Goal: Task Accomplishment & Management: Manage account settings

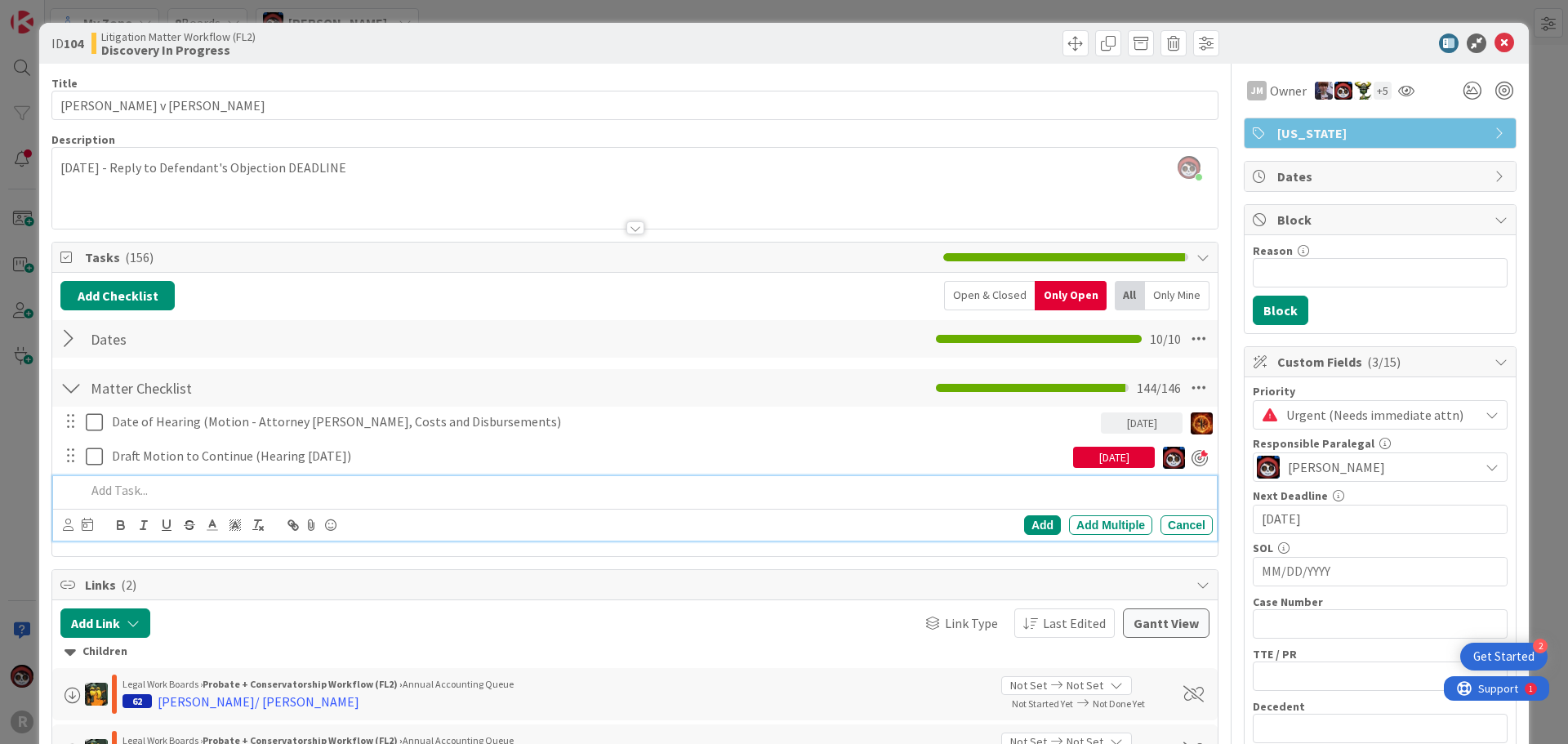
click at [191, 486] on p at bounding box center [646, 490] width 1121 height 19
click at [200, 491] on p "Draft TWR Declaration ISO of Motion to Continue Hearing" at bounding box center [646, 490] width 1121 height 19
click at [69, 526] on icon at bounding box center [67, 524] width 10 height 12
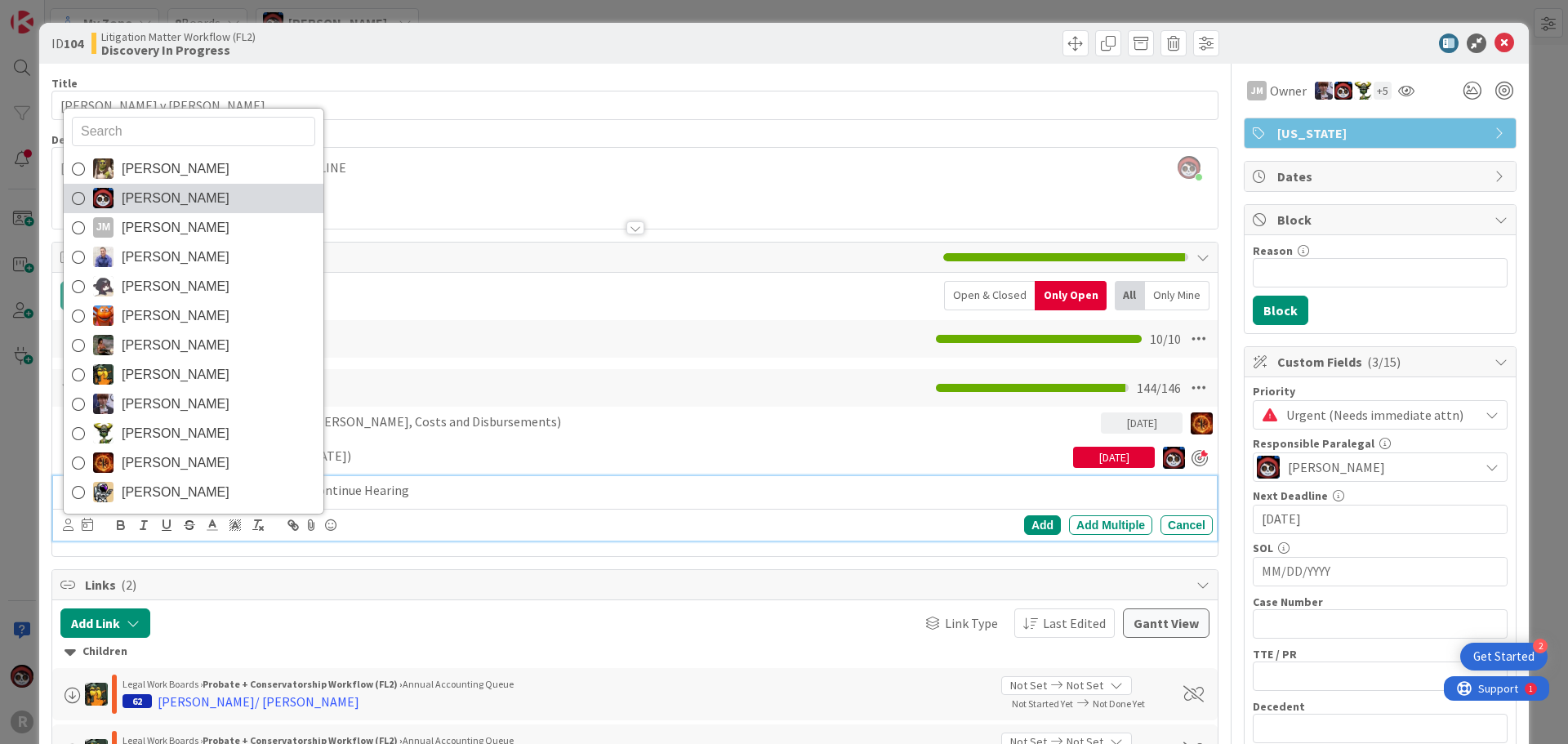
click at [161, 208] on span "[PERSON_NAME]" at bounding box center [175, 198] width 108 height 25
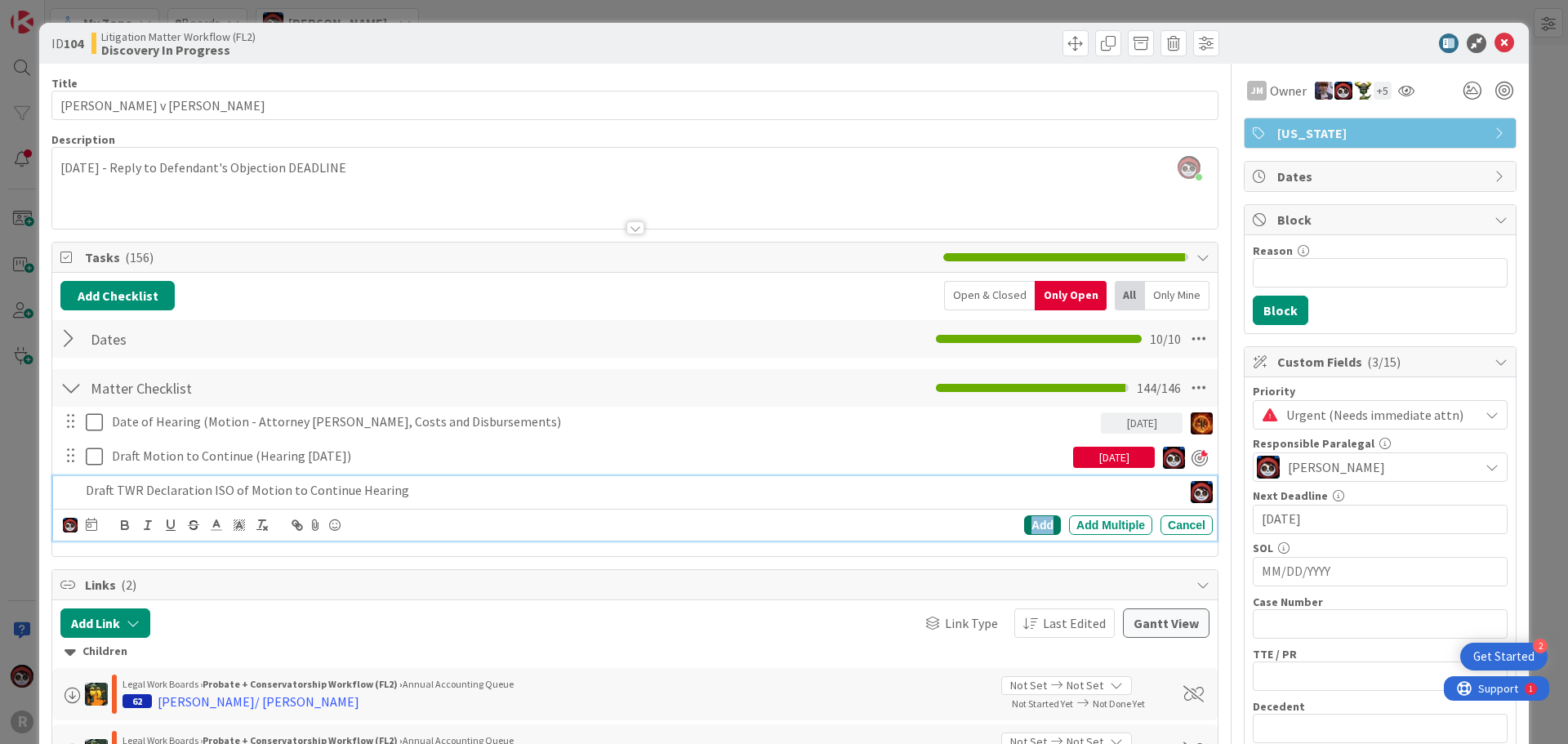
click at [1034, 529] on div "Add" at bounding box center [1042, 525] width 37 height 20
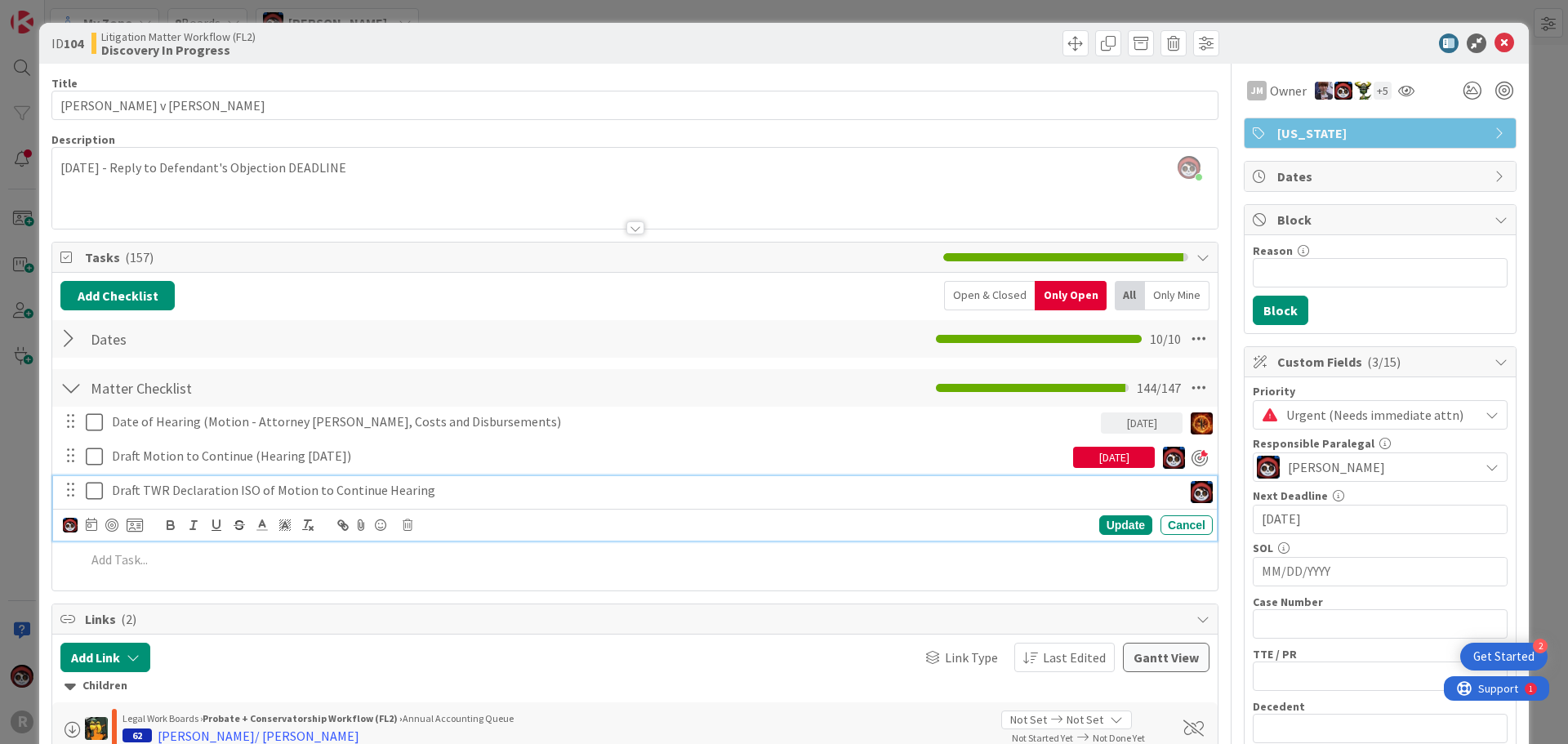
click at [232, 485] on p "Draft TWR Declaration ISO of Motion to Continue Hearing" at bounding box center [644, 490] width 1064 height 19
click at [108, 521] on div at bounding box center [112, 525] width 13 height 13
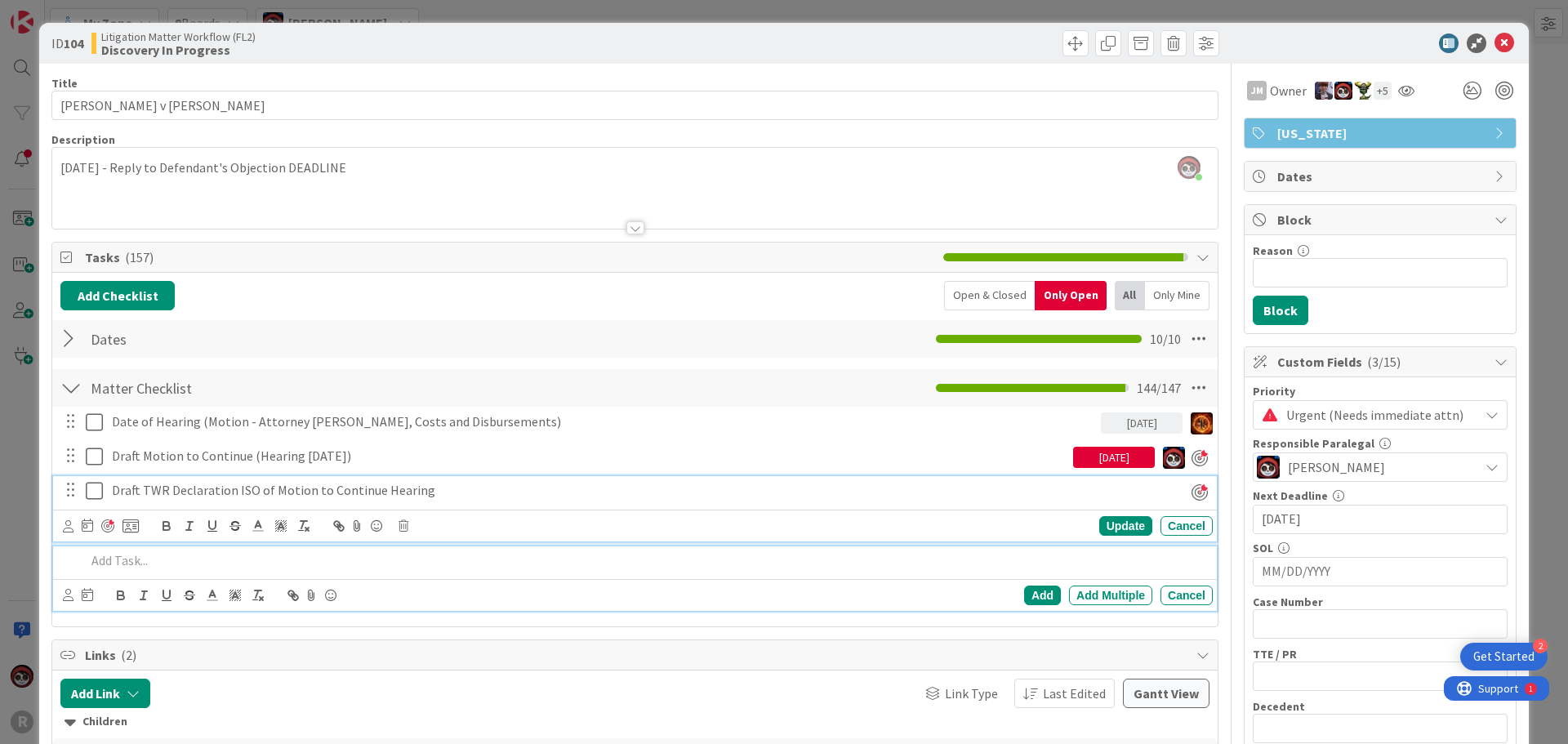
click at [147, 569] on p at bounding box center [646, 560] width 1121 height 19
click at [287, 486] on p "Draft TWR Declaration ISO of Motion to Continue Hearing" at bounding box center [629, 490] width 1036 height 19
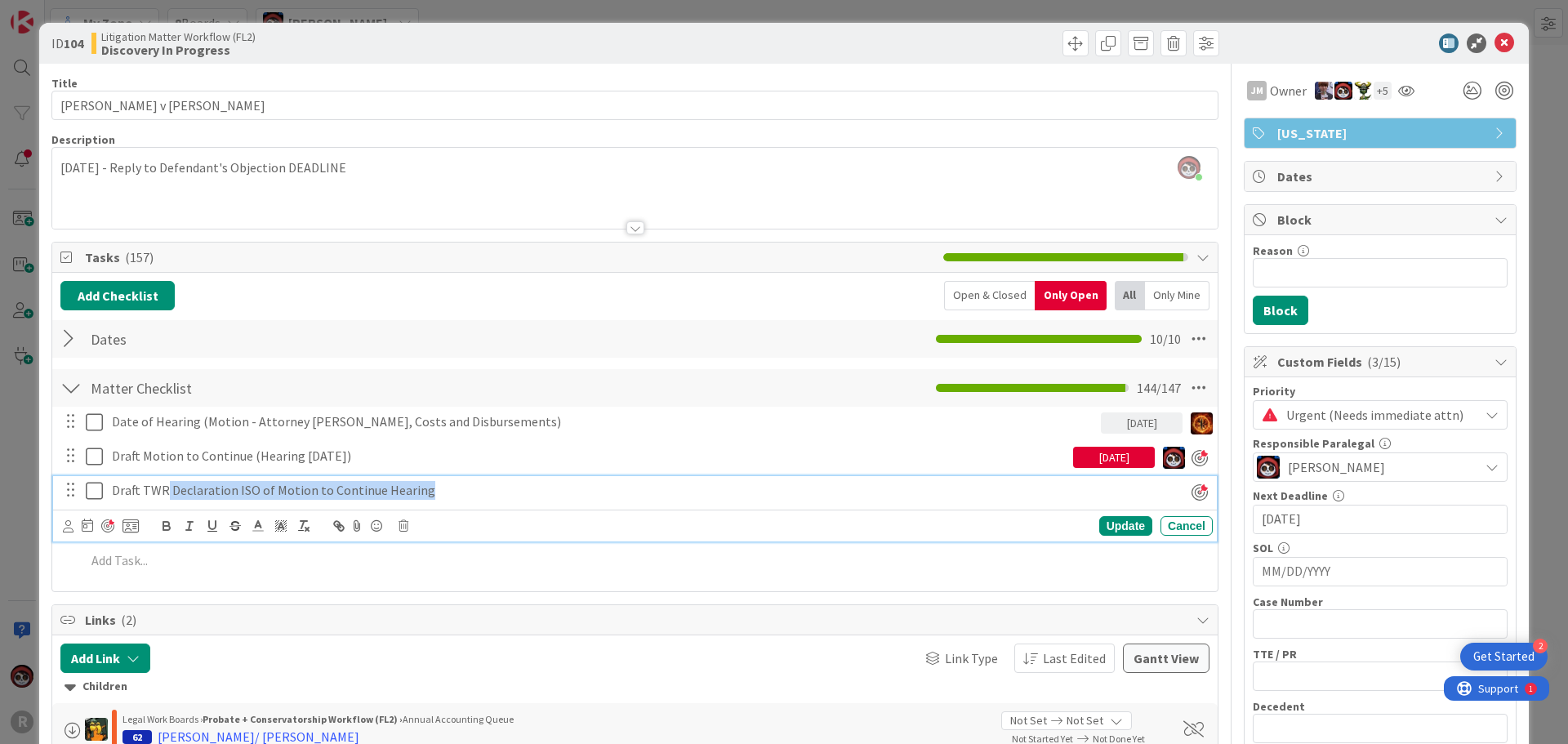
drag, startPoint x: 405, startPoint y: 491, endPoint x: 165, endPoint y: 492, distance: 240.0
click at [165, 492] on p "Draft TWR Declaration ISO of Motion to Continue Hearing" at bounding box center [629, 490] width 1036 height 19
copy p "Declaration ISO of Motion to Continue Hearing"
click at [144, 577] on div "Date of Hearing (Motion - Attorney [PERSON_NAME], Costs and Disbursements) [DAT…" at bounding box center [635, 494] width 1149 height 174
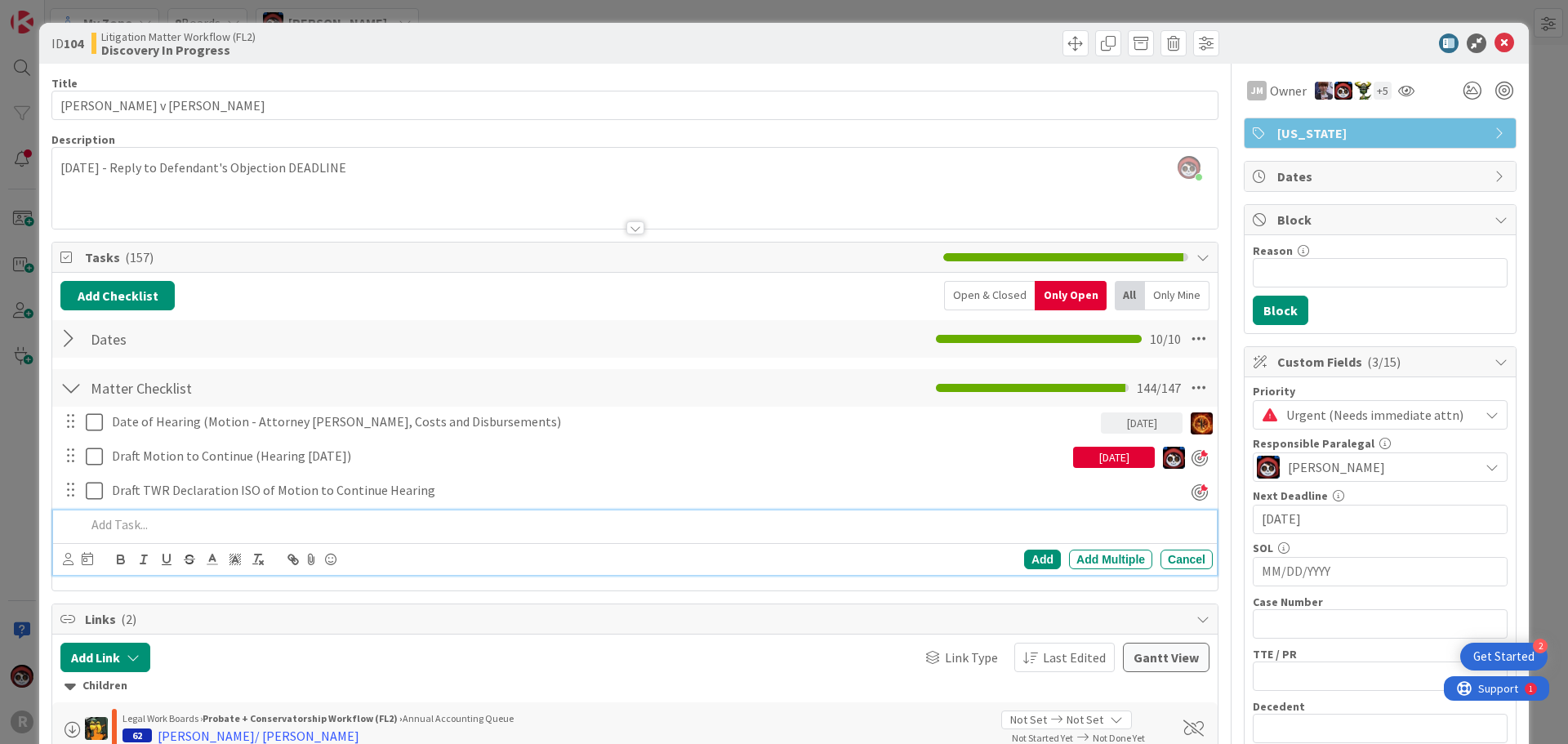
click at [168, 532] on p at bounding box center [646, 525] width 1121 height 19
click at [85, 526] on p "Declaration ISO of Motion to Continue Hearing" at bounding box center [646, 525] width 1121 height 19
click at [68, 558] on icon at bounding box center [67, 558] width 10 height 12
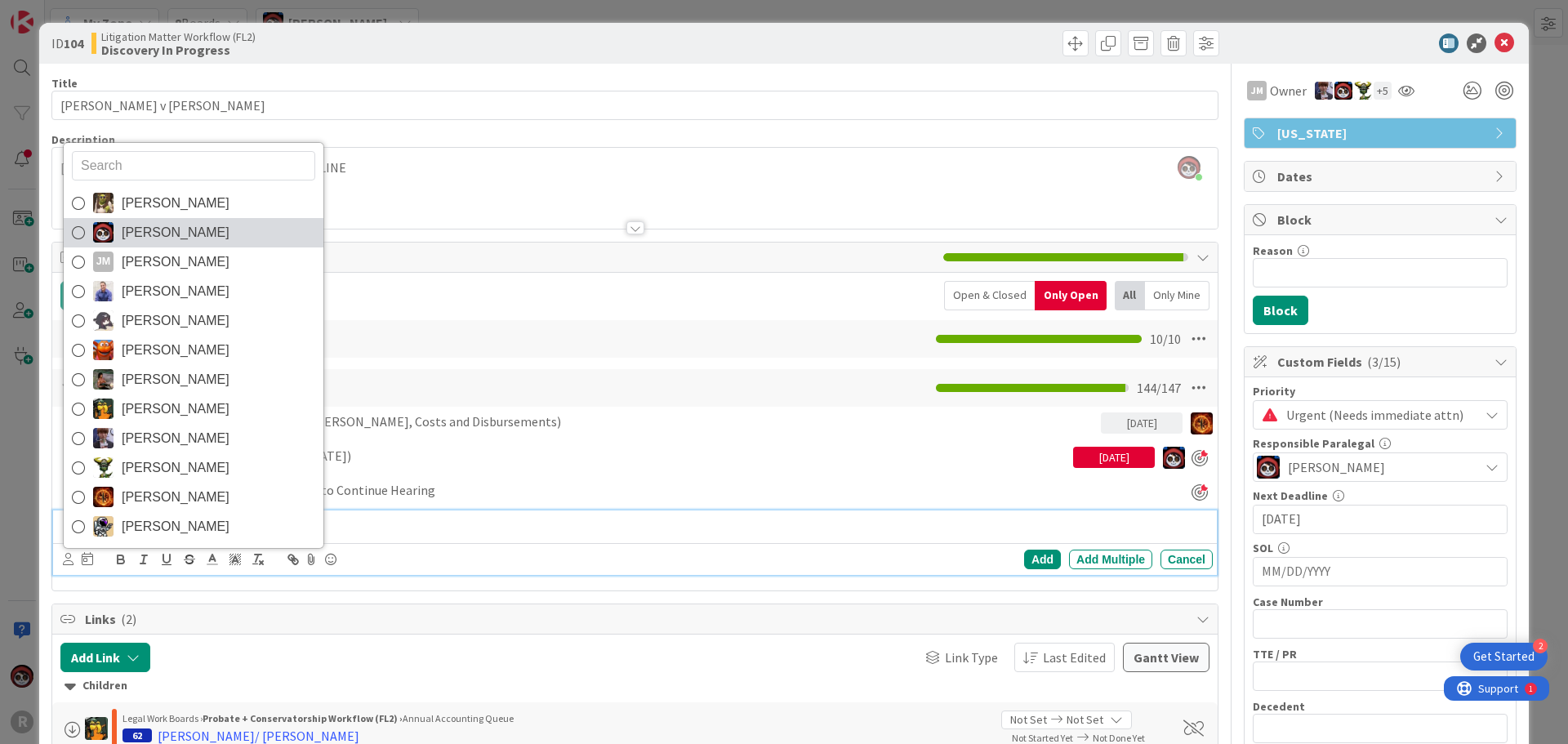
click at [133, 228] on span "[PERSON_NAME]" at bounding box center [175, 233] width 108 height 25
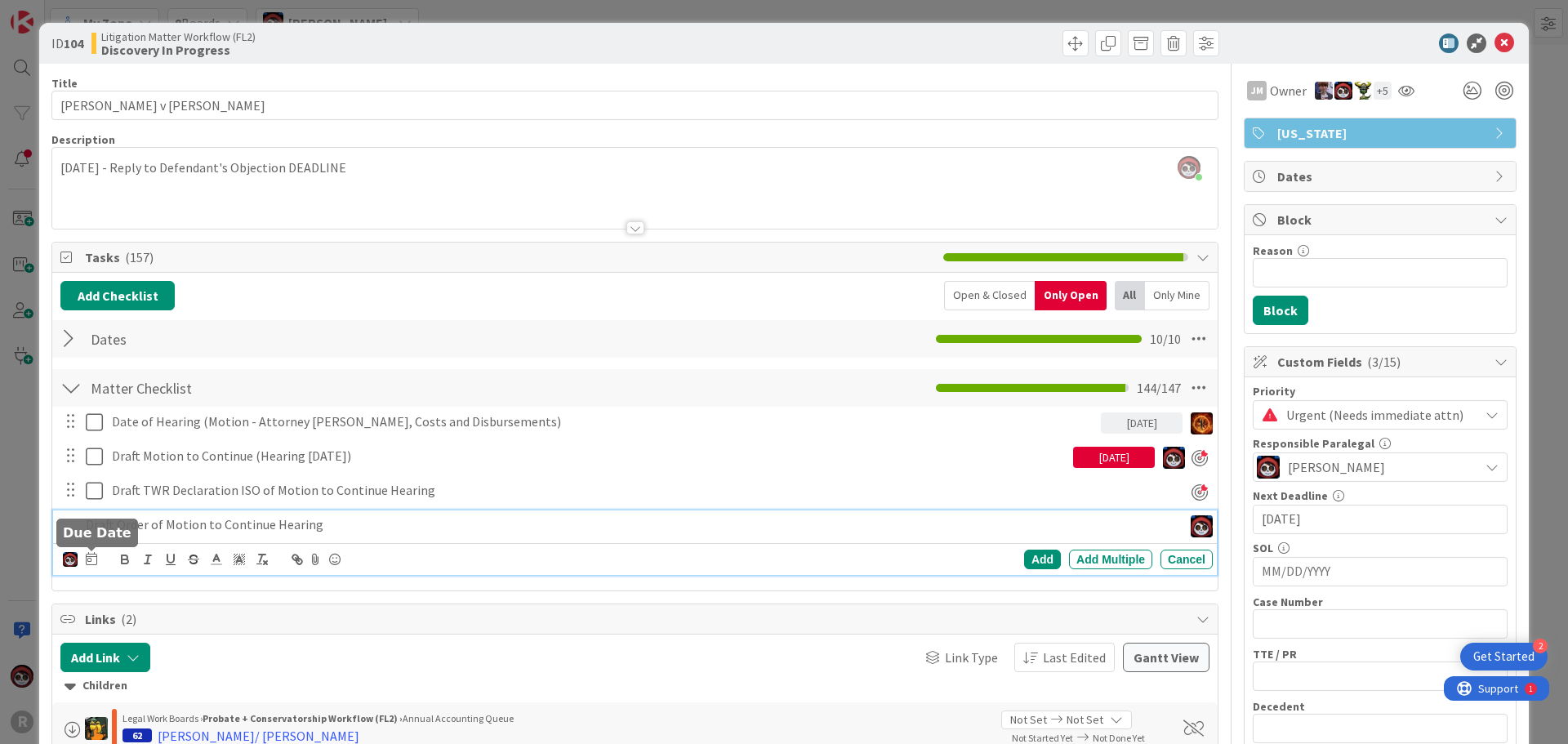
click at [89, 556] on icon at bounding box center [91, 558] width 11 height 13
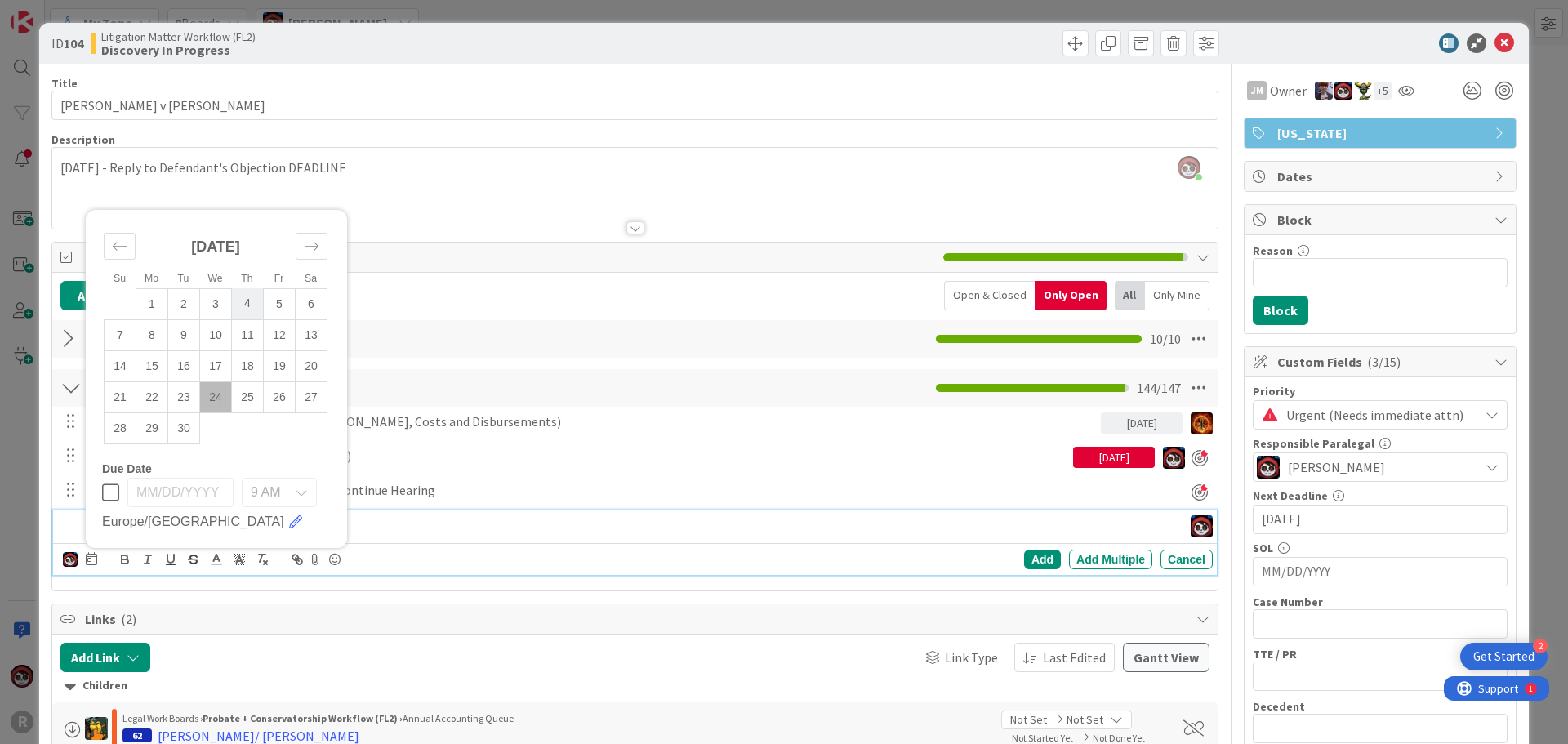
scroll to position [163, 0]
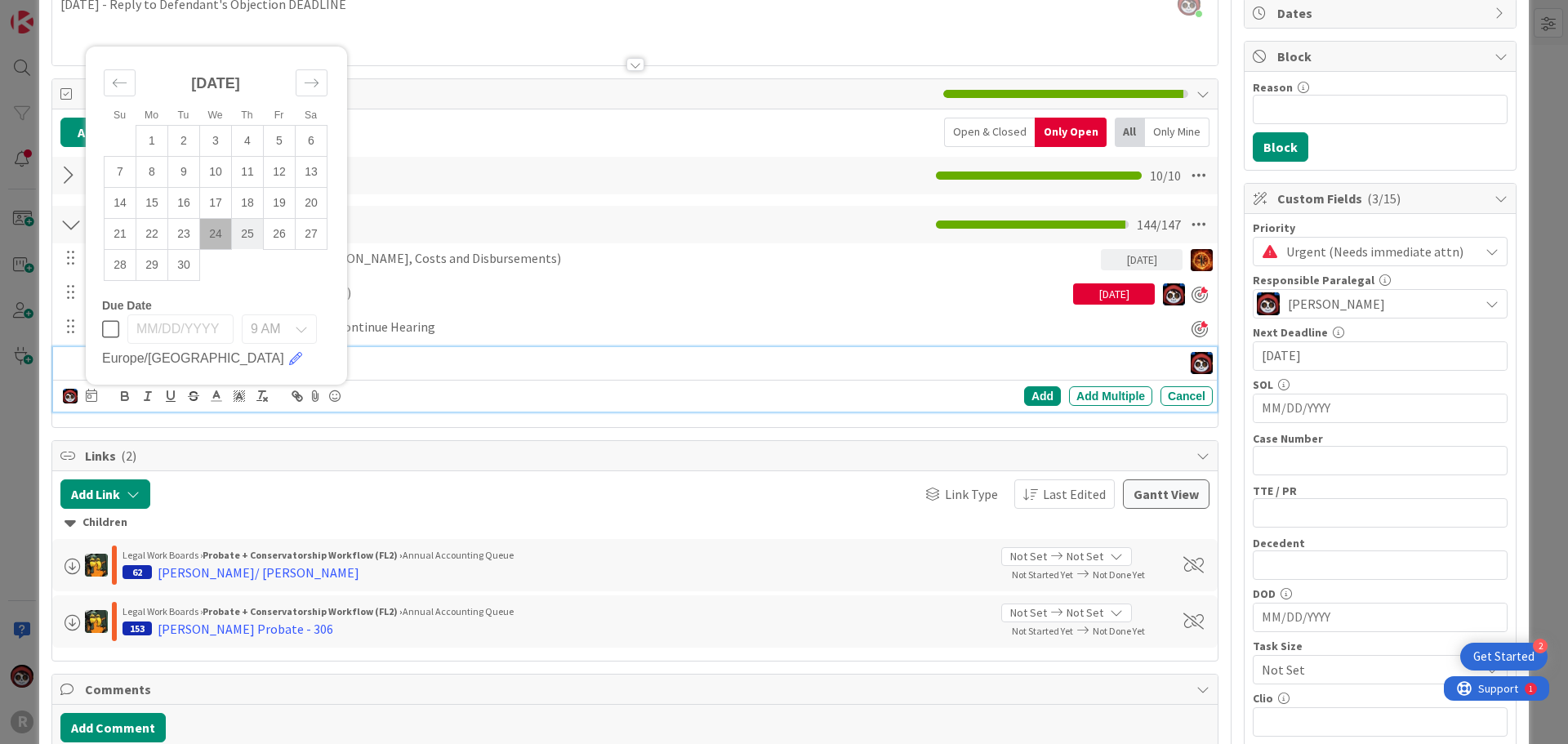
click at [236, 239] on td "25" at bounding box center [248, 233] width 32 height 31
click at [212, 236] on td "24" at bounding box center [216, 233] width 32 height 31
type input "[DATE]"
click at [1024, 397] on div "Add" at bounding box center [1042, 395] width 37 height 20
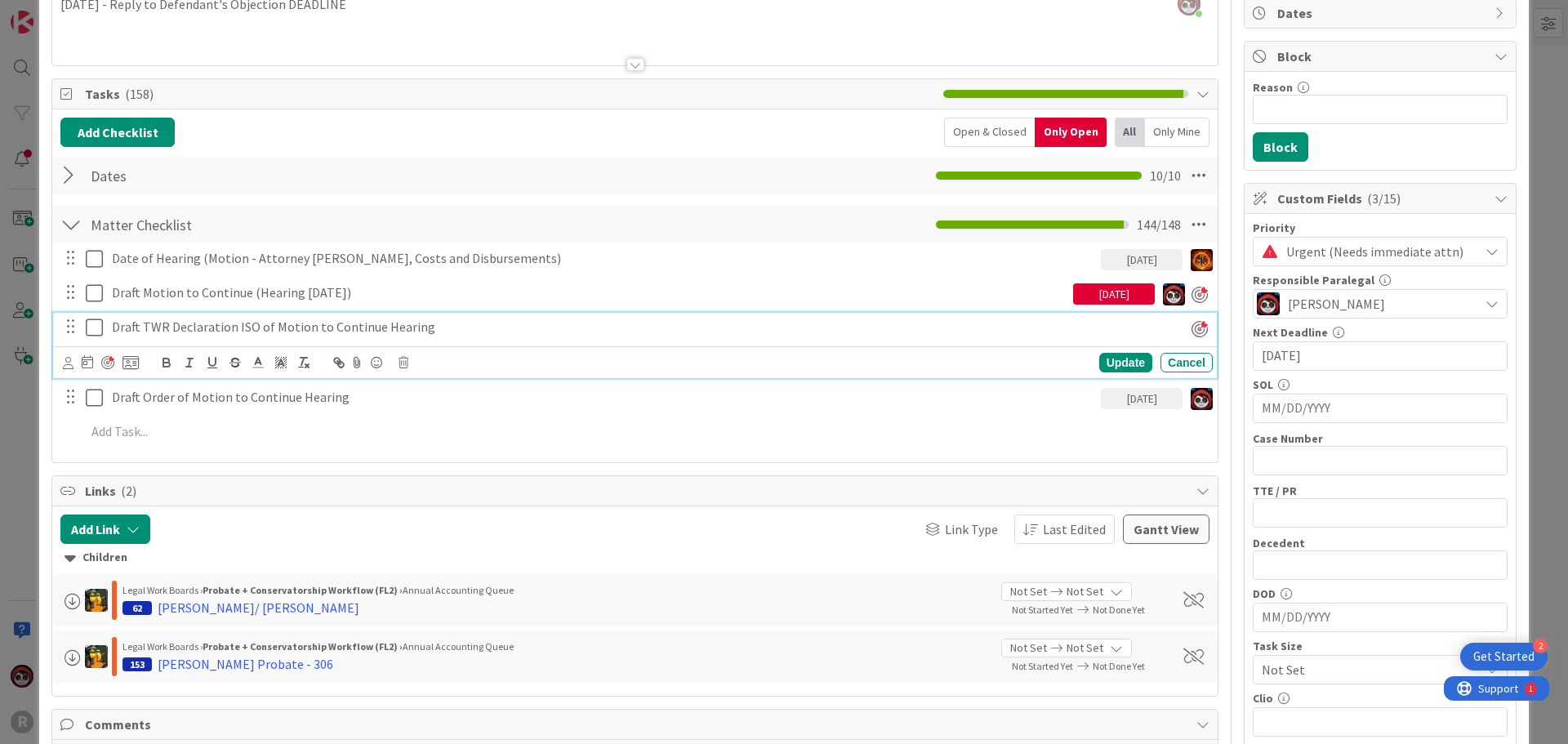
click at [298, 333] on p "Draft TWR Declaration ISO of Motion to Continue Hearing" at bounding box center [629, 327] width 1036 height 19
click at [86, 366] on icon at bounding box center [87, 362] width 11 height 13
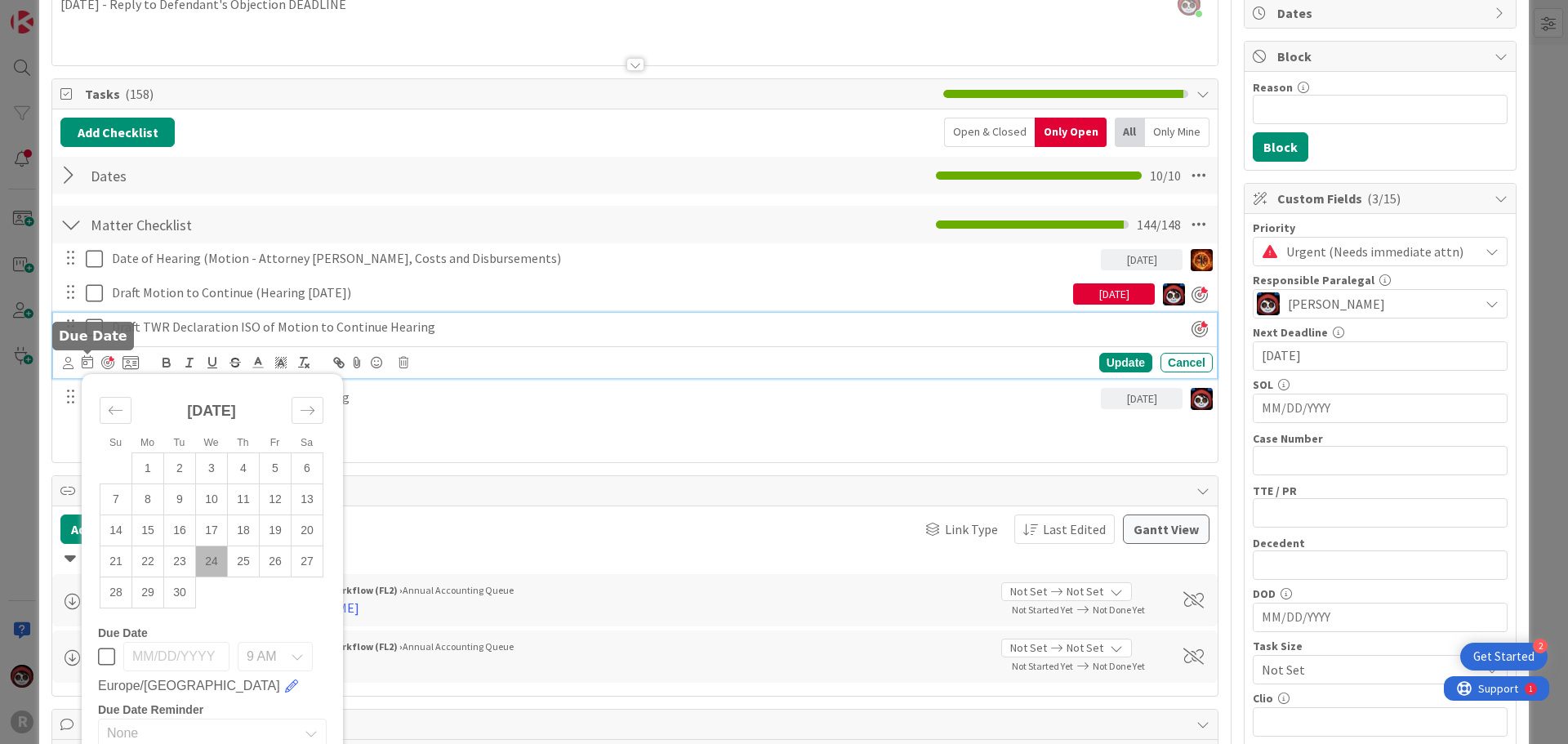
click at [74, 366] on div "Su Mo Tu We Th Fr Sa [DATE] 1 2 3 4 5 6 7 8 9 10 11 12 13 14 15 16 17 18 19 20 …" at bounding box center [100, 362] width 76 height 20
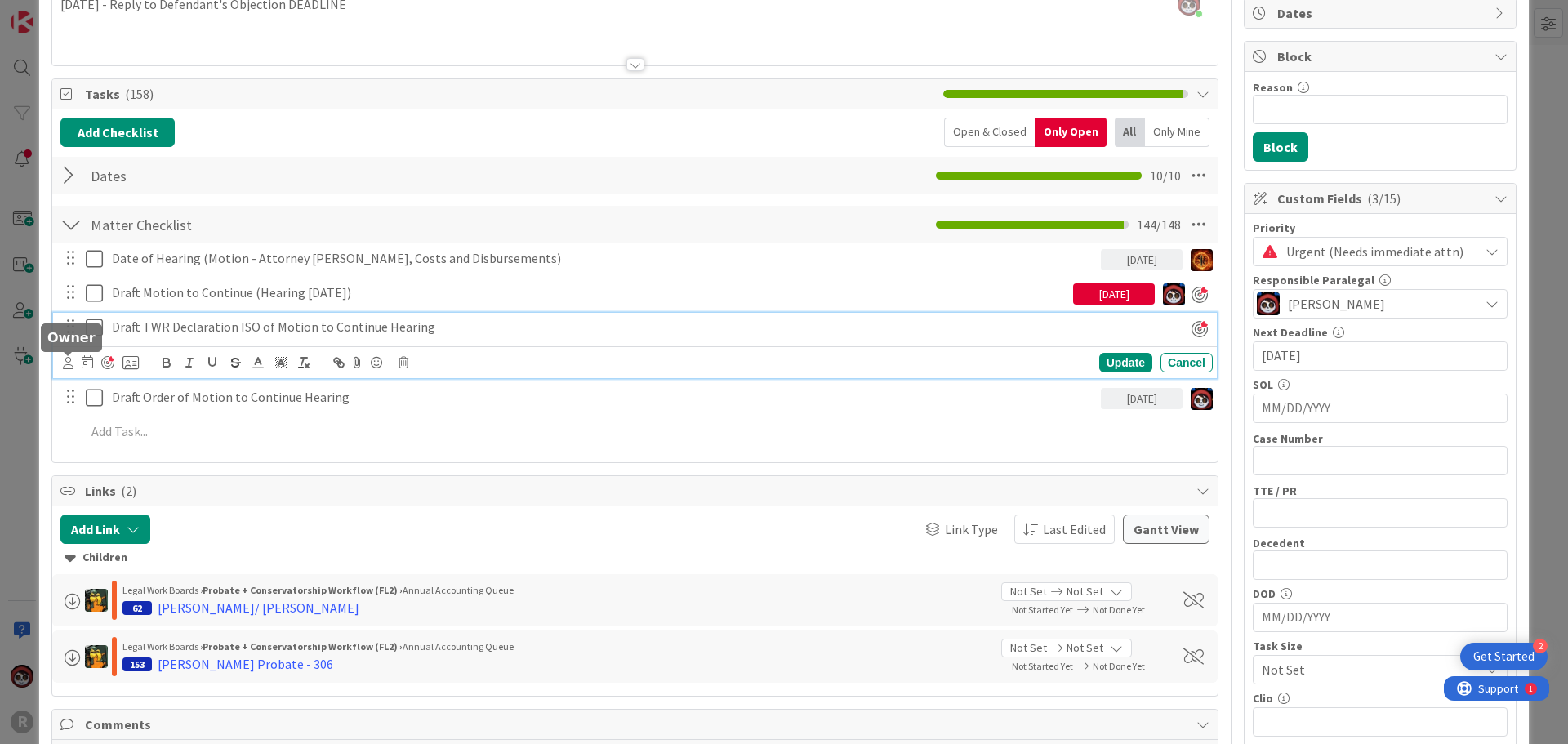
click at [73, 367] on icon at bounding box center [67, 362] width 10 height 12
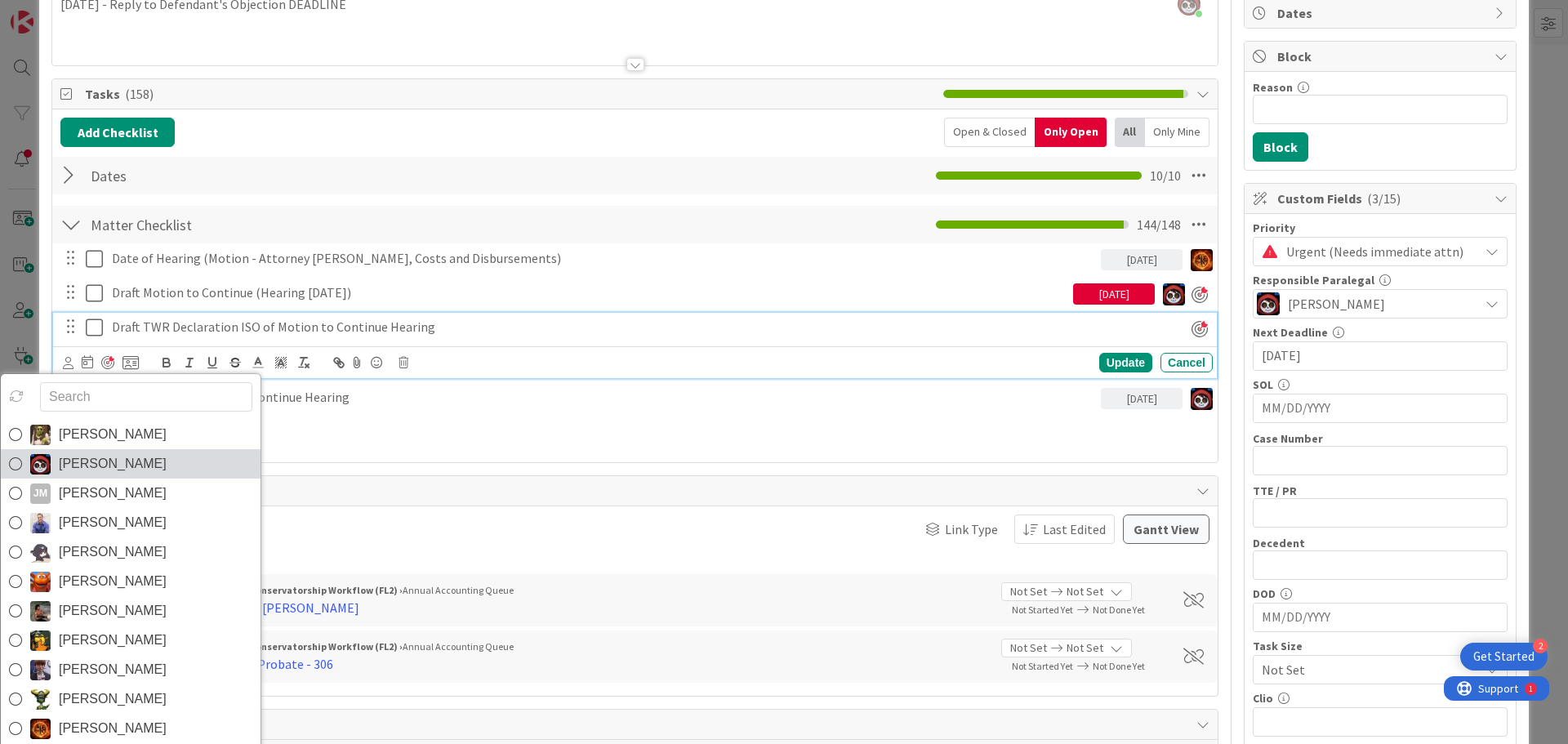
click at [103, 463] on span "[PERSON_NAME]" at bounding box center [113, 463] width 108 height 25
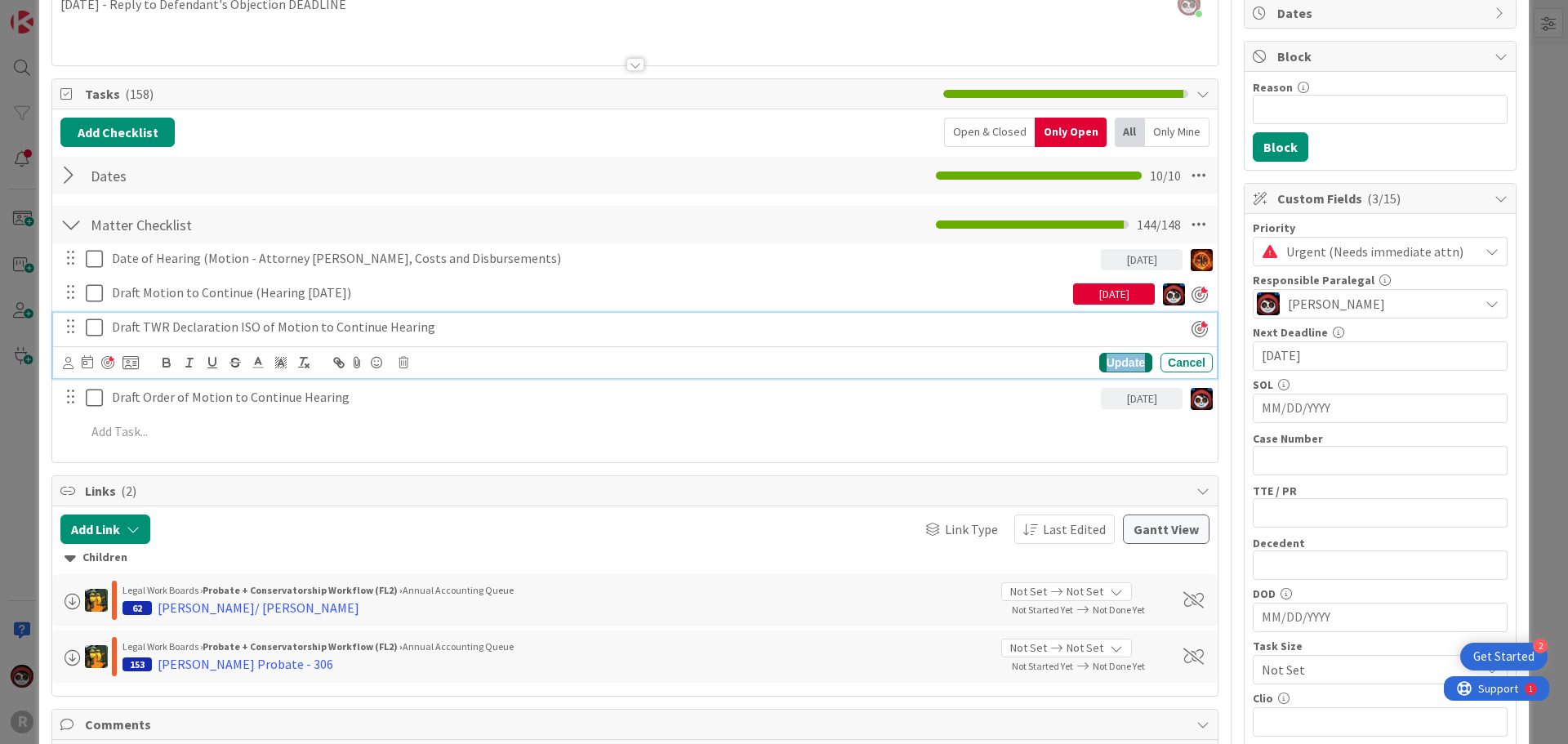
click at [1115, 368] on div "Update" at bounding box center [1125, 362] width 53 height 20
click at [262, 329] on p "Draft TWR Declaration ISO of Motion to Continue Hearing" at bounding box center [629, 327] width 1036 height 19
click at [87, 360] on icon at bounding box center [87, 362] width 11 height 13
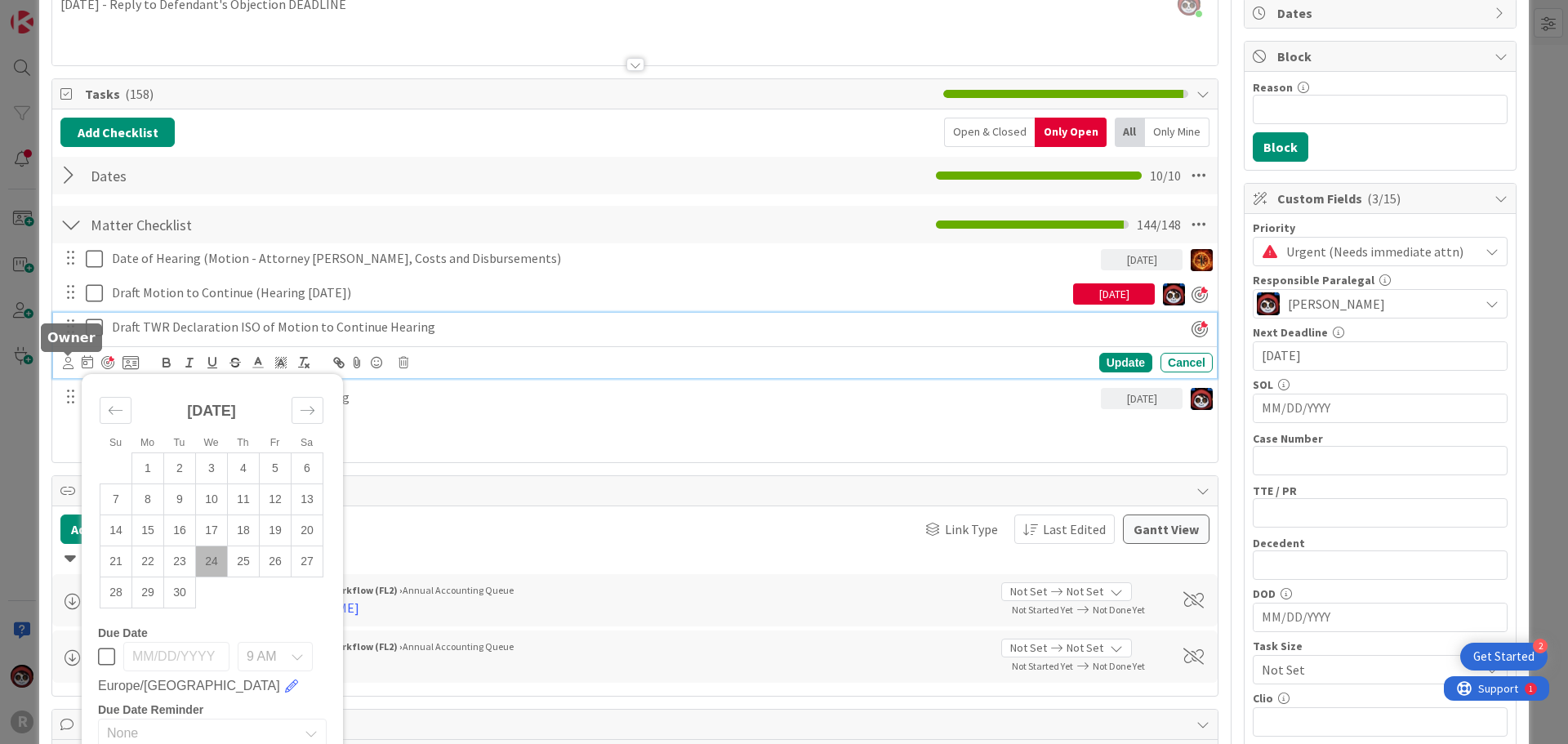
click at [70, 368] on icon at bounding box center [67, 362] width 10 height 12
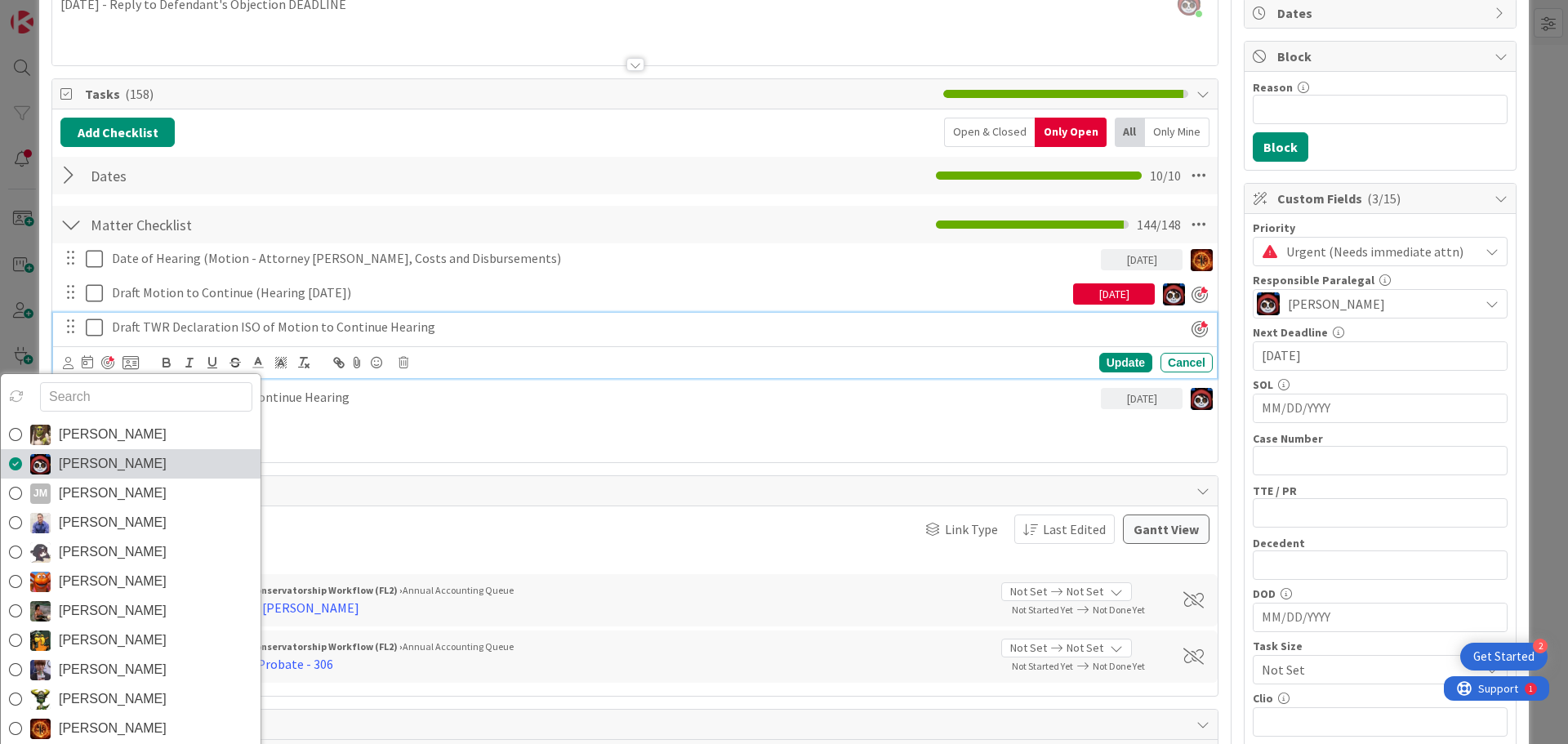
click at [87, 463] on span "[PERSON_NAME]" at bounding box center [113, 463] width 108 height 25
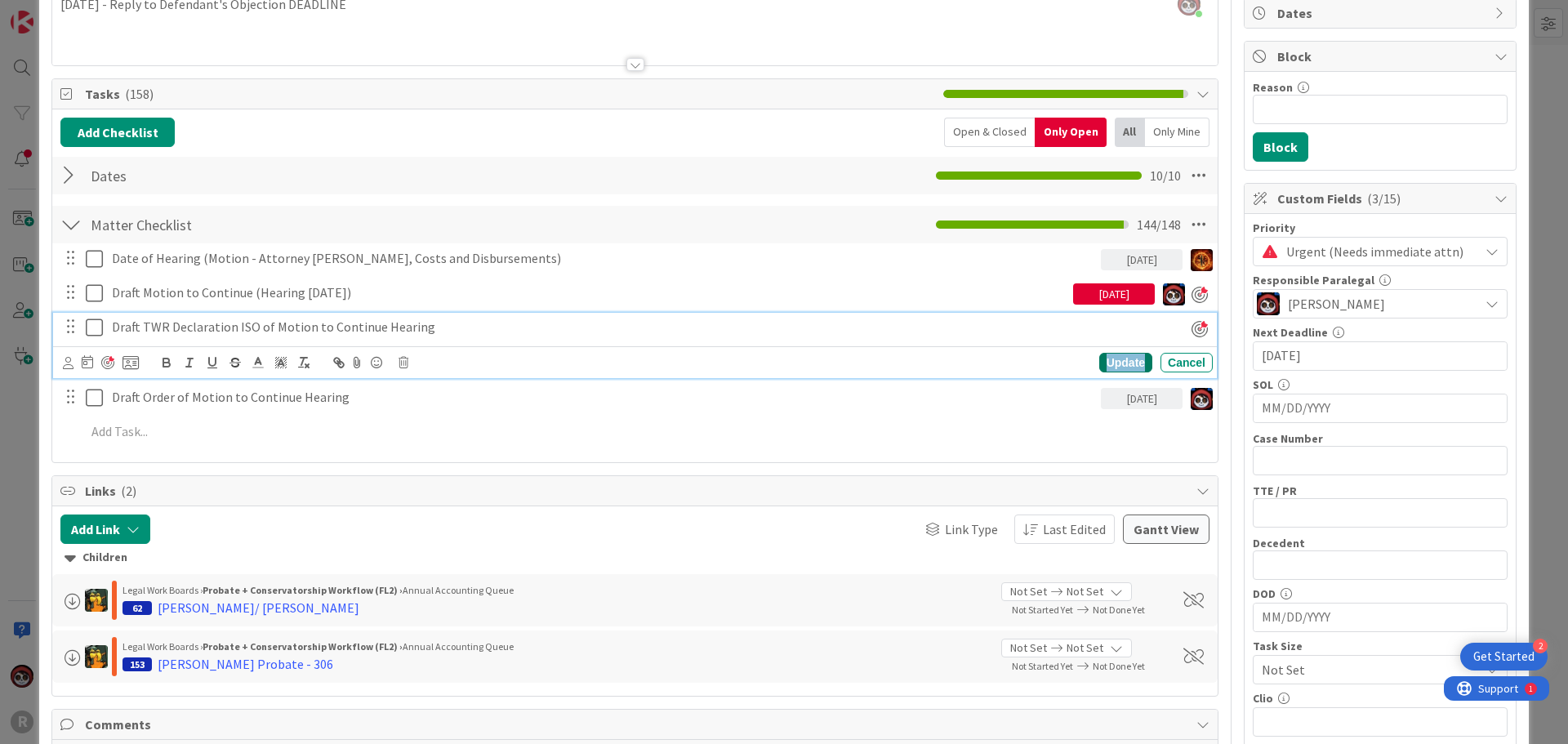
click at [1110, 367] on div "Update" at bounding box center [1125, 362] width 53 height 20
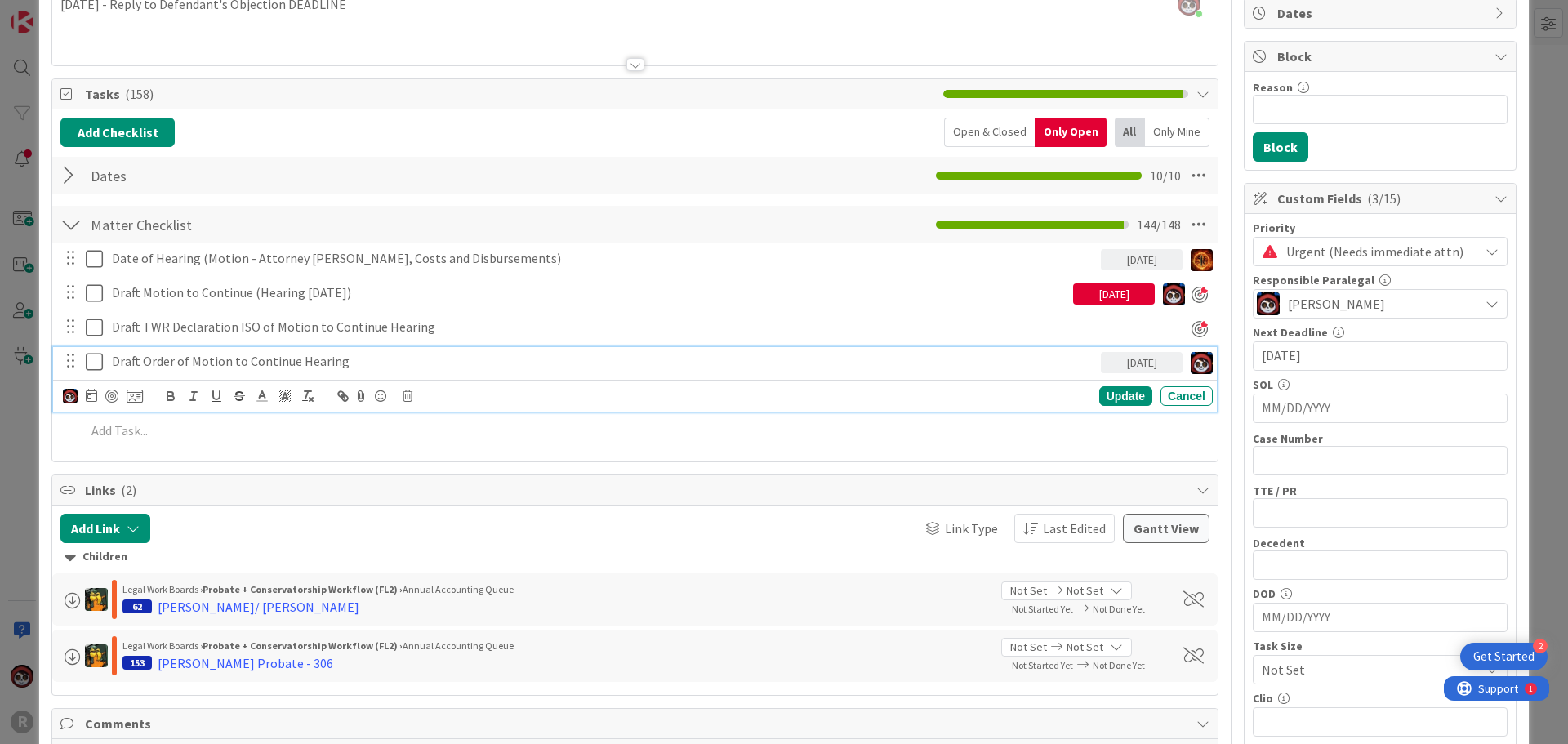
click at [229, 363] on p "Draft Order of Motion to Continue Hearing" at bounding box center [603, 361] width 982 height 19
click at [112, 397] on div at bounding box center [112, 396] width 13 height 13
click at [1113, 397] on div "Update" at bounding box center [1125, 396] width 53 height 20
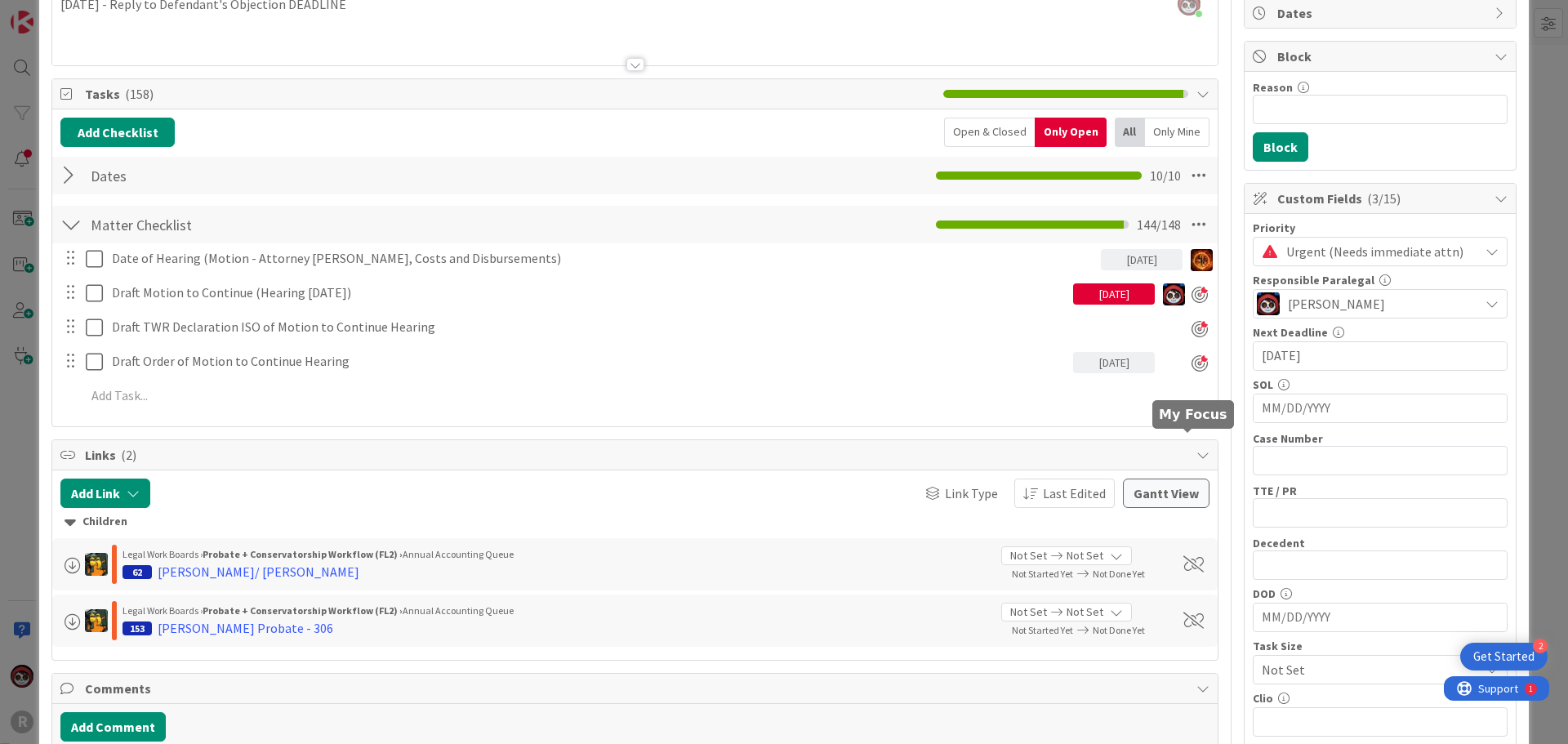
scroll to position [0, 0]
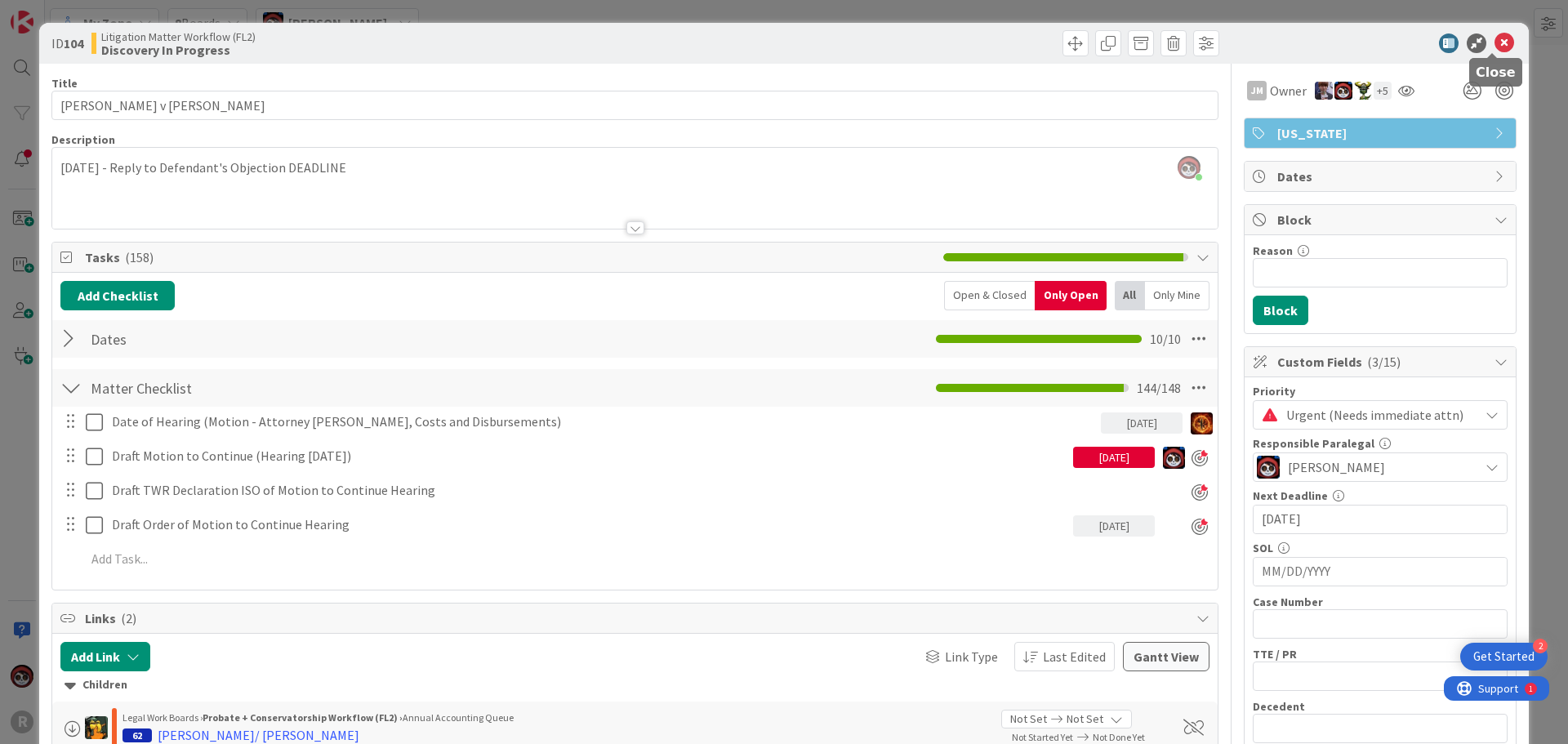
click at [1494, 41] on icon at bounding box center [1504, 43] width 20 height 20
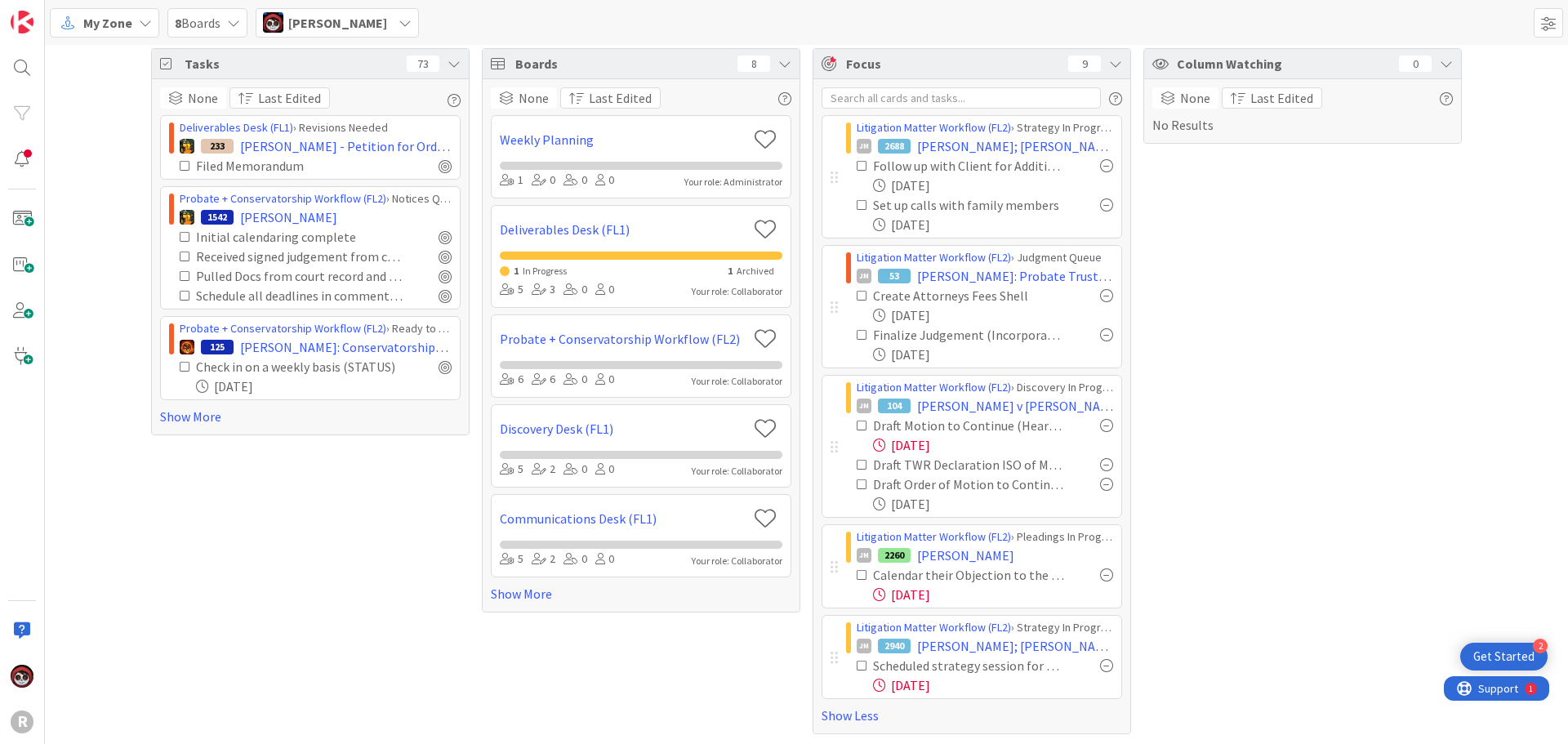
scroll to position [11, 0]
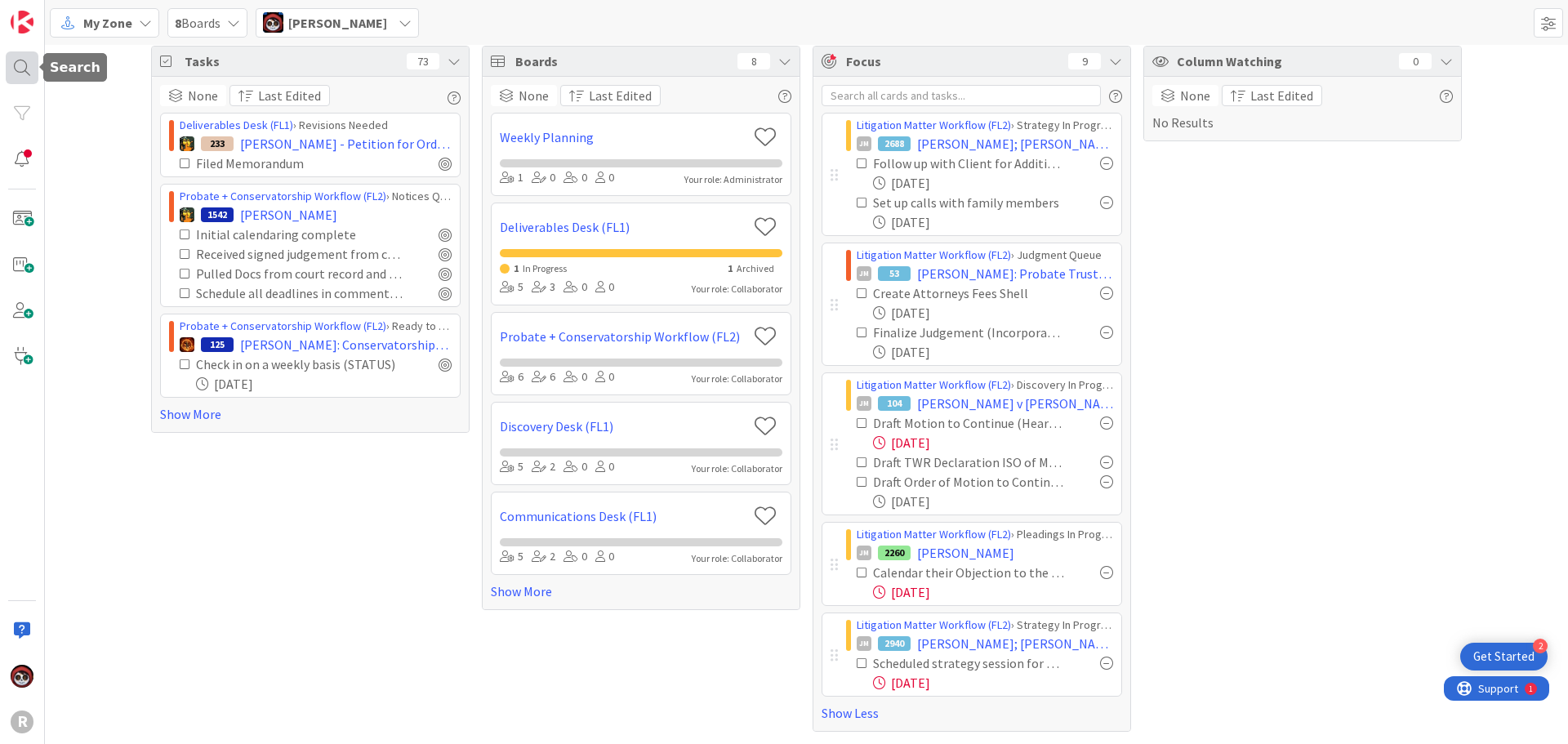
click at [8, 71] on div at bounding box center [22, 67] width 32 height 32
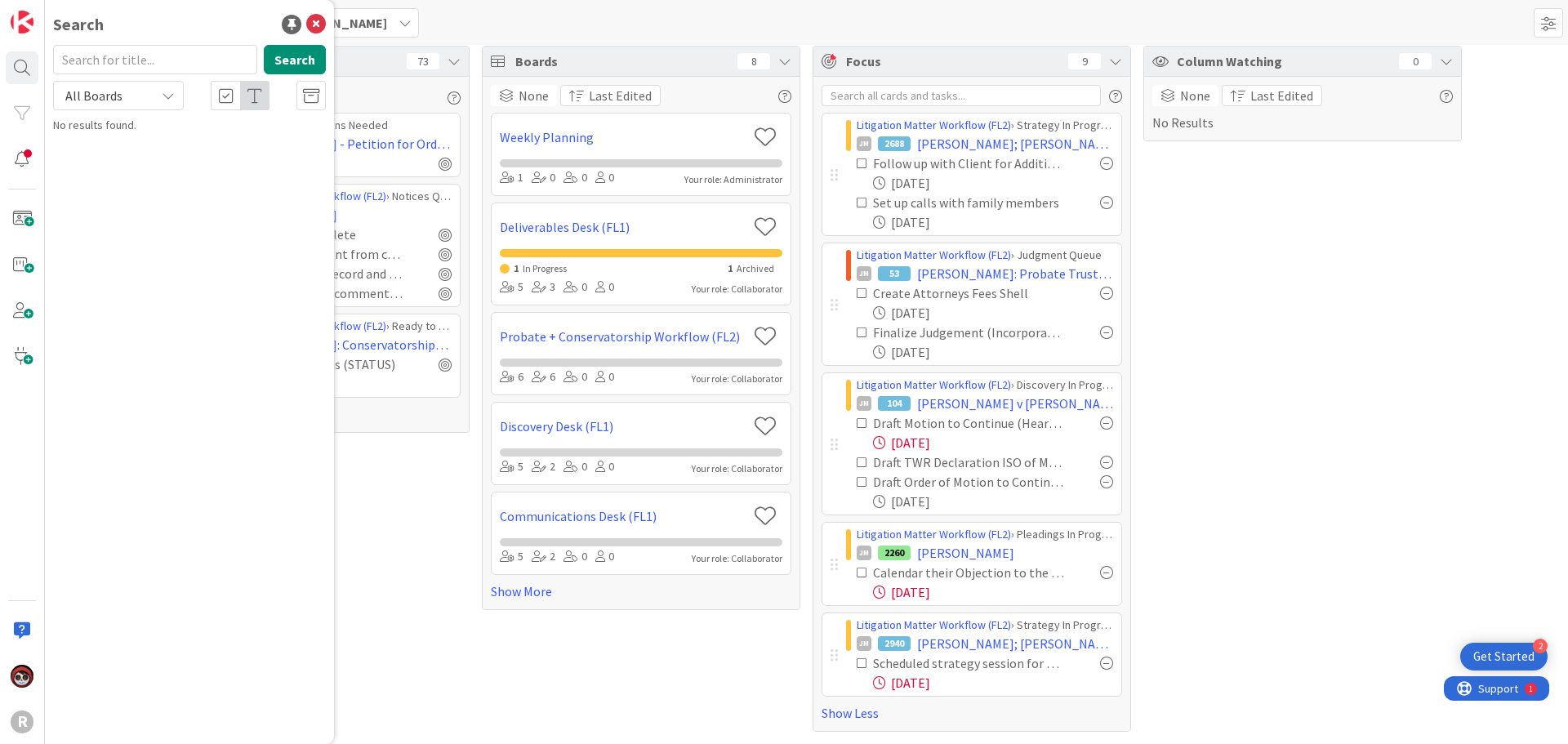
click at [209, 55] on input "text" at bounding box center [155, 59] width 204 height 29
type input "[PERSON_NAME]"
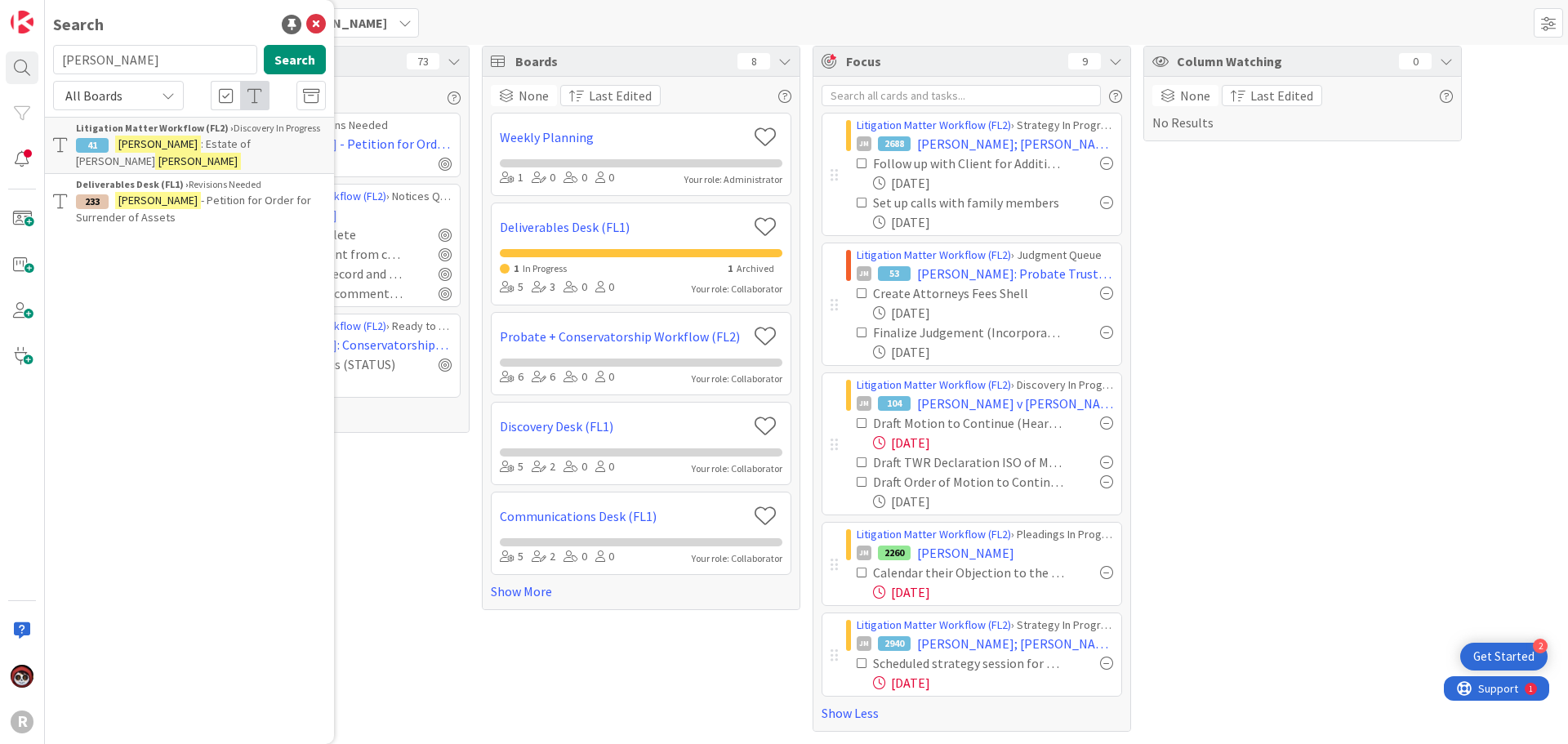
click at [201, 141] on span ": Estate of [PERSON_NAME]" at bounding box center [163, 153] width 174 height 32
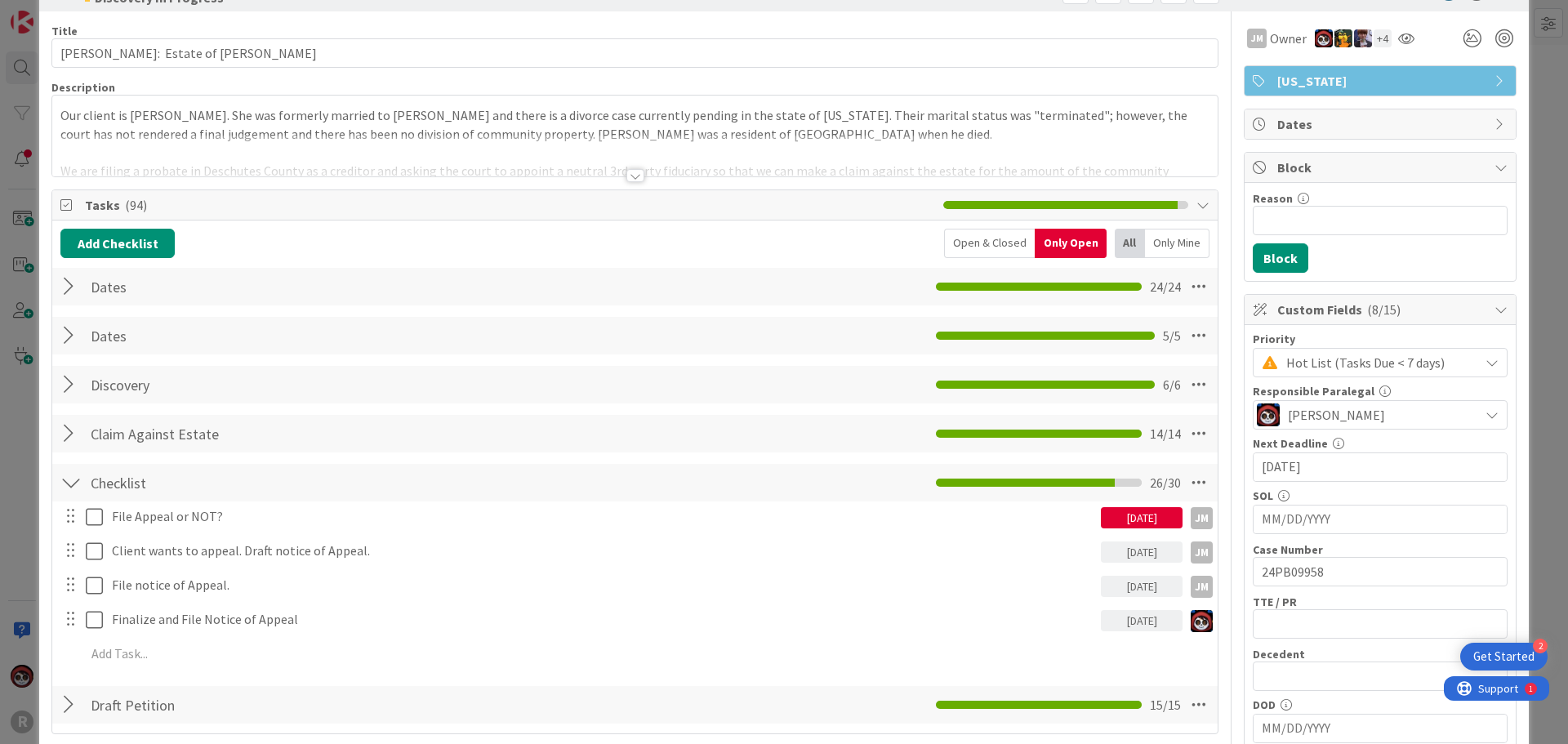
scroll to position [82, 0]
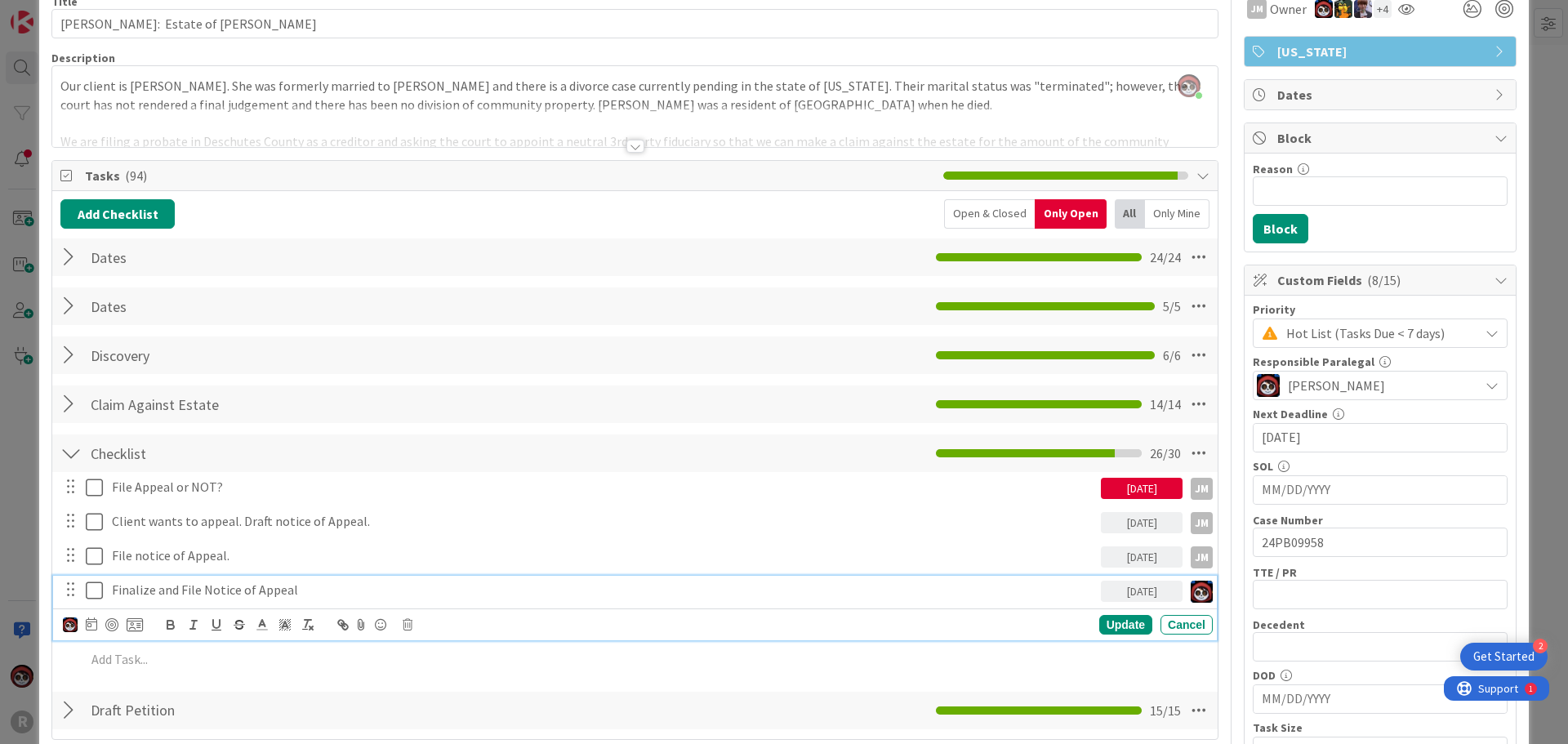
click at [210, 591] on p "Finalize and File Notice of Appeal" at bounding box center [603, 590] width 982 height 19
click at [110, 623] on div at bounding box center [112, 625] width 13 height 13
click at [333, 591] on p "Finalize and File Notice of Appeal" at bounding box center [589, 590] width 955 height 19
click at [334, 591] on p "Finalize and File Notice of Appeal" at bounding box center [589, 590] width 955 height 19
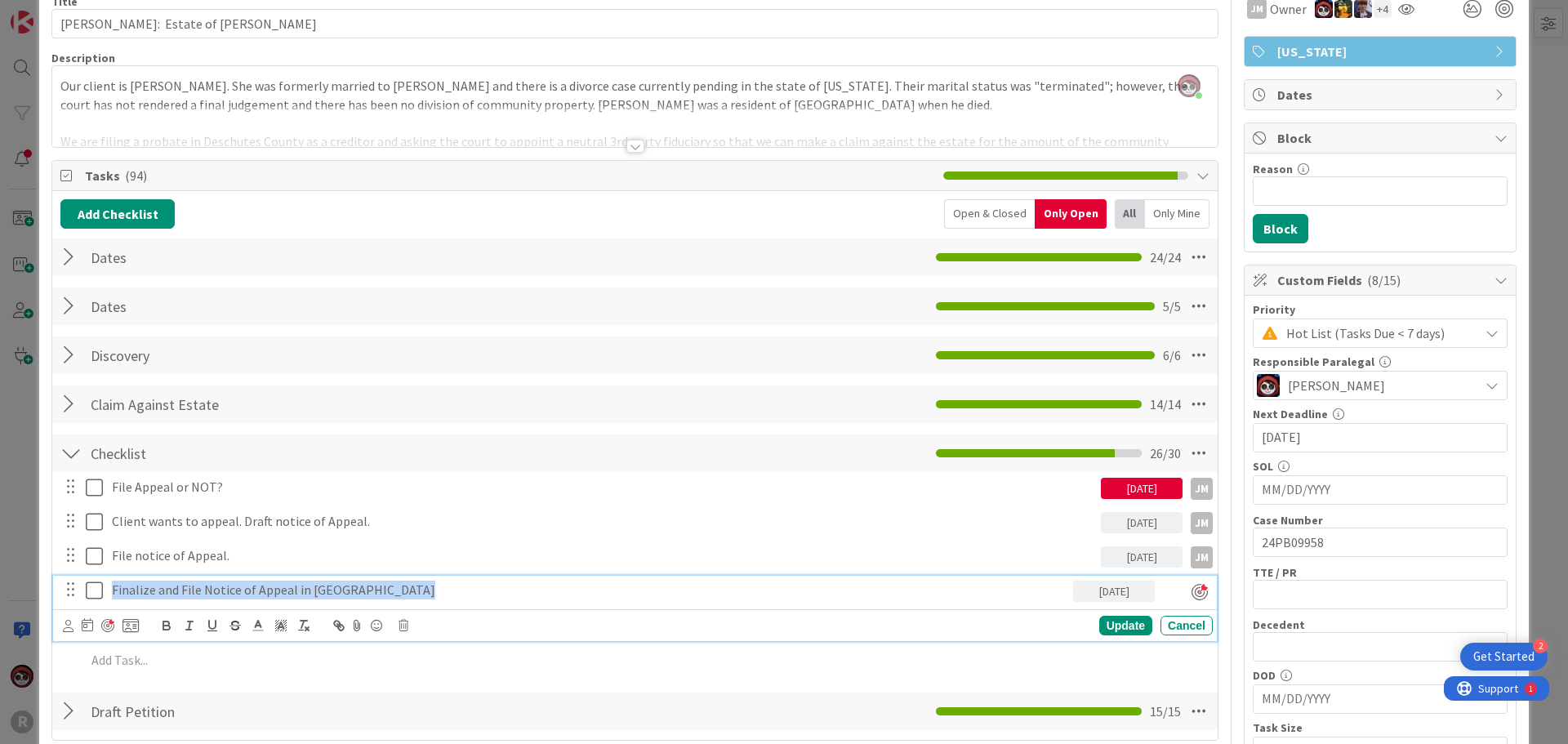
drag, startPoint x: 427, startPoint y: 598, endPoint x: 108, endPoint y: 603, distance: 319.0
click at [108, 603] on div "Finalize and File Notice of Appeal in [GEOGRAPHIC_DATA]" at bounding box center [589, 590] width 968 height 28
copy p "Finalize and File Notice of Appeal in [GEOGRAPHIC_DATA]"
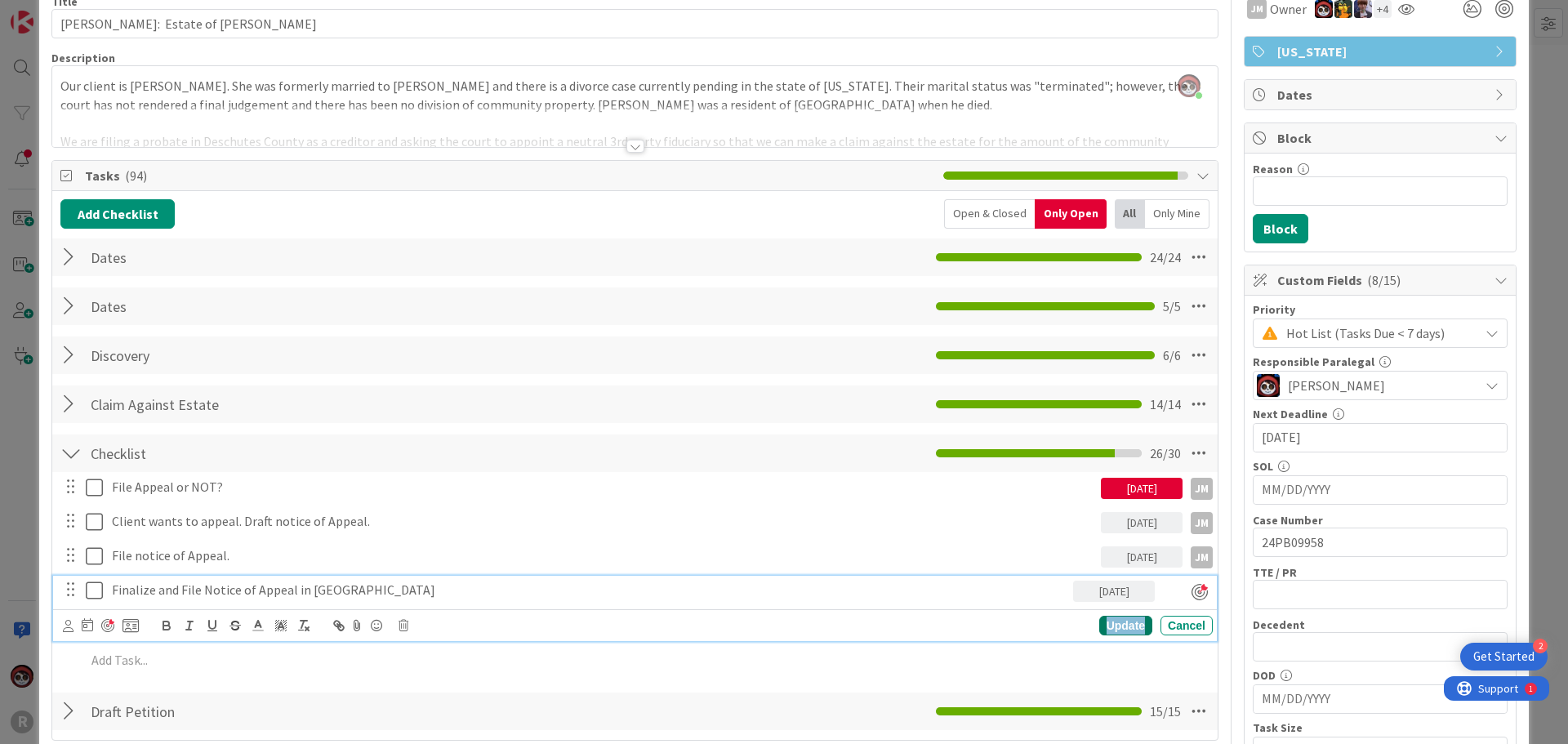
click at [1108, 623] on div "Update" at bounding box center [1125, 625] width 53 height 20
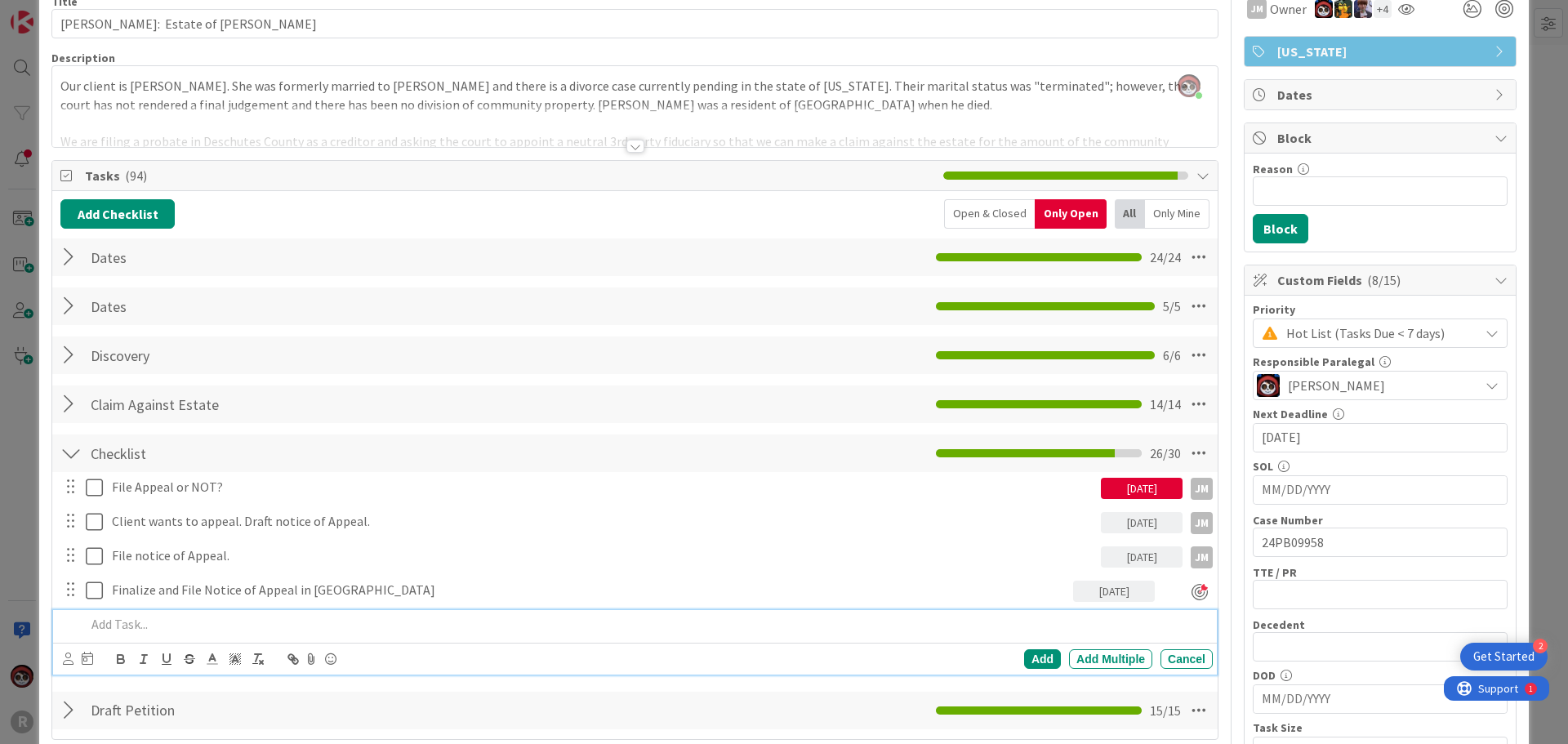
click at [168, 624] on p at bounding box center [646, 625] width 1121 height 19
drag, startPoint x: 149, startPoint y: 622, endPoint x: 64, endPoint y: 622, distance: 85.0
click at [64, 622] on div "Finalize and File Notice of Appeal in [GEOGRAPHIC_DATA]" at bounding box center [636, 624] width 1153 height 28
drag, startPoint x: 325, startPoint y: 624, endPoint x: 215, endPoint y: 623, distance: 110.0
click at [215, 623] on p "File Notice of Appeal in [GEOGRAPHIC_DATA]" at bounding box center [646, 625] width 1121 height 19
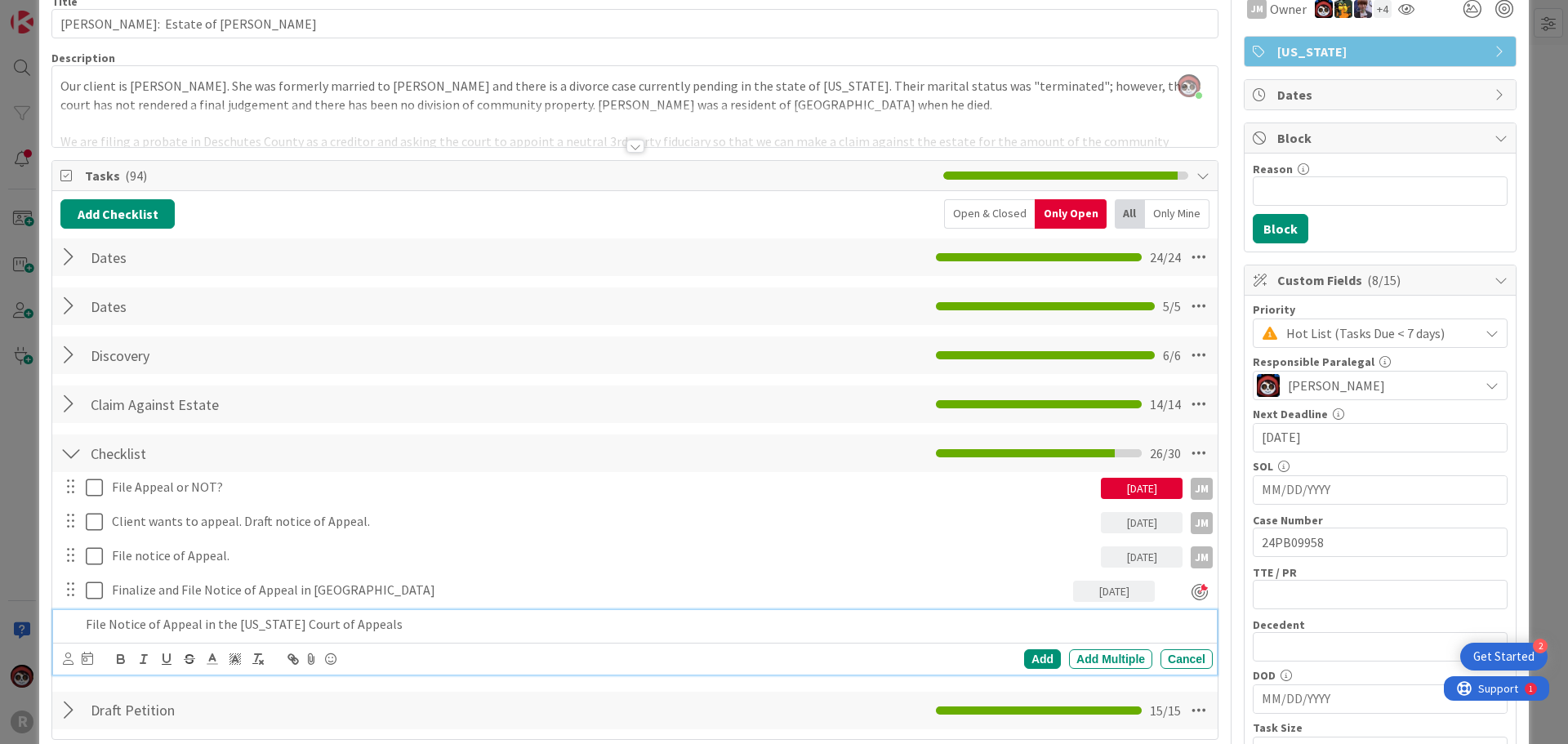
click at [59, 661] on div "Add Add Multiple Cancel" at bounding box center [634, 659] width 1163 height 32
click at [63, 660] on icon at bounding box center [67, 658] width 10 height 12
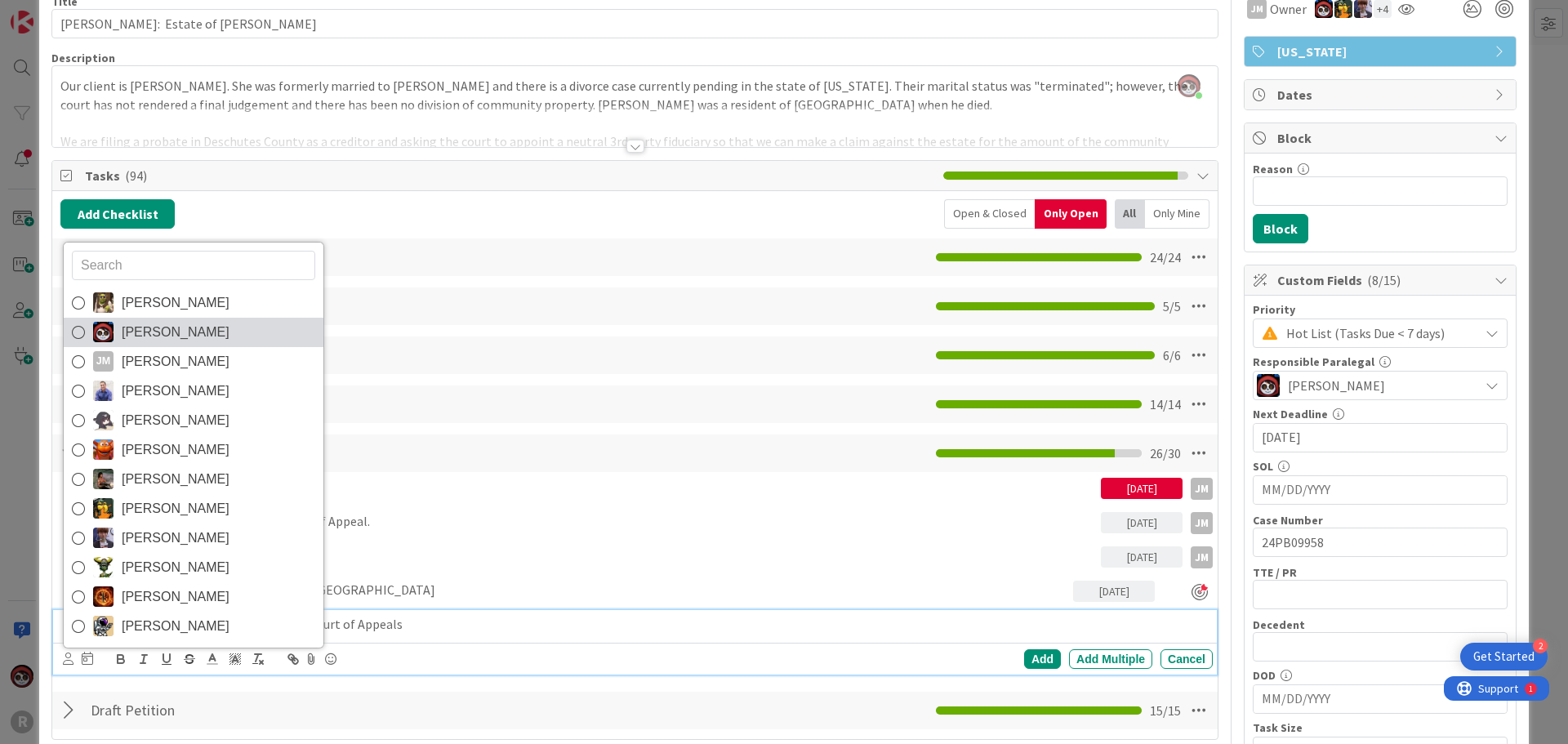
click at [151, 335] on span "[PERSON_NAME]" at bounding box center [175, 333] width 108 height 25
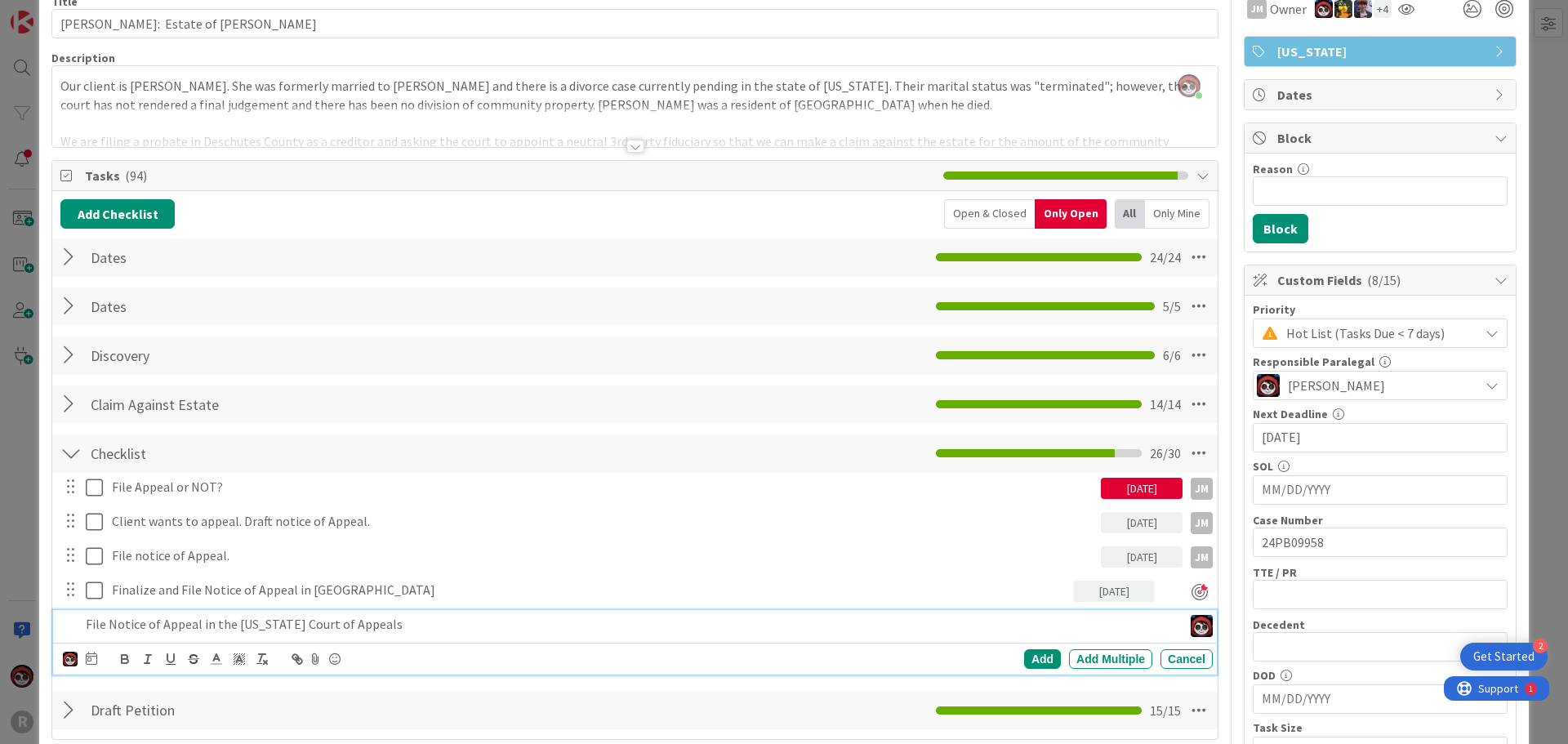
click at [96, 654] on icon at bounding box center [91, 658] width 11 height 13
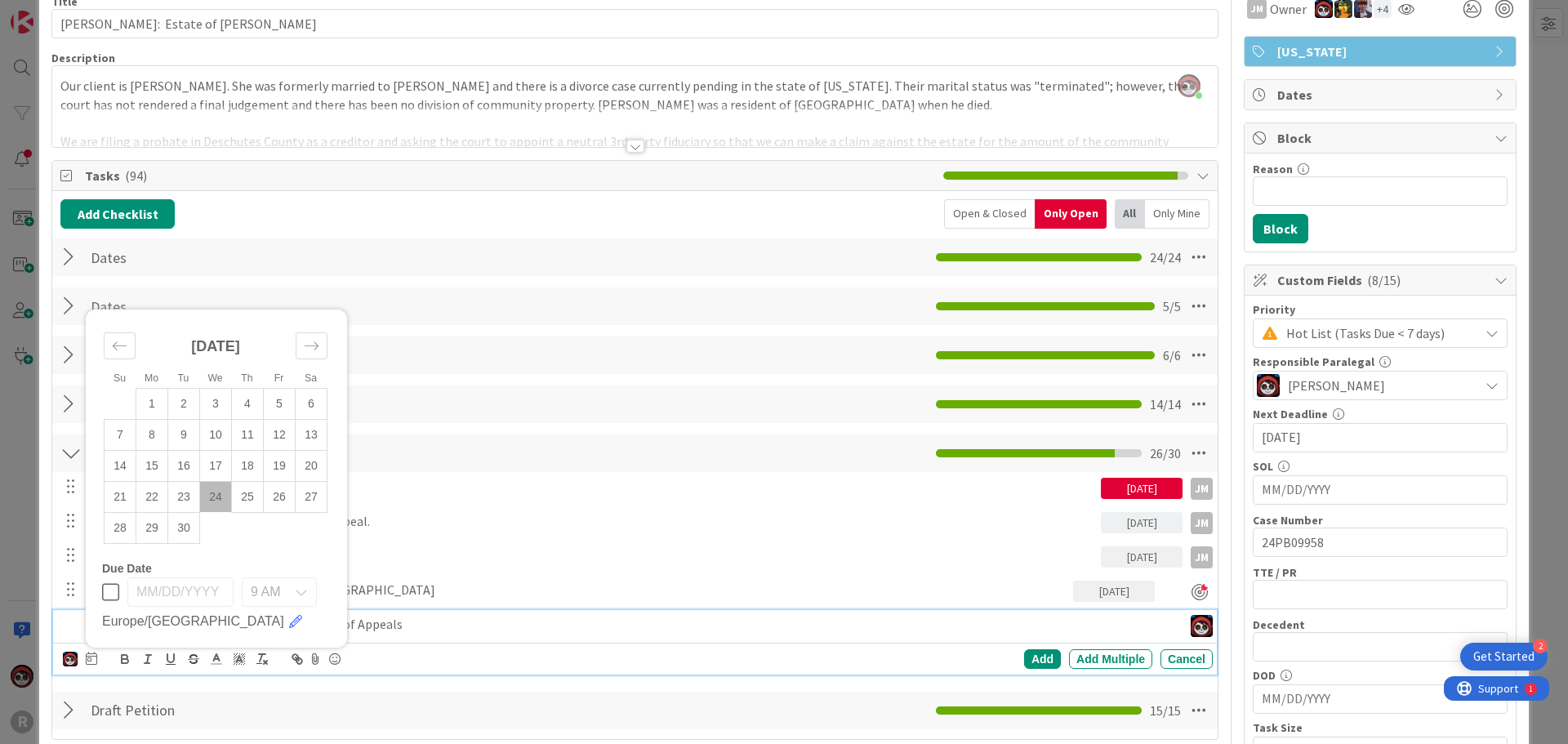
click at [210, 493] on td "24" at bounding box center [216, 496] width 32 height 31
type input "[DATE]"
click at [1024, 656] on div "Add" at bounding box center [1042, 659] width 37 height 20
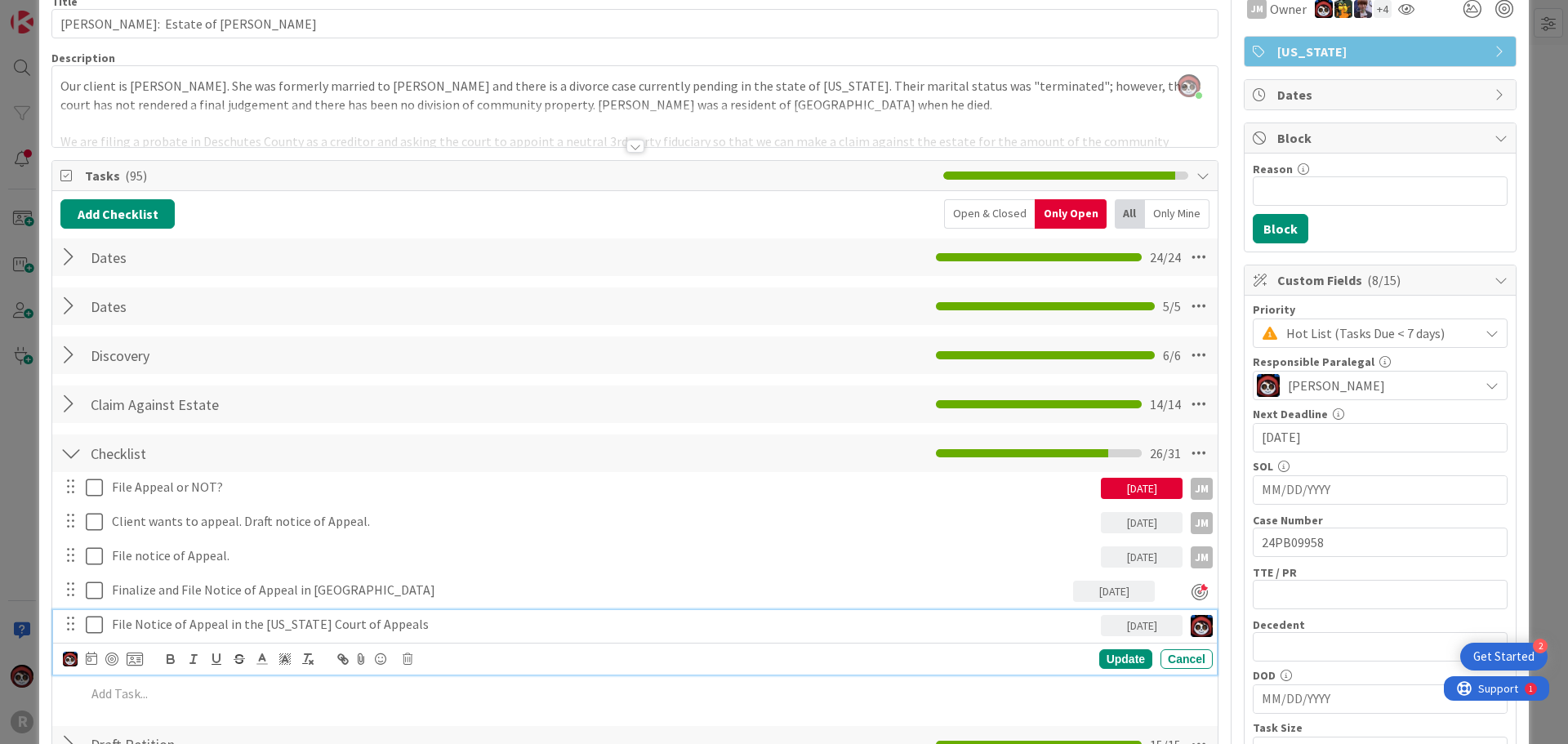
click at [274, 631] on p "File Notice of Appeal in the [US_STATE] Court of Appeals" at bounding box center [603, 625] width 982 height 19
click at [105, 654] on div at bounding box center [112, 659] width 13 height 13
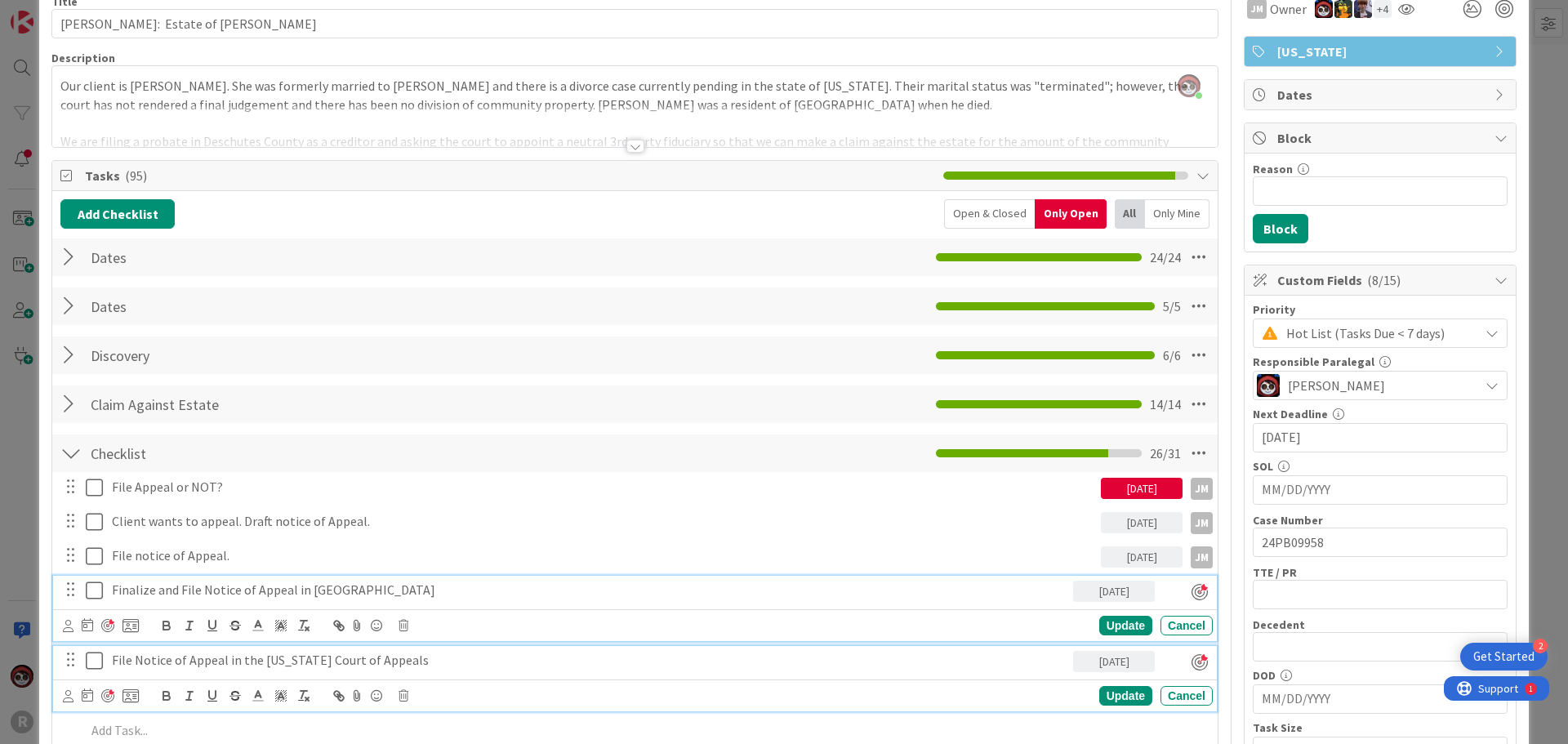
click at [264, 590] on div "Finalize and File Notice of Appeal in [GEOGRAPHIC_DATA] [DATE] Update Cancel" at bounding box center [634, 608] width 1163 height 65
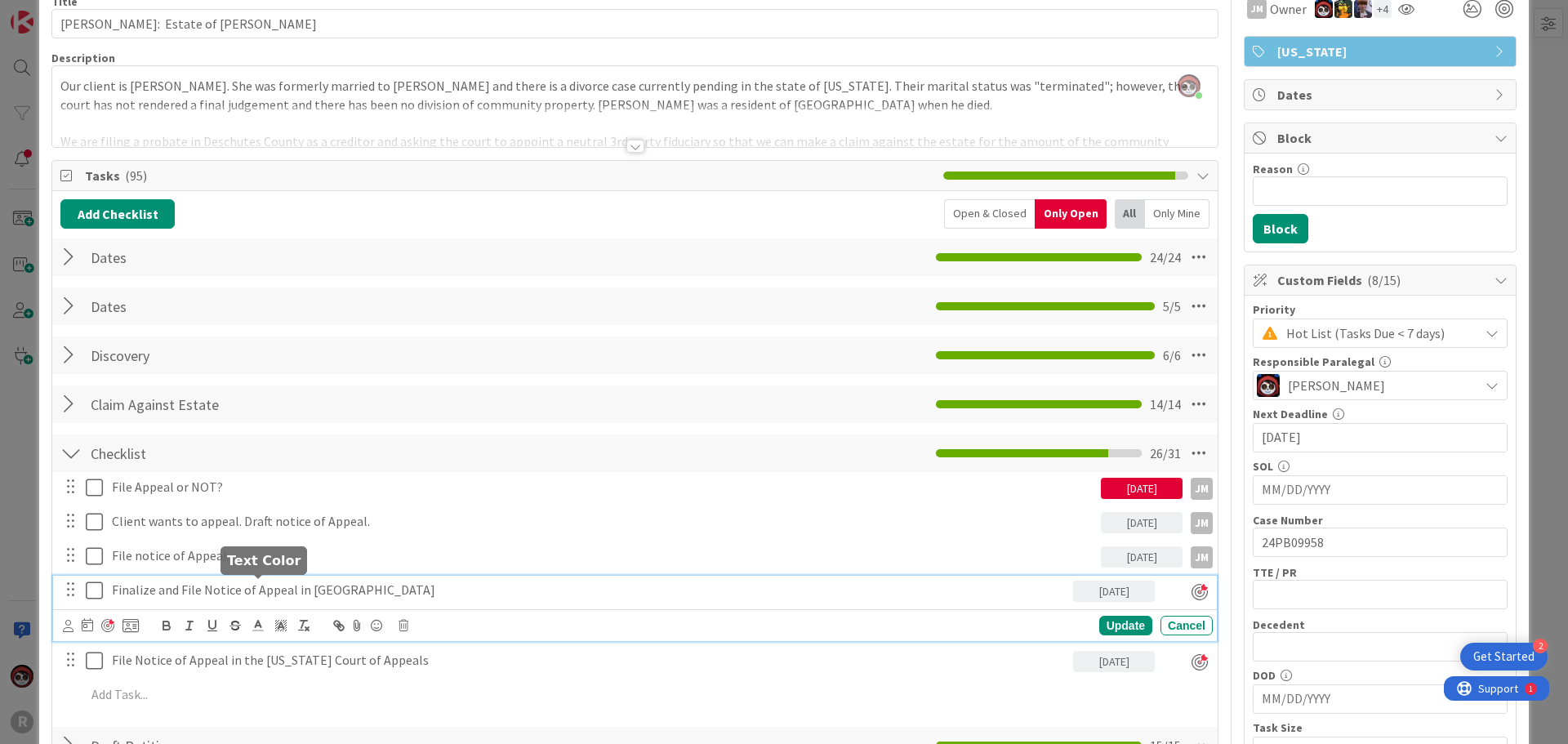
scroll to position [118, 0]
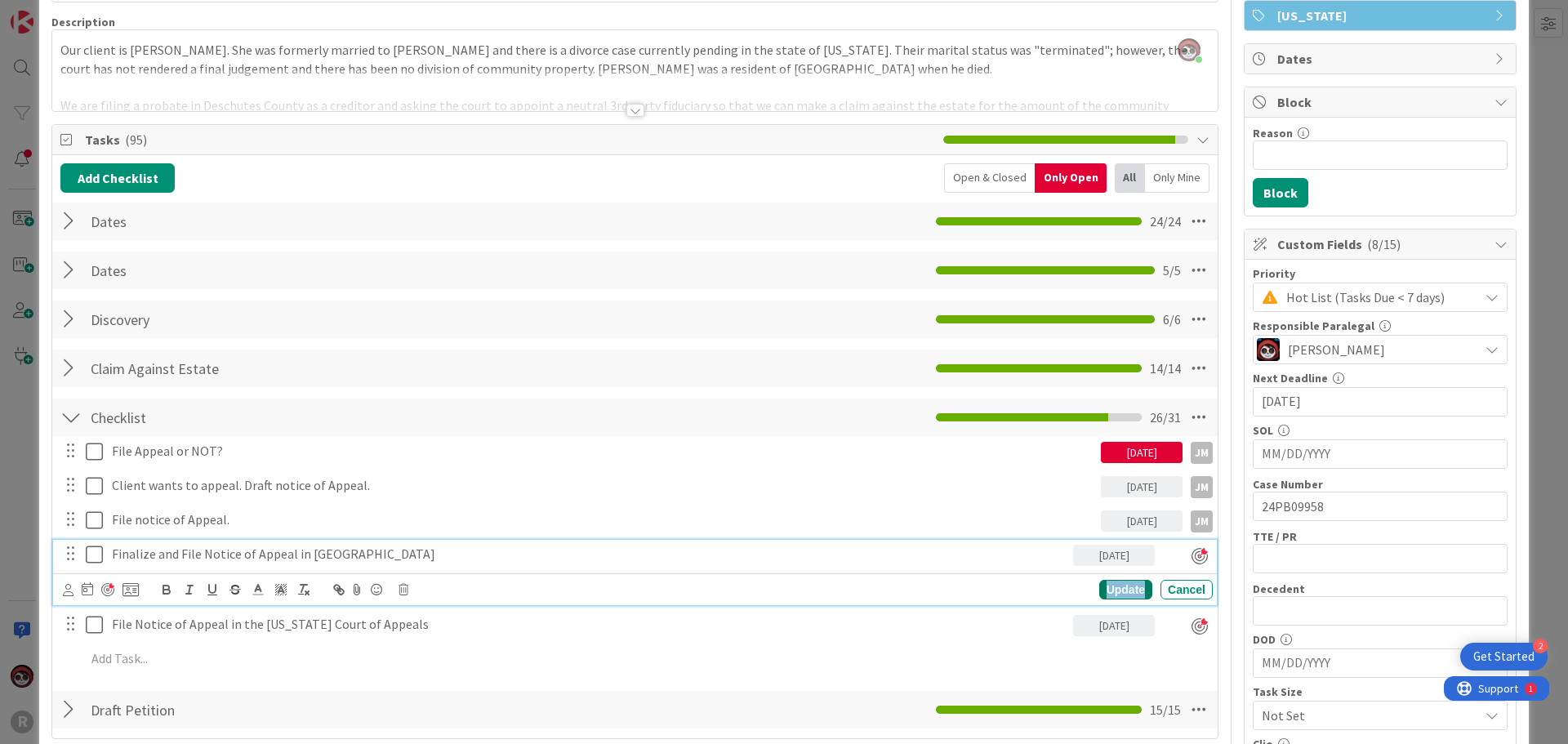
click at [1103, 590] on div "Update" at bounding box center [1125, 590] width 53 height 20
click at [373, 580] on p "File Notice of Appeal in the [US_STATE] Court of Appeals" at bounding box center [589, 589] width 955 height 19
click at [428, 579] on p "File Notice of Appeal in the [US_STATE] Court of Appeals" at bounding box center [589, 589] width 955 height 19
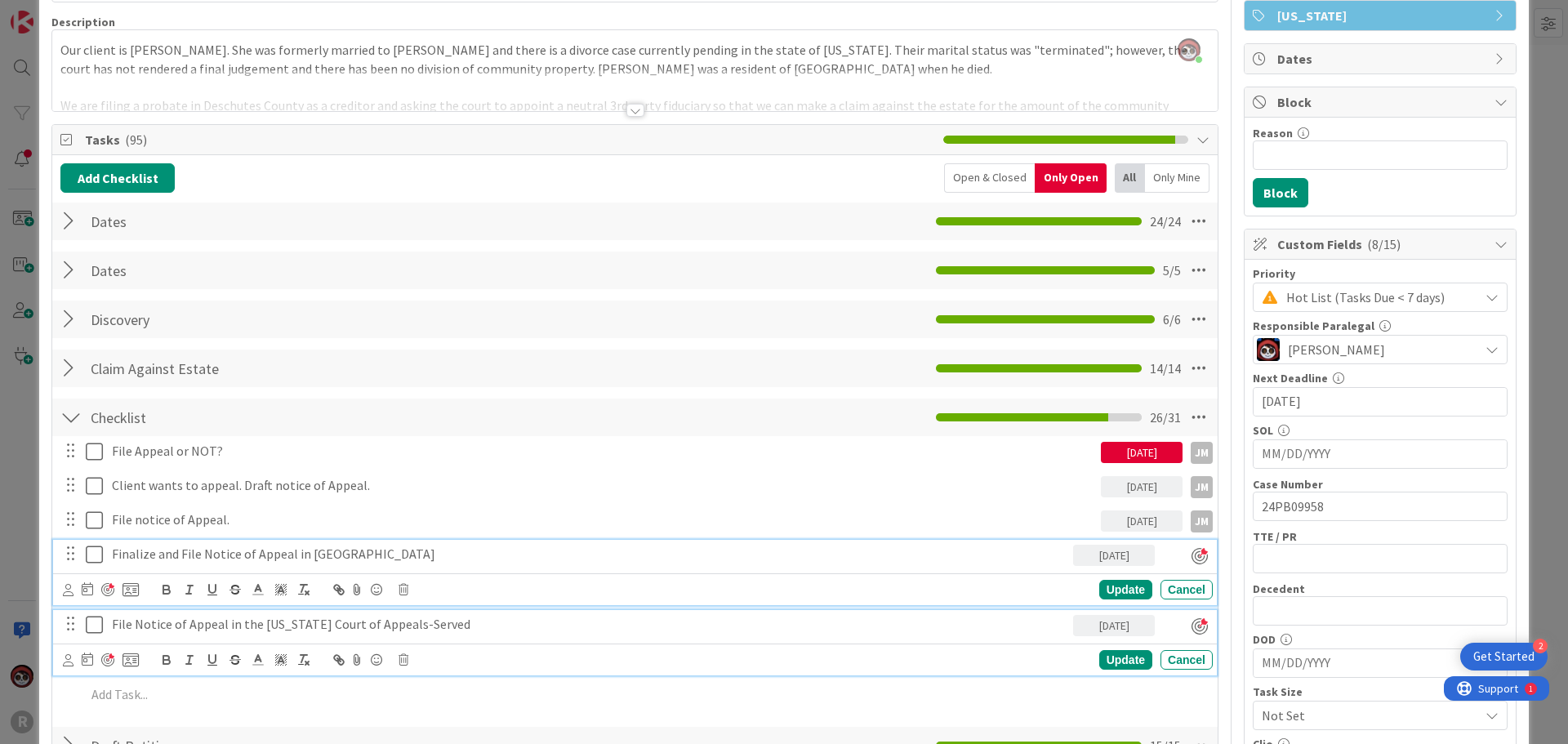
click at [472, 546] on div "Finalize and File Notice of Appeal in [GEOGRAPHIC_DATA] [DATE] Update Cancel" at bounding box center [634, 572] width 1163 height 65
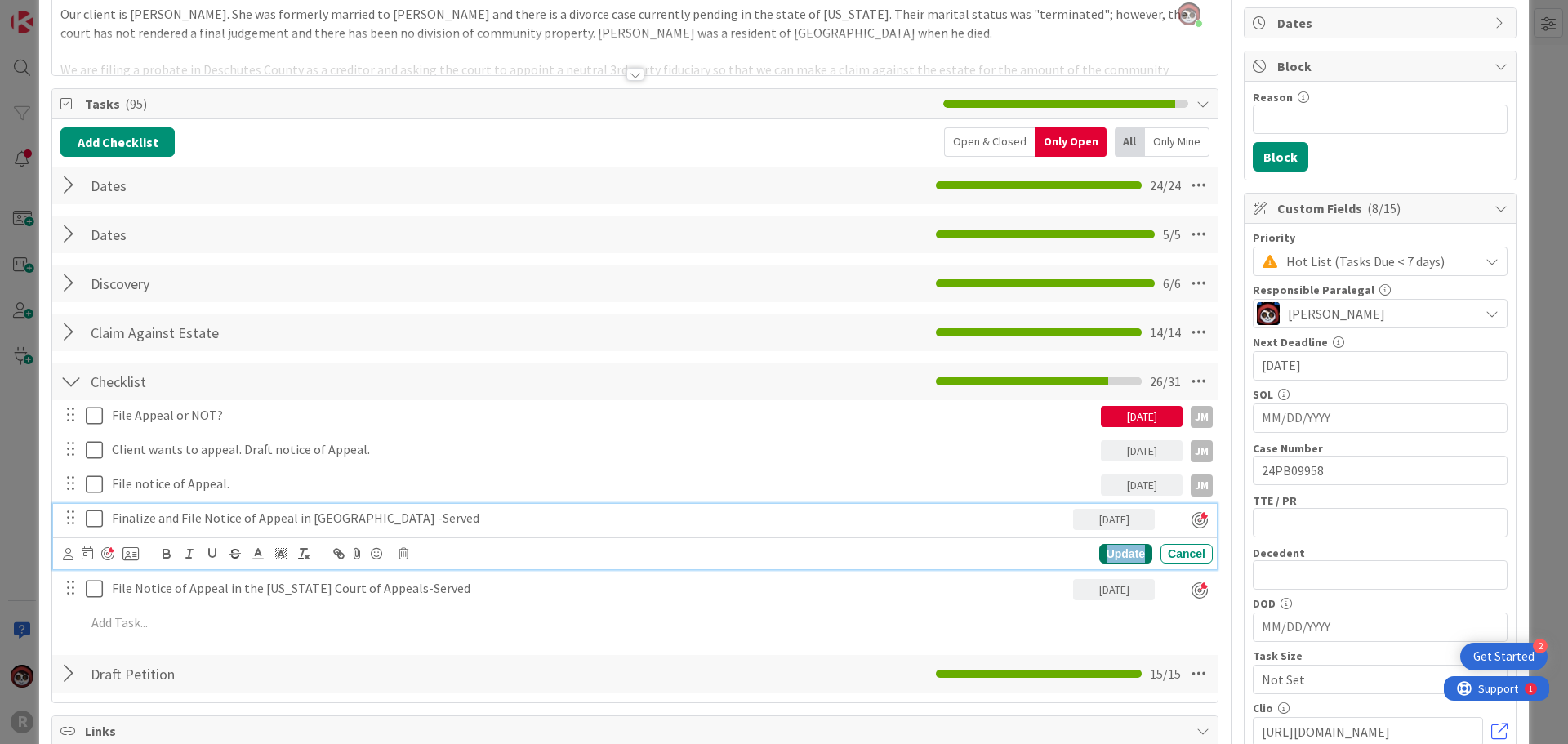
click at [1128, 553] on div "Update" at bounding box center [1125, 553] width 53 height 20
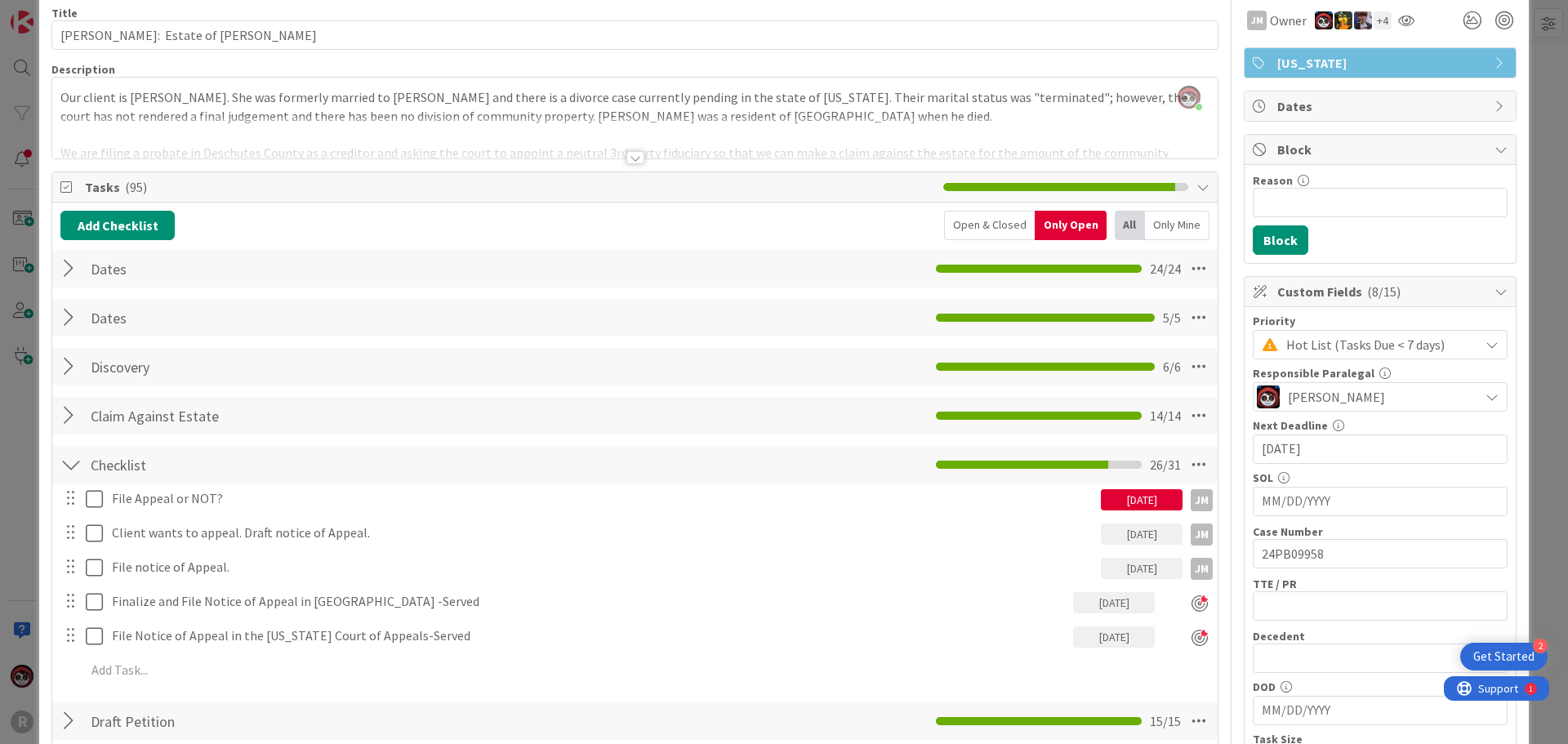
scroll to position [0, 0]
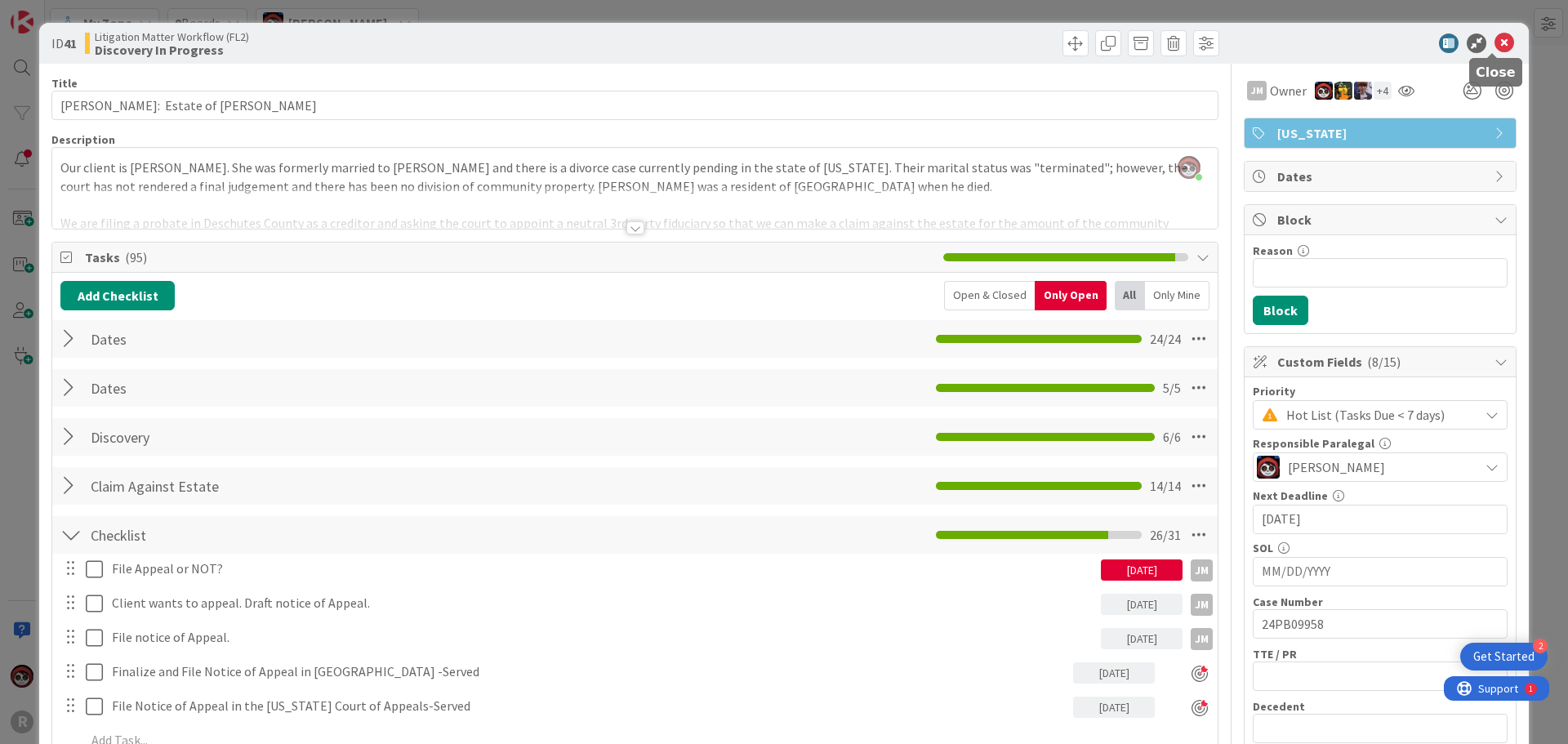
click at [1494, 45] on icon at bounding box center [1504, 43] width 20 height 20
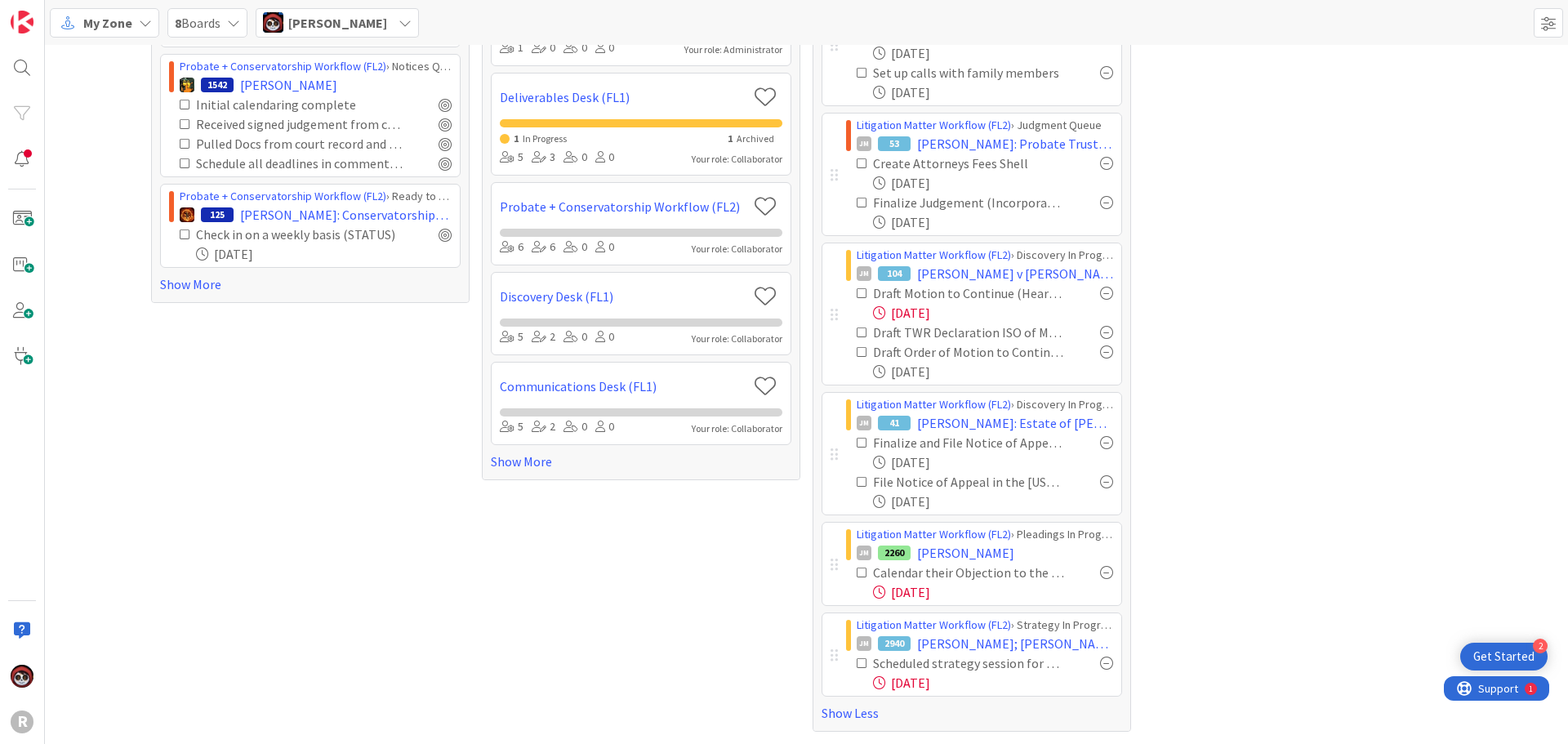
scroll to position [60, 0]
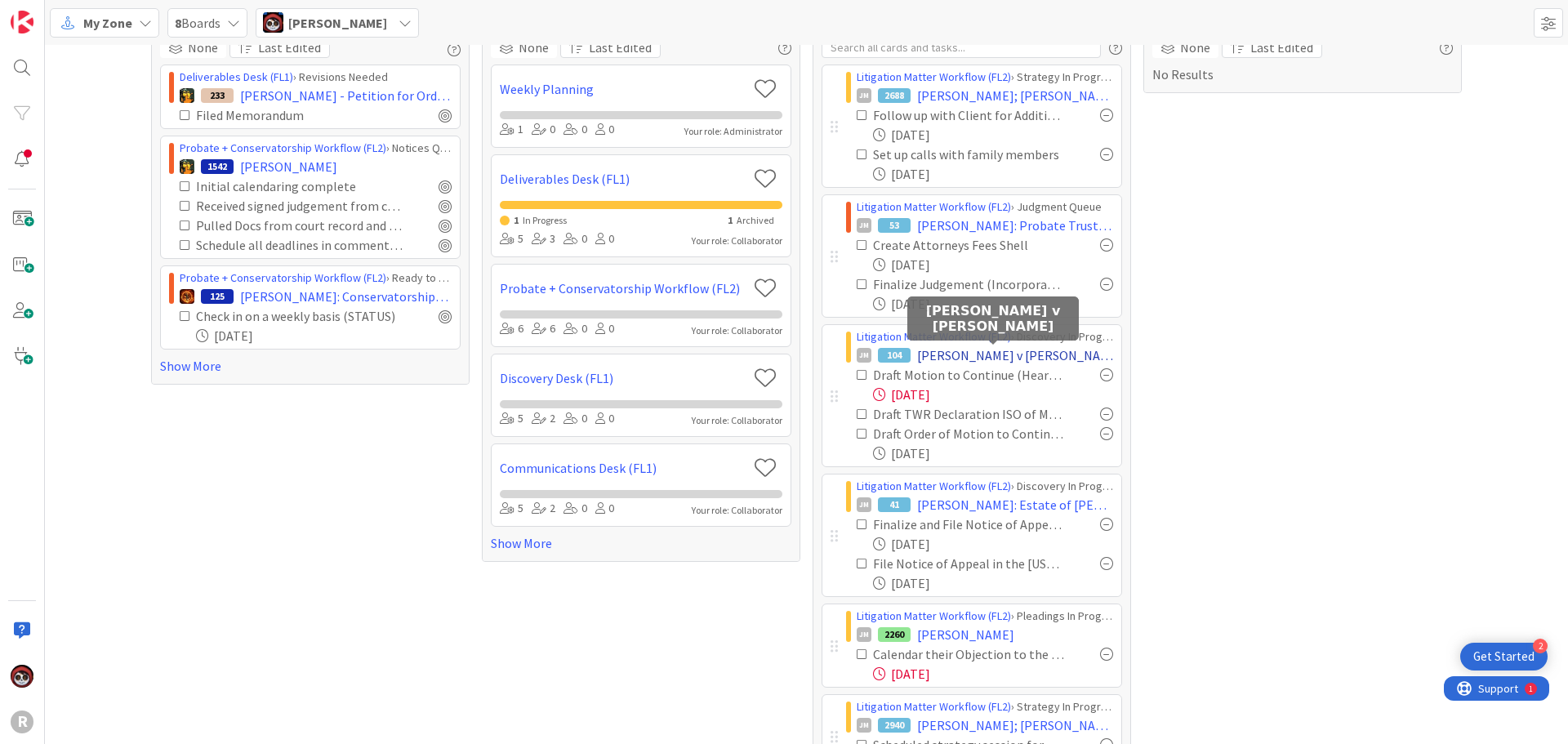
click at [955, 356] on span "[PERSON_NAME] v [PERSON_NAME]" at bounding box center [1014, 354] width 196 height 20
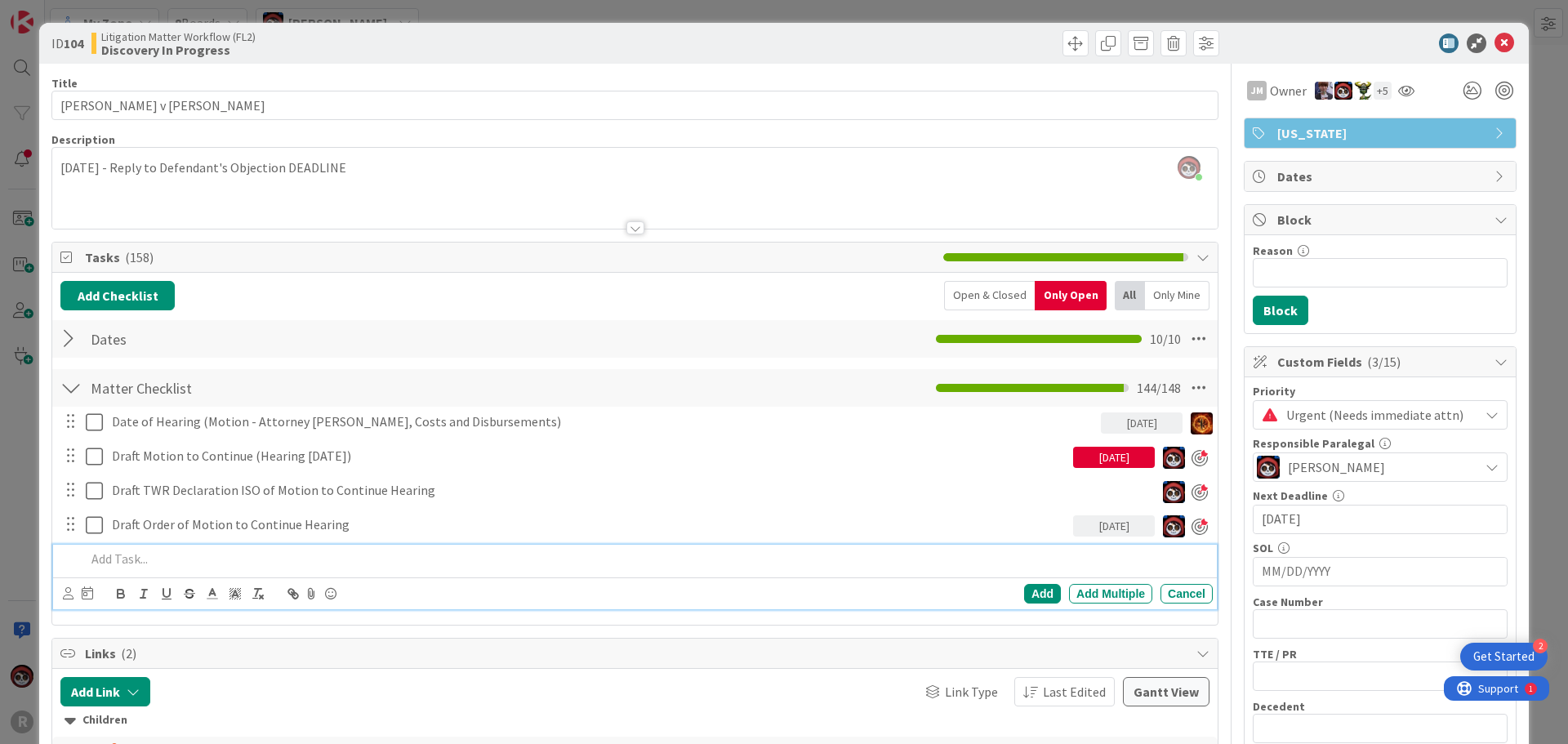
click at [209, 563] on p at bounding box center [646, 559] width 1121 height 19
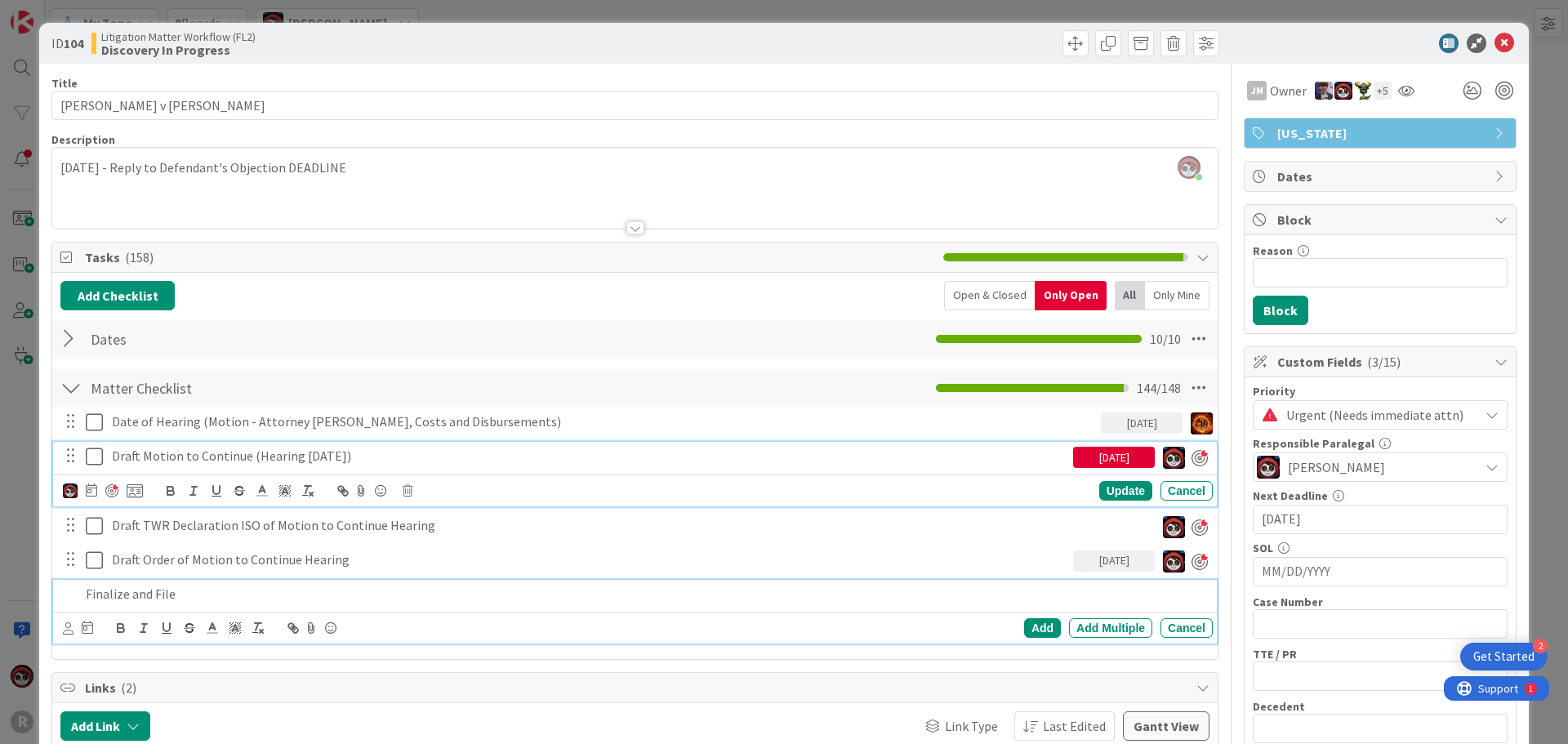
click at [258, 448] on p "Draft Motion to Continue (Hearing [DATE])" at bounding box center [589, 456] width 955 height 19
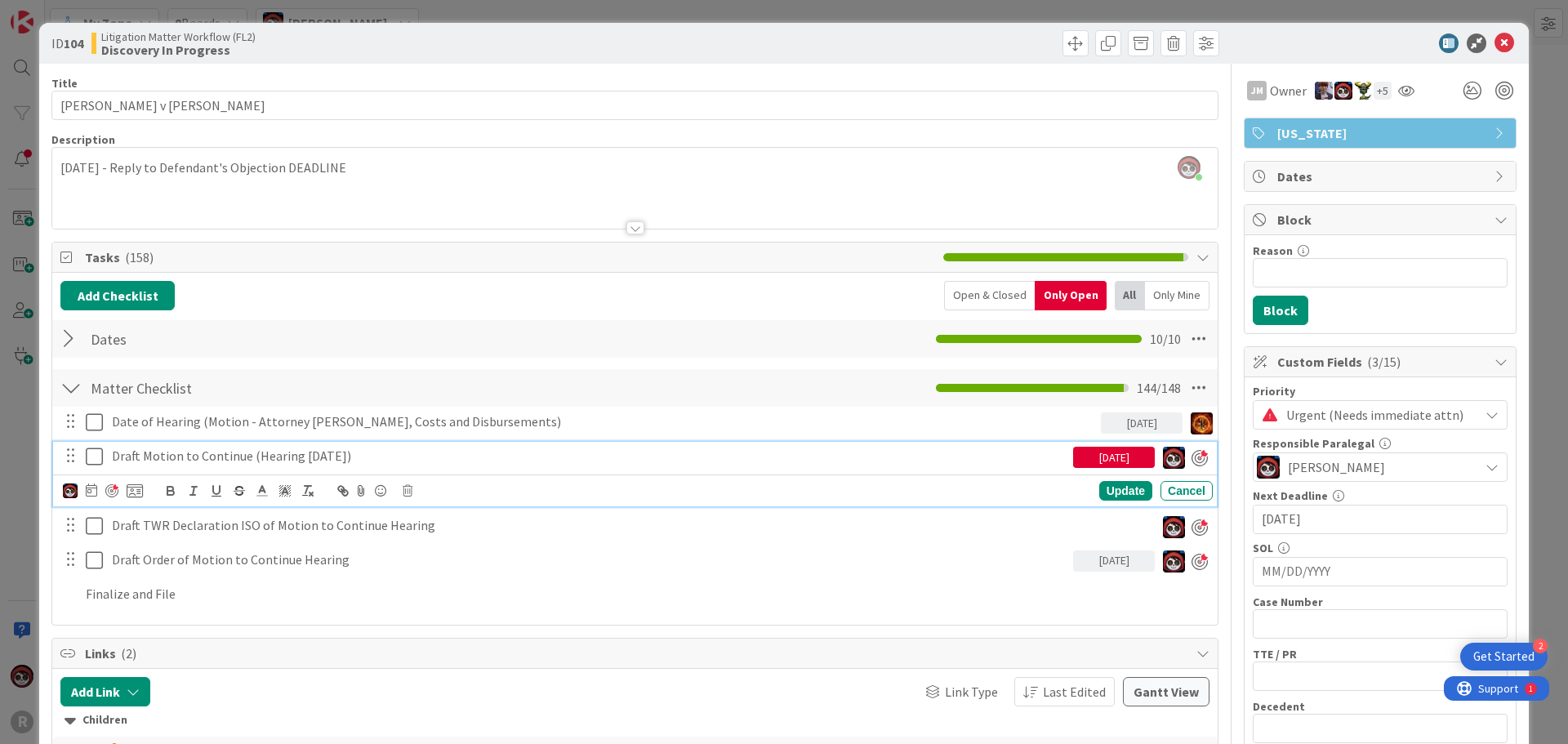
drag, startPoint x: 389, startPoint y: 458, endPoint x: 144, endPoint y: 456, distance: 245.0
click at [144, 456] on p "Draft Motion to Continue (Hearing [DATE])" at bounding box center [589, 456] width 955 height 19
copy p "Motion to Continue (Hearing [DATE])"
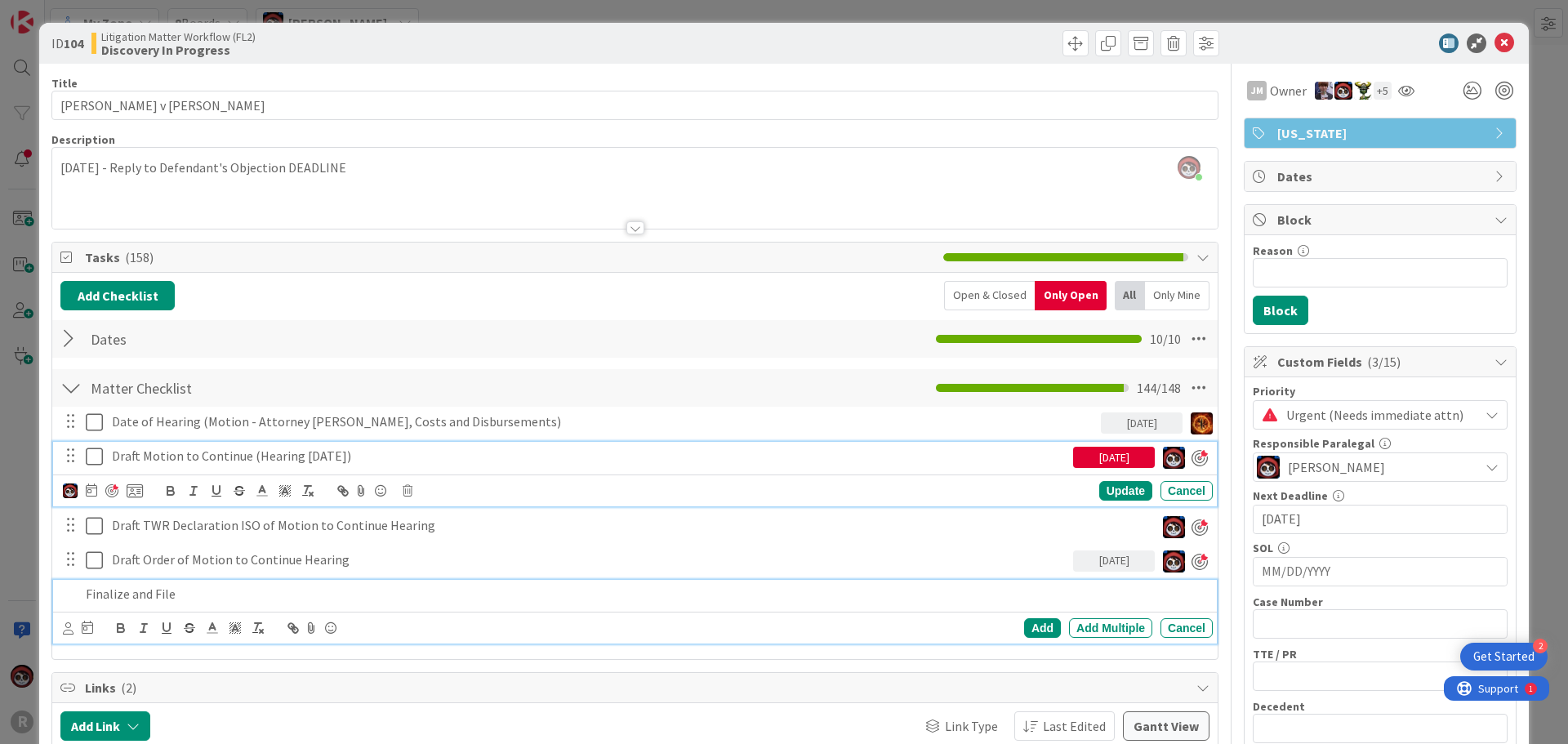
click at [174, 591] on p "Finalize and File" at bounding box center [646, 594] width 1121 height 19
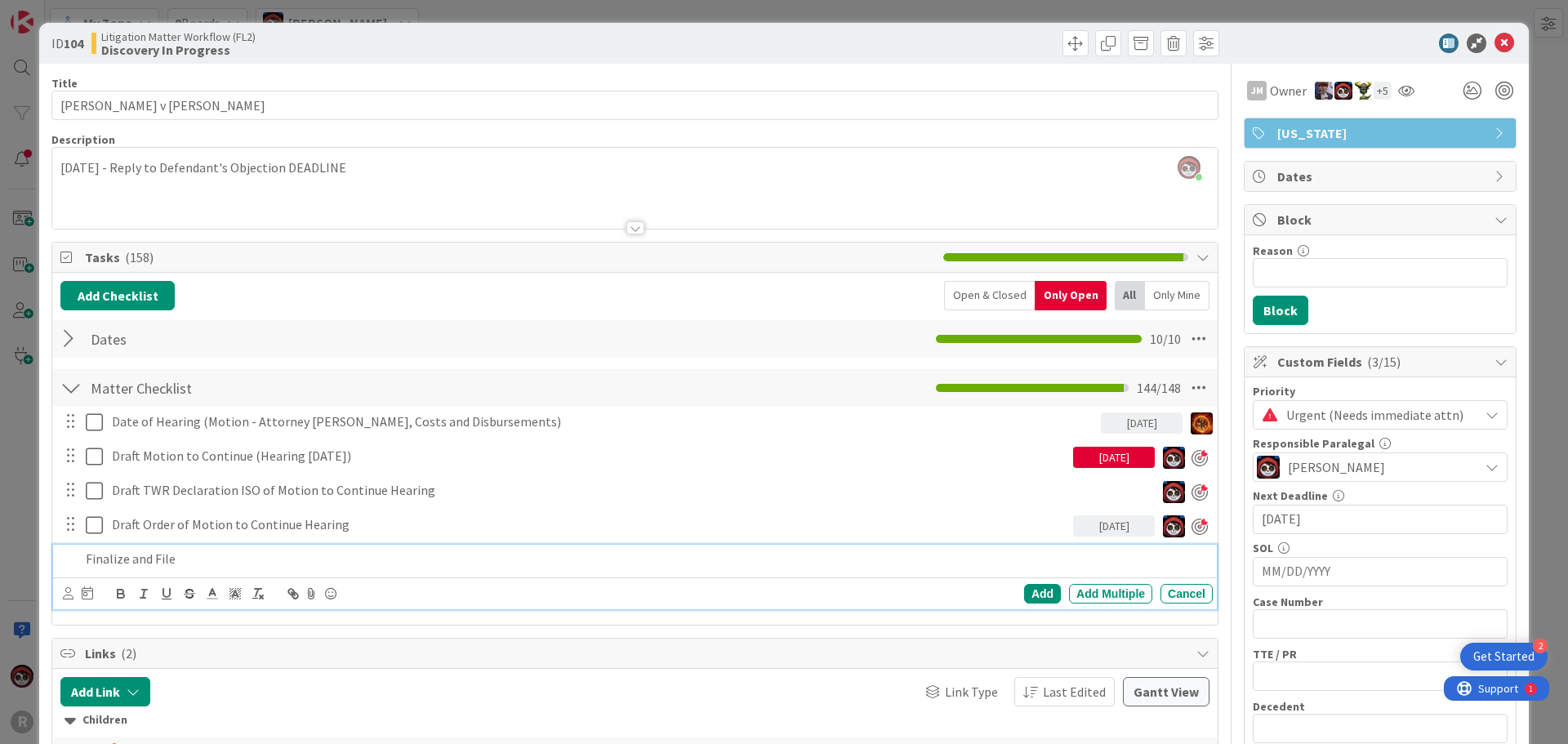
click at [216, 557] on p "Finalize and File" at bounding box center [646, 559] width 1121 height 19
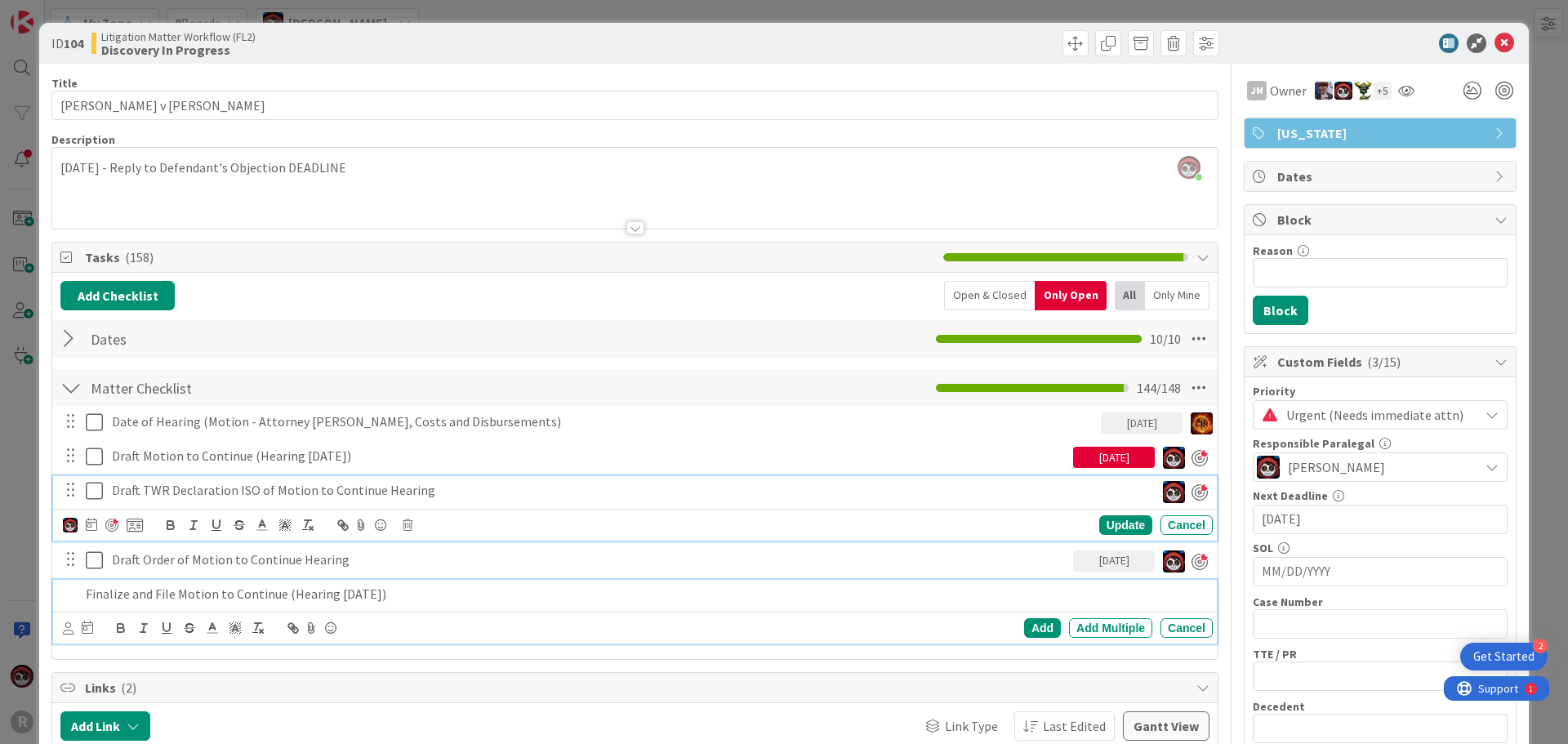
click at [252, 486] on p "Draft TWR Declaration ISO of Motion to Continue Hearing" at bounding box center [629, 490] width 1036 height 19
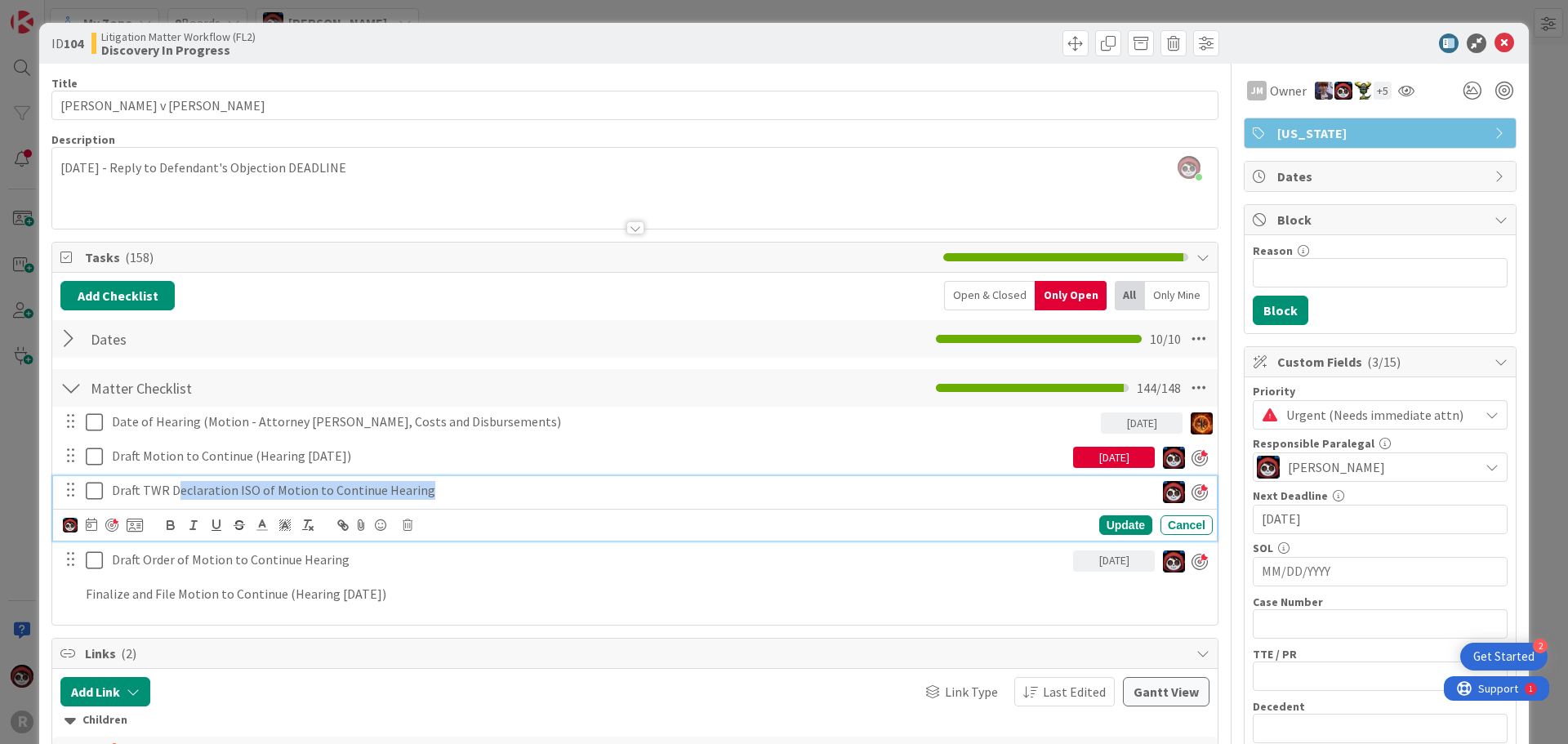
drag, startPoint x: 439, startPoint y: 489, endPoint x: 175, endPoint y: 493, distance: 264.0
click at [175, 493] on p "Draft TWR Declaration ISO of Motion to Continue Hearing" at bounding box center [629, 490] width 1036 height 19
click at [163, 488] on p "Draft TWR Declaration ISO of Motion to Continue Hearing" at bounding box center [629, 490] width 1036 height 19
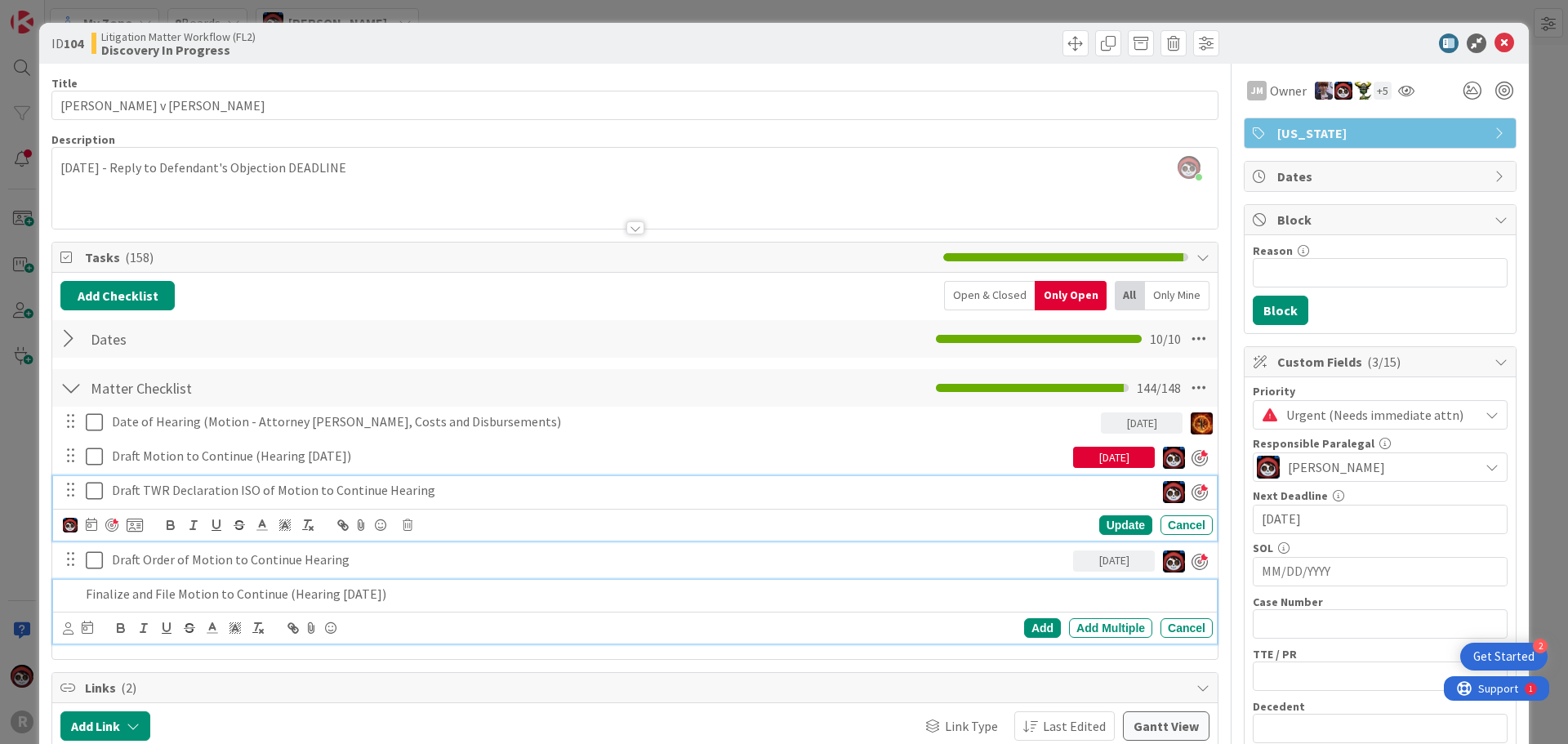
click at [301, 591] on p "Finalize and File Motion to Continue (Hearing [DATE])" at bounding box center [646, 594] width 1121 height 19
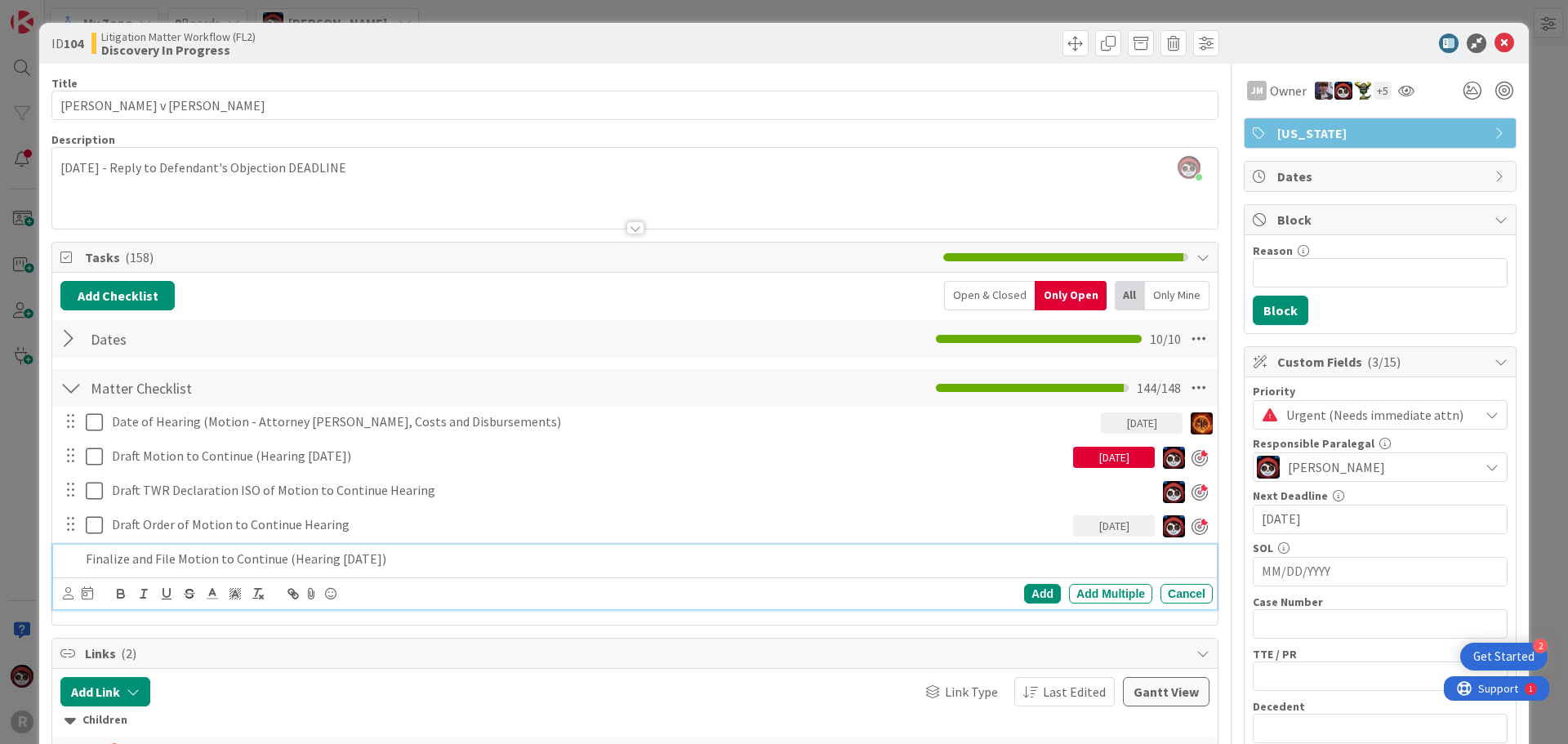
drag, startPoint x: 440, startPoint y: 561, endPoint x: 74, endPoint y: 548, distance: 366.2
click at [74, 548] on div "Finalize and File Motion to Continue (Hearing [DATE])" at bounding box center [636, 559] width 1153 height 28
copy p "Finalize and File Motion to Continue (Hearing [DATE])"
click at [126, 558] on p "Finalize and File Motion to Continue (Hearing [DATE])" at bounding box center [646, 559] width 1121 height 19
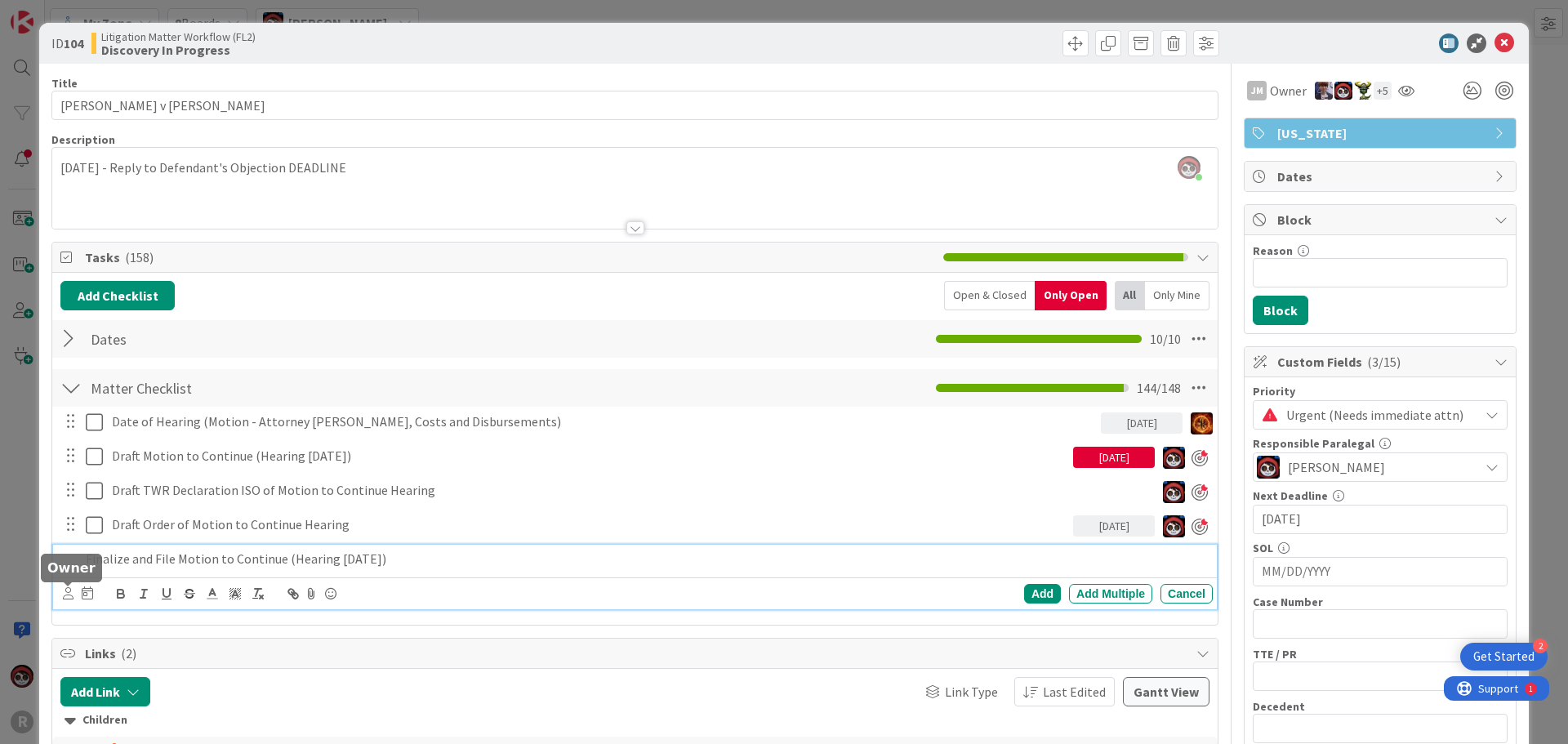
click at [73, 591] on icon at bounding box center [67, 592] width 10 height 12
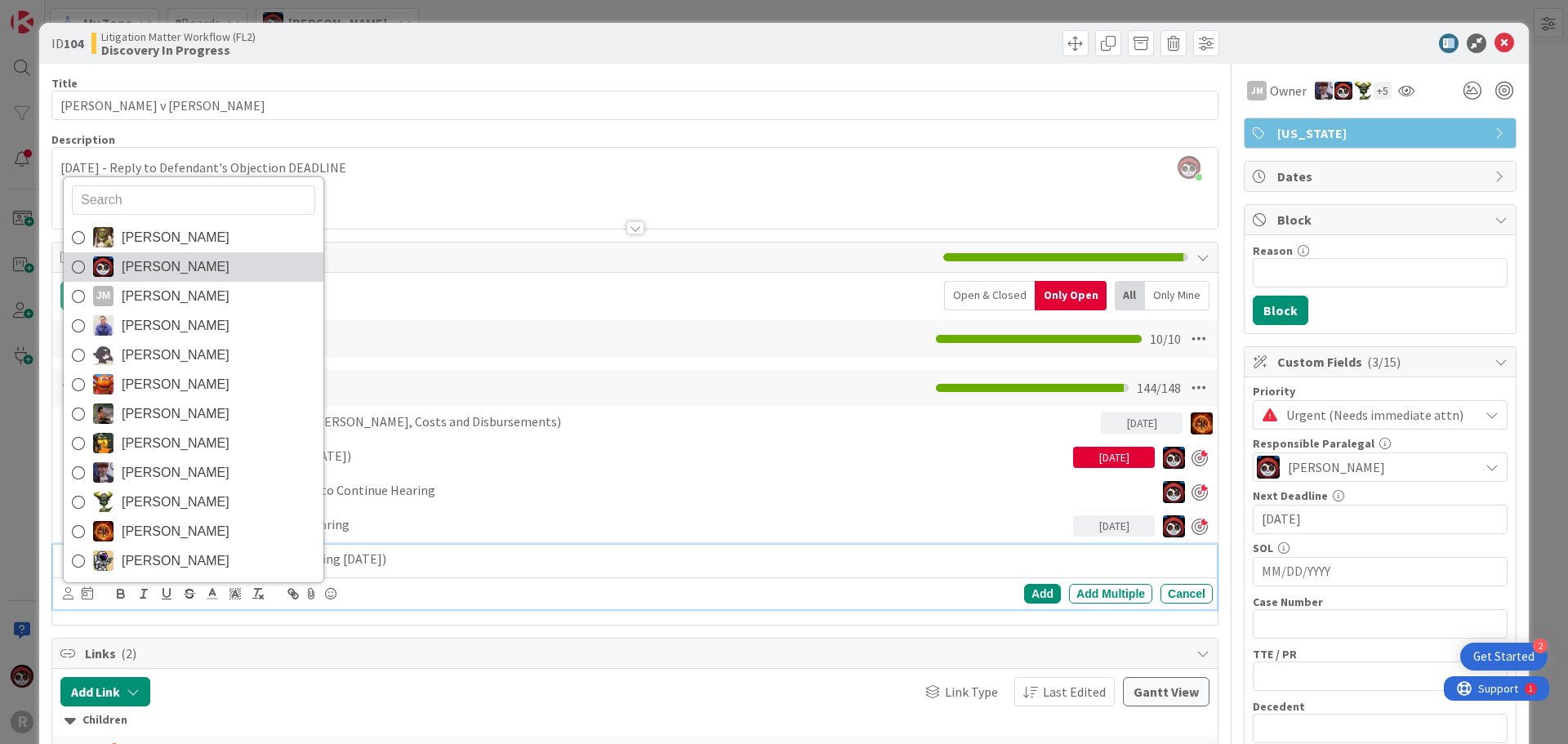
click at [119, 261] on link "[PERSON_NAME]" at bounding box center [193, 266] width 260 height 29
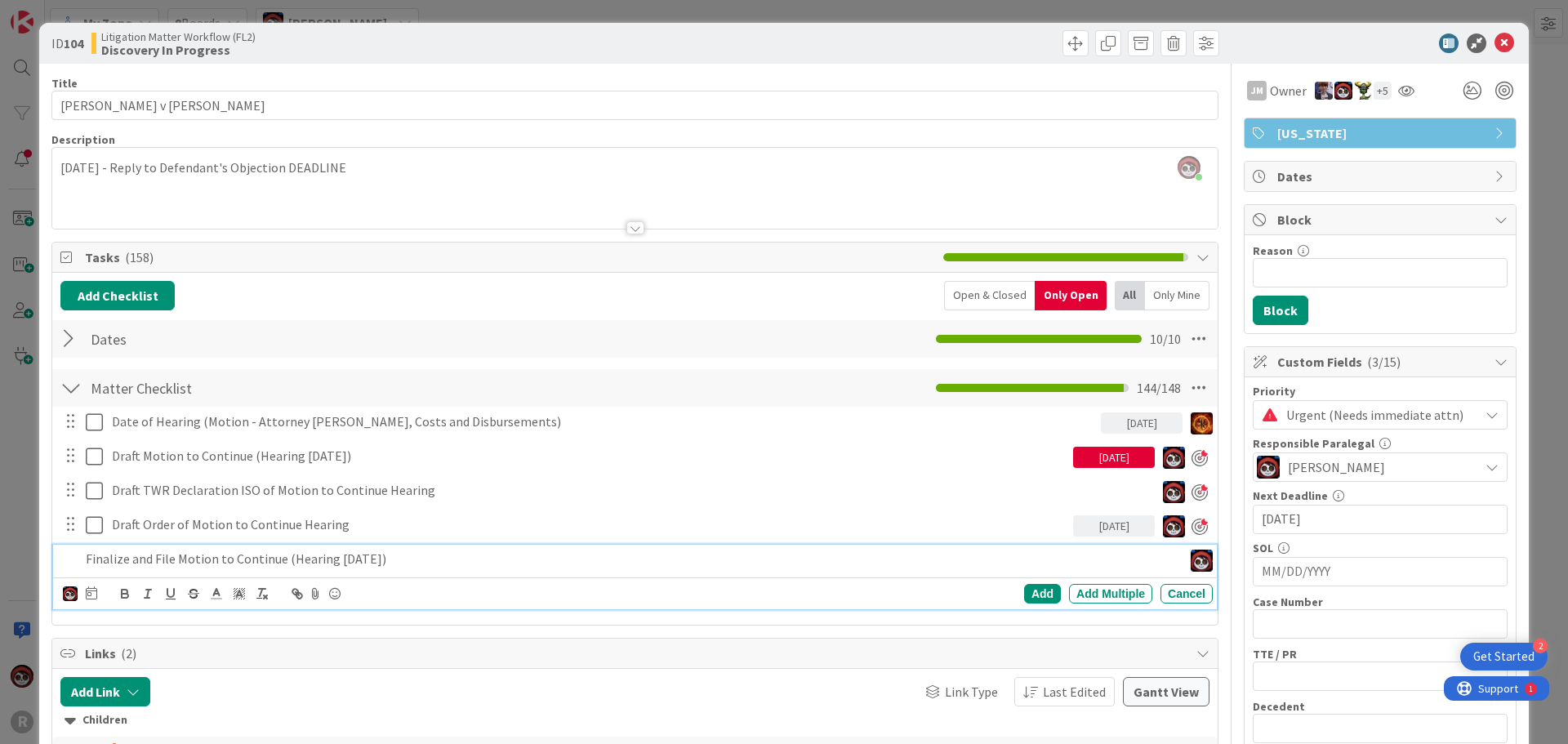
click at [92, 592] on icon at bounding box center [91, 592] width 11 height 13
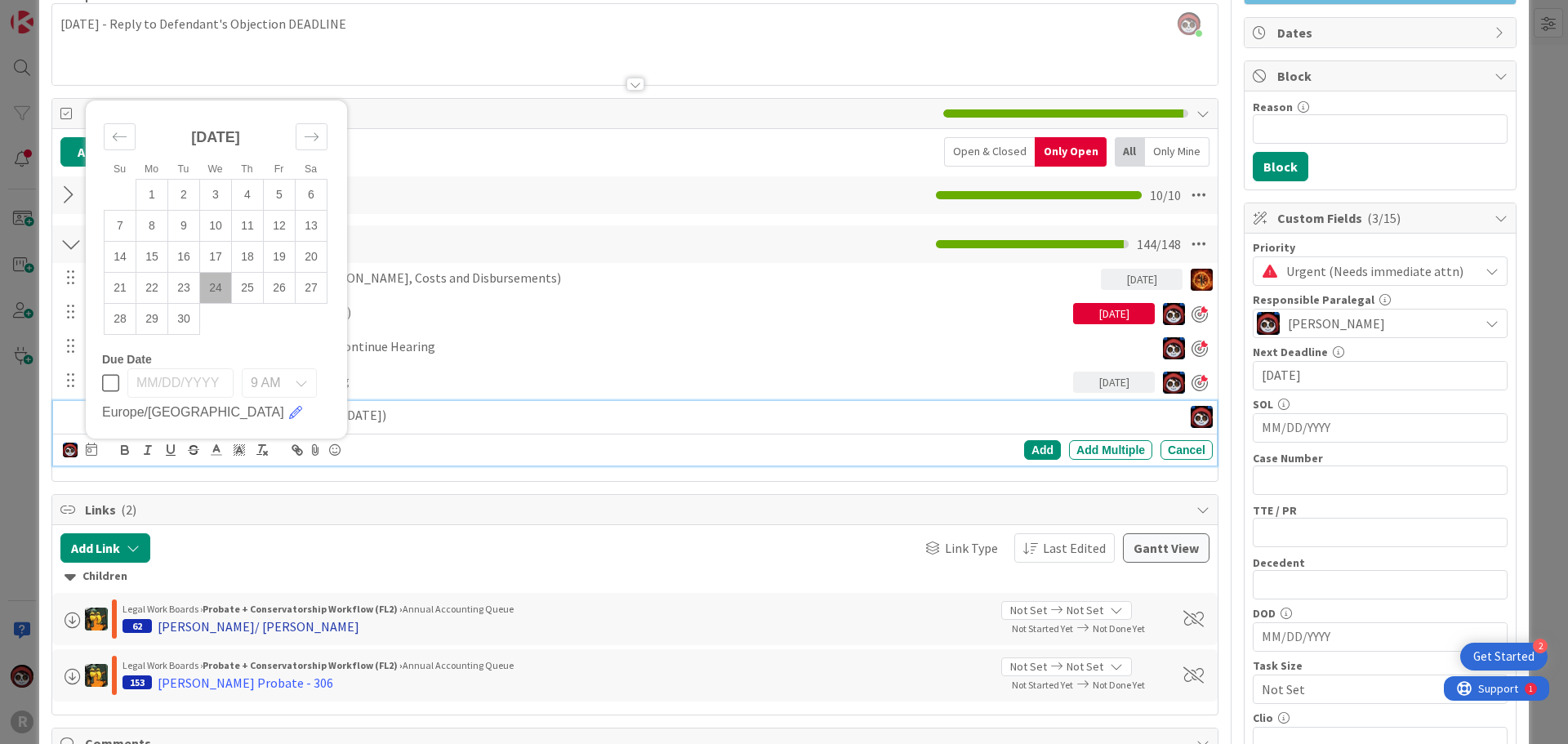
scroll to position [163, 0]
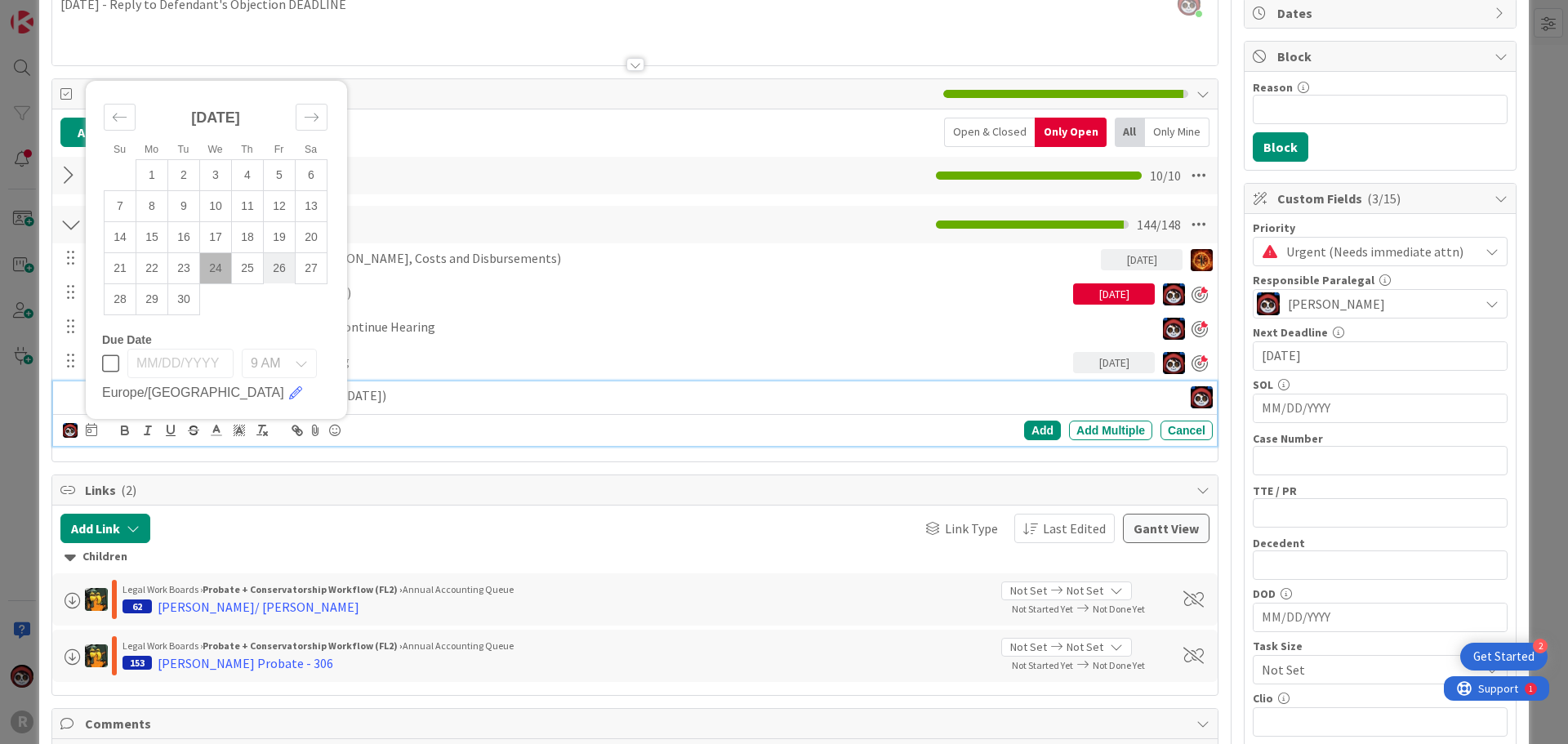
click at [274, 268] on td "26" at bounding box center [280, 267] width 32 height 31
click at [498, 394] on p "Finalize and File Motion to Continue (Hearing [DATE])" at bounding box center [590, 395] width 1009 height 19
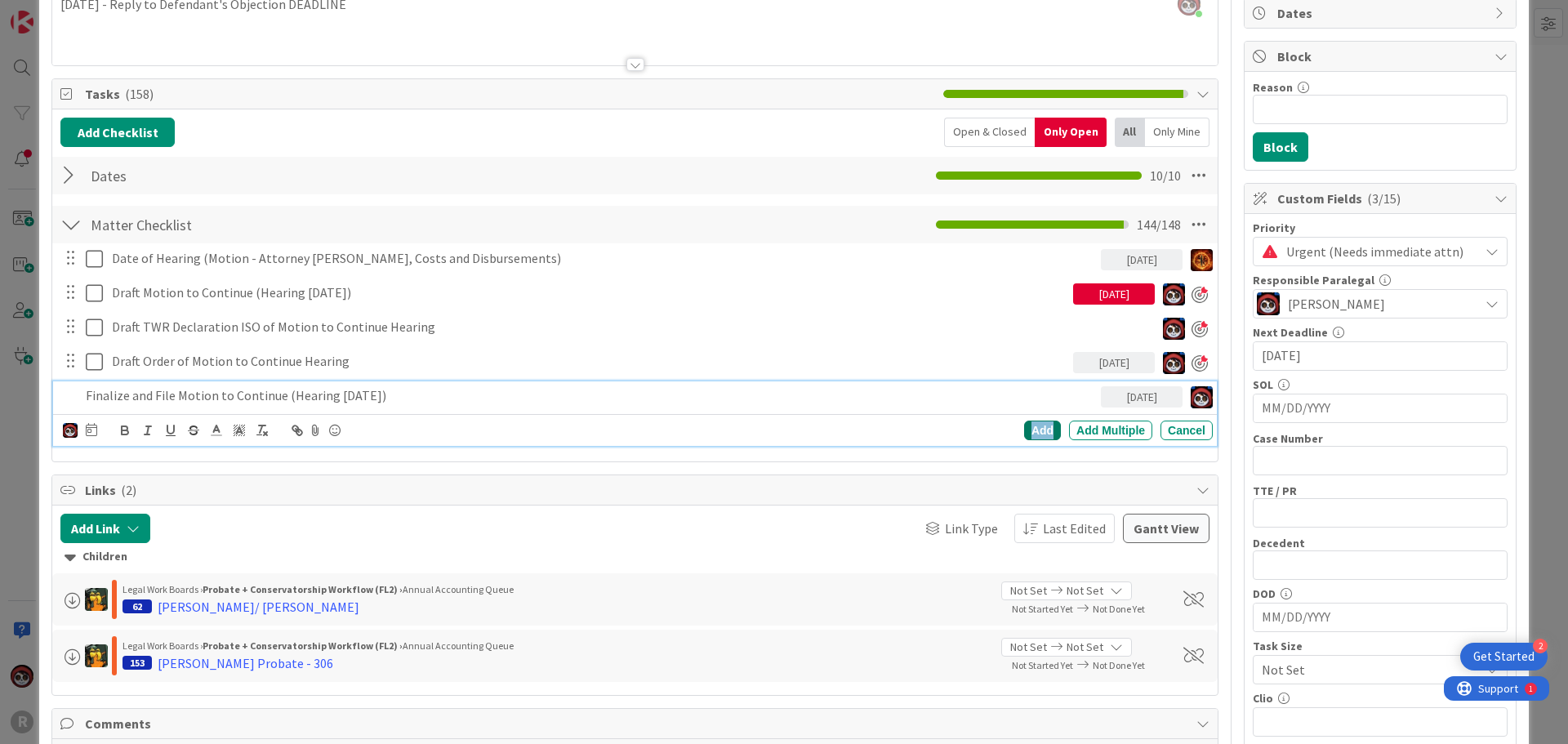
click at [1025, 434] on div "Add" at bounding box center [1042, 430] width 37 height 20
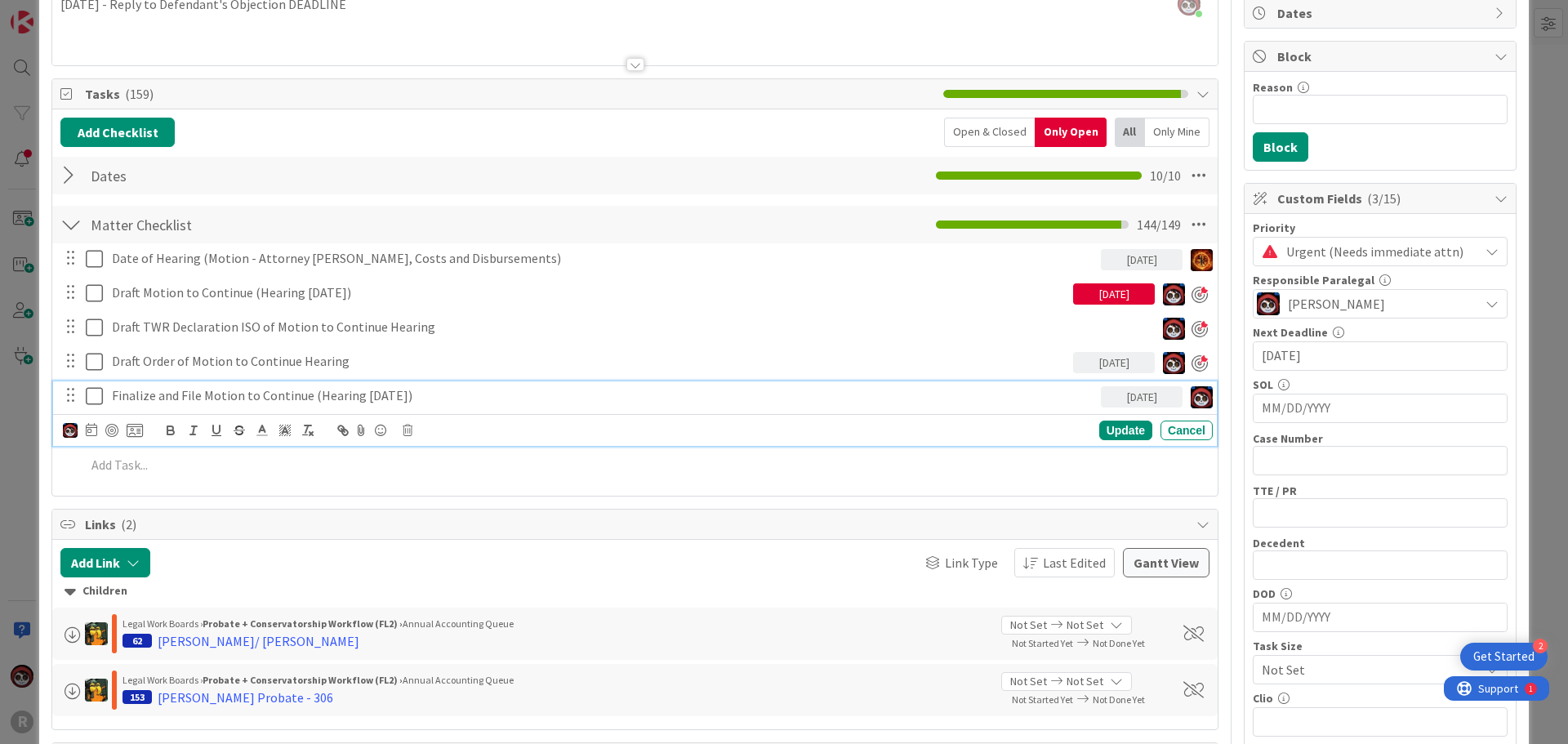
click at [201, 398] on p "Finalize and File Motion to Continue (Hearing [DATE])" at bounding box center [603, 395] width 982 height 19
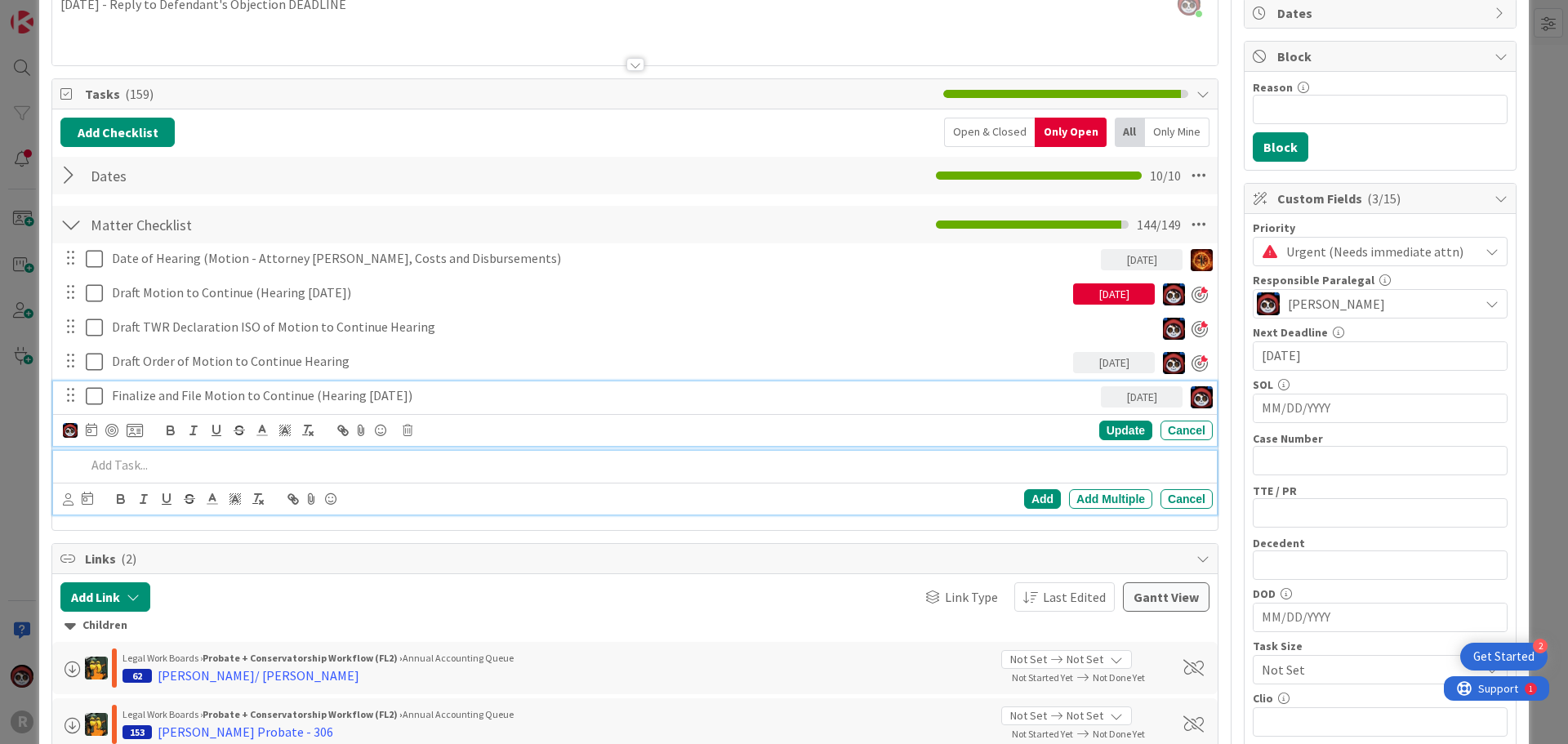
click at [167, 462] on p at bounding box center [646, 465] width 1121 height 19
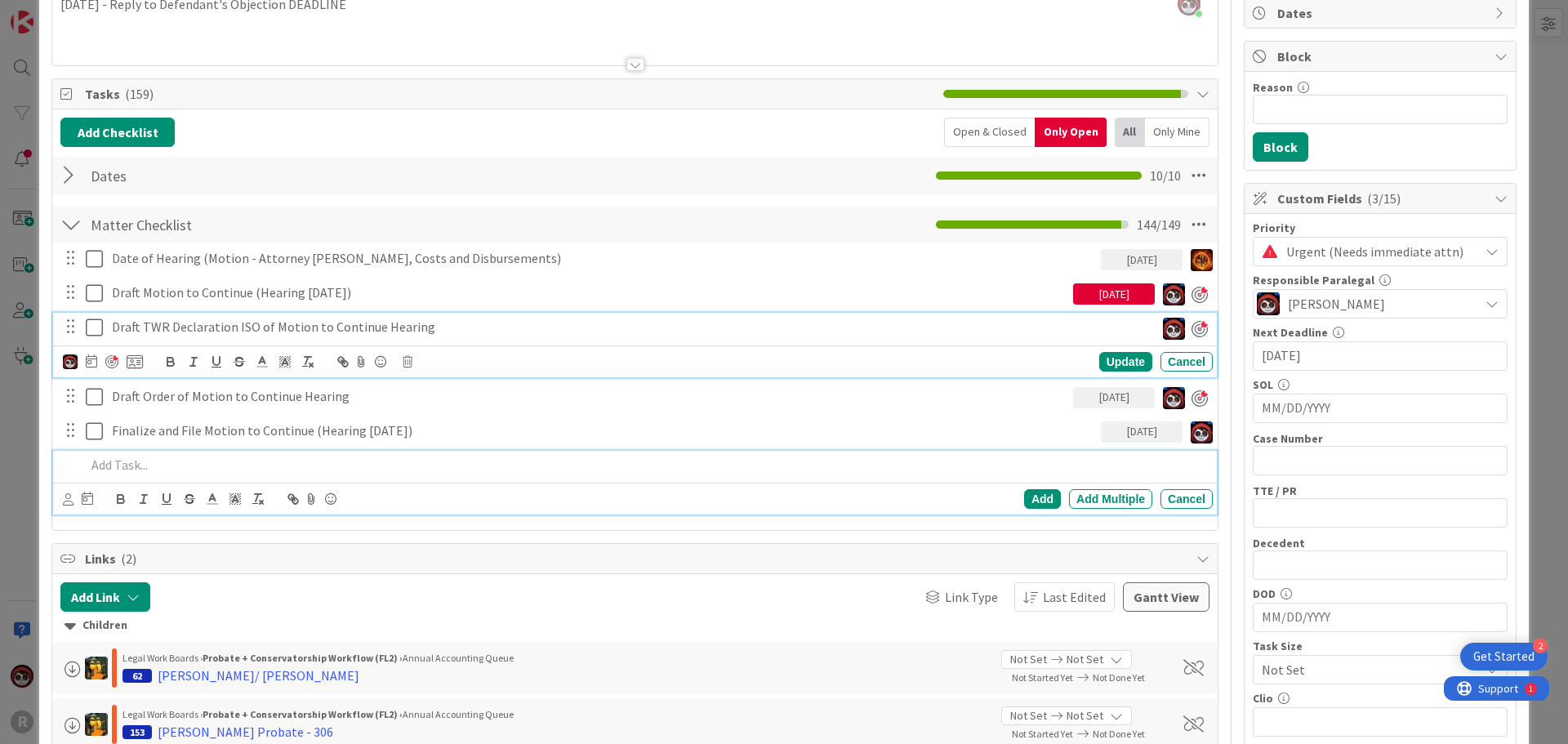
click at [230, 371] on div "Draft TWR Declaration ISO of Motion to Continue Hearing Update Cancel" at bounding box center [634, 345] width 1163 height 64
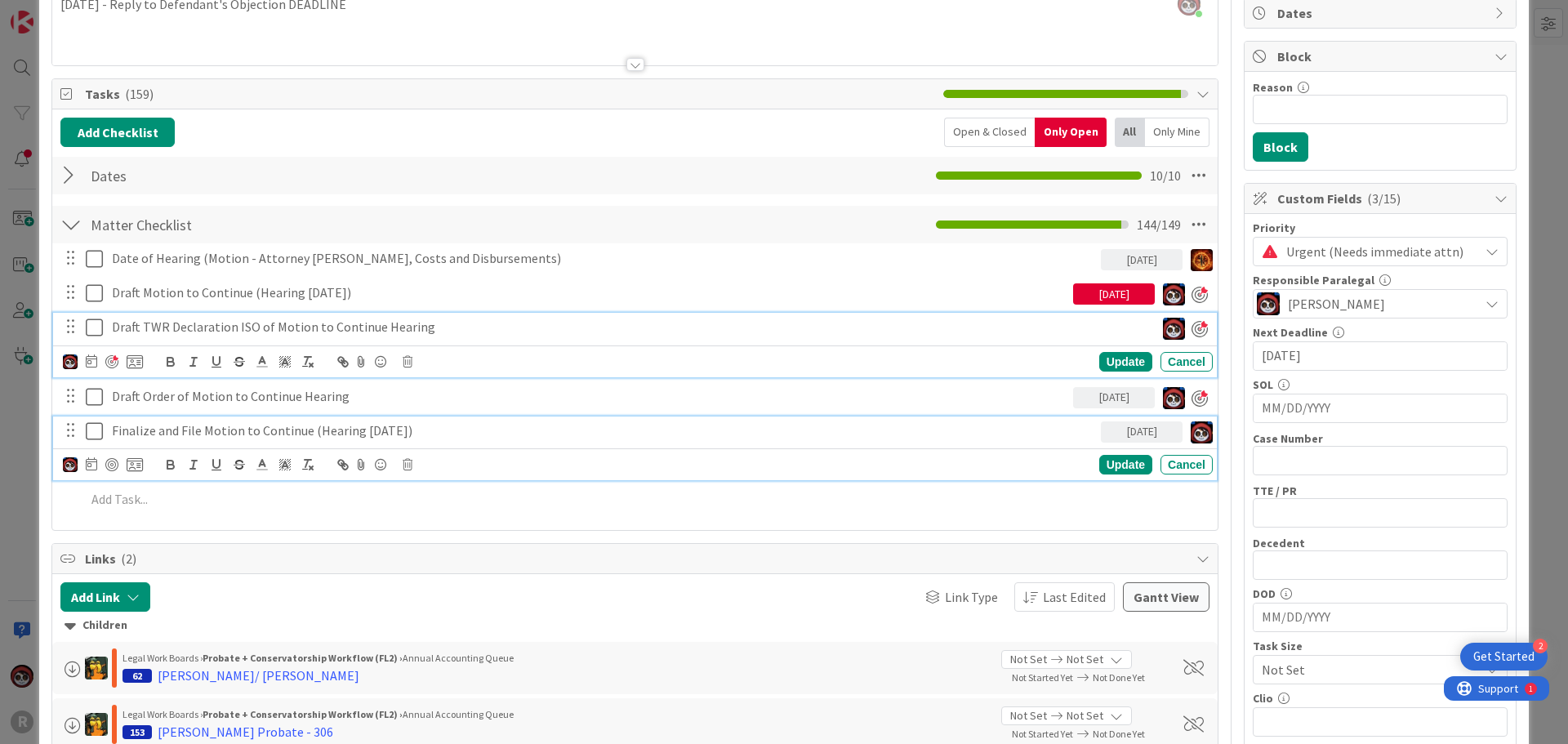
click at [346, 429] on p "Finalize and File Motion to Continue (Hearing [DATE])" at bounding box center [603, 430] width 982 height 19
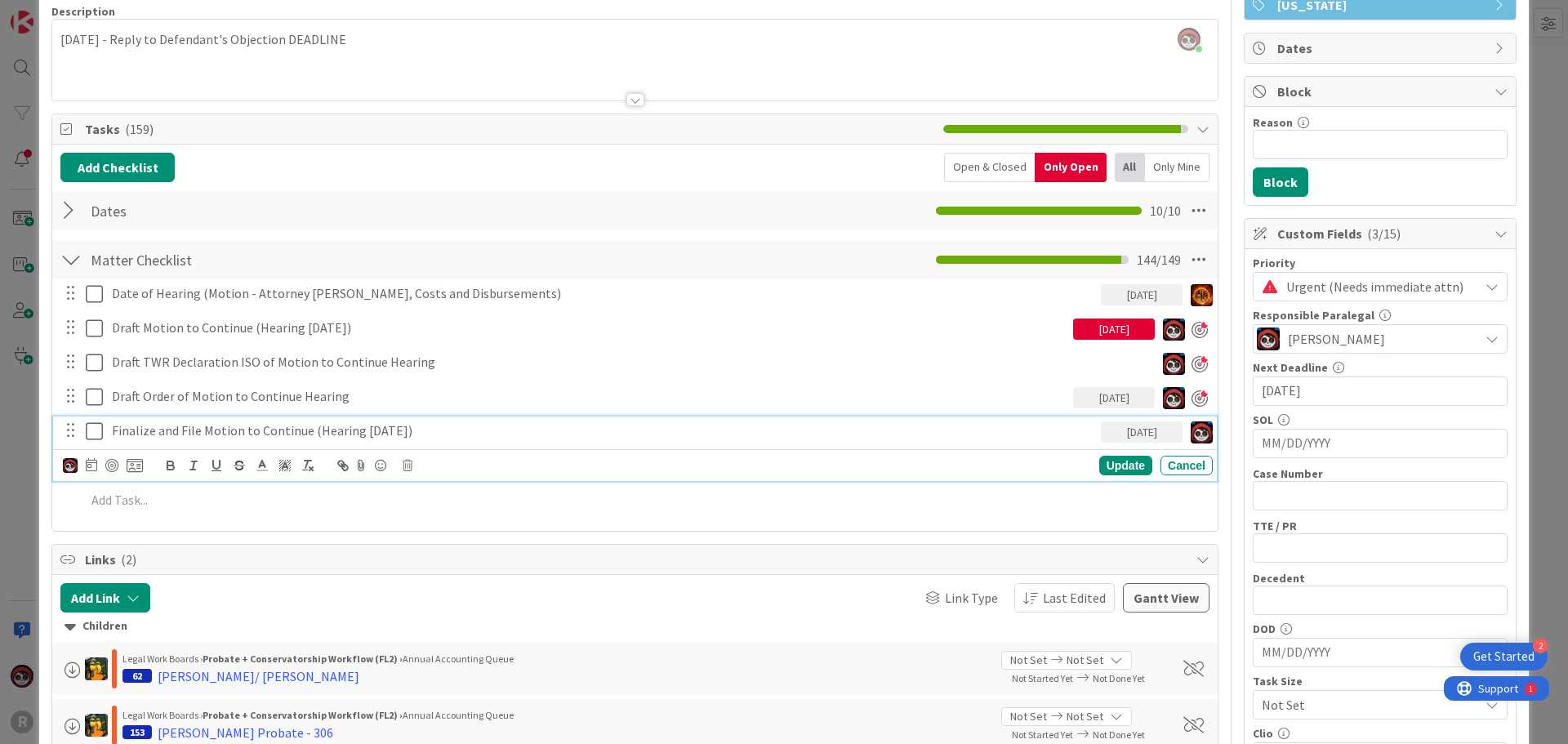
drag, startPoint x: 445, startPoint y: 432, endPoint x: 115, endPoint y: 433, distance: 330.0
click at [115, 433] on p "Finalize and File Motion to Continue (Hearing [DATE])" at bounding box center [603, 430] width 982 height 19
copy p "Finalize and File Motion to Continue (Hearing [DATE])"
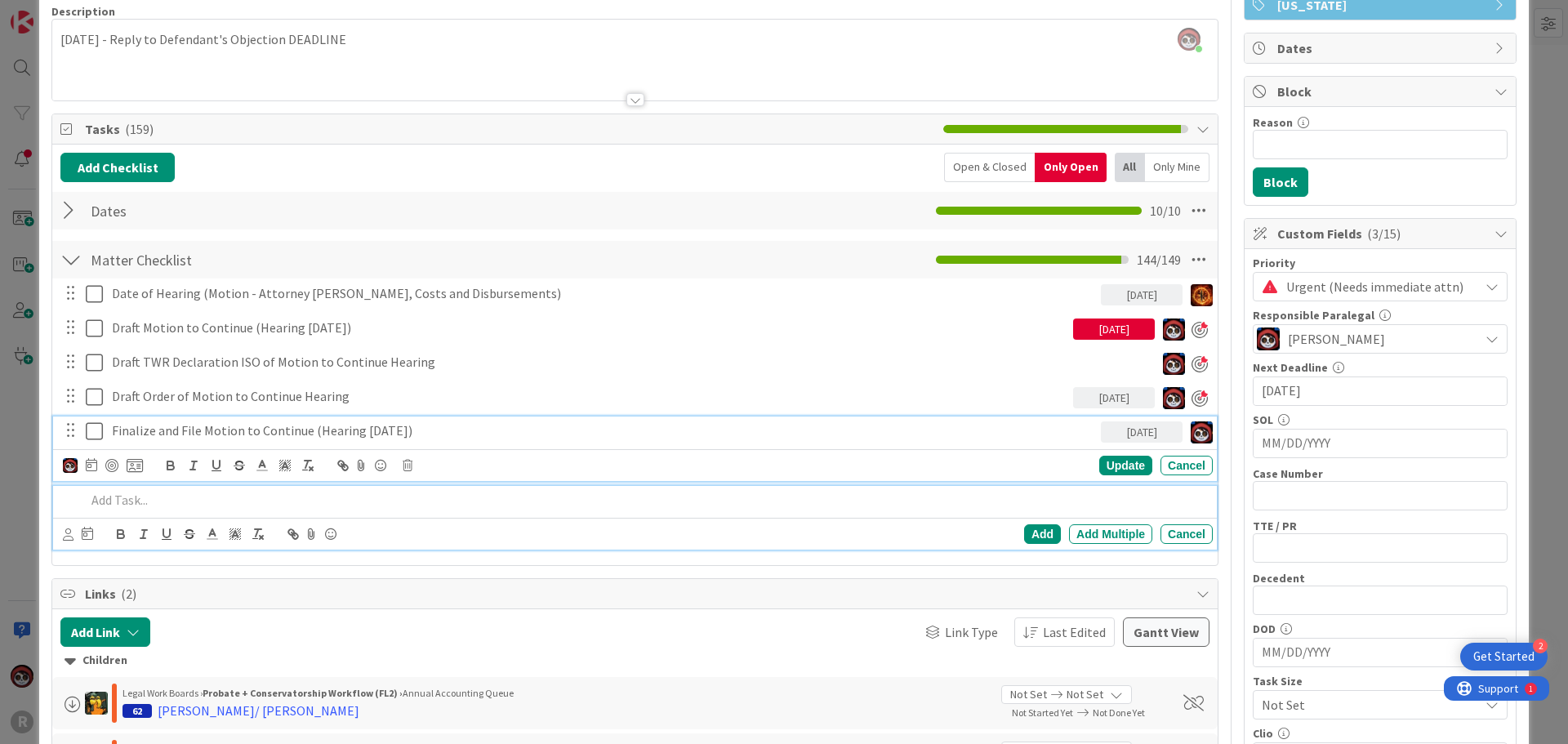
click at [161, 503] on p at bounding box center [646, 500] width 1121 height 19
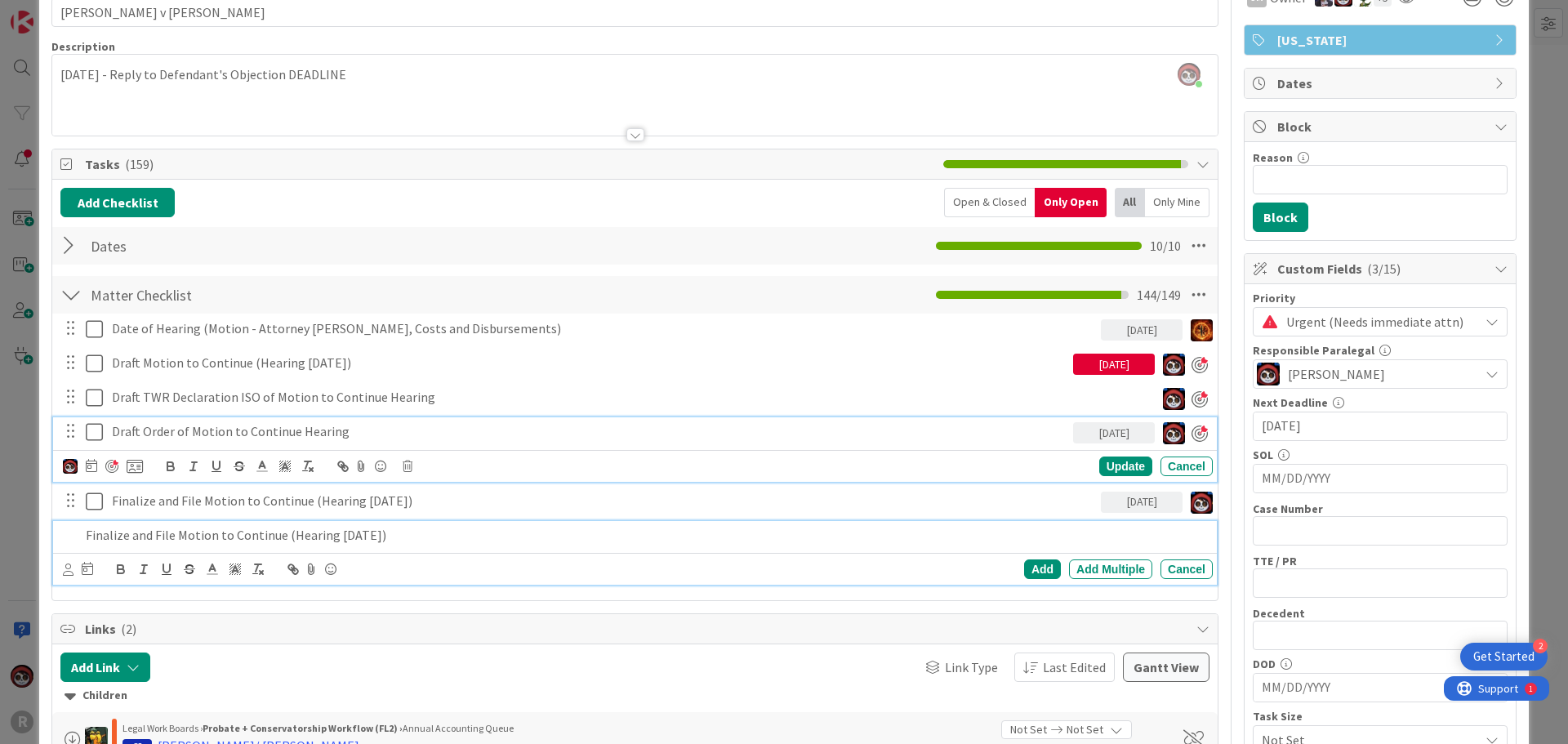
click at [256, 427] on div "Draft Order of Motion to Continue Hearing [DATE] Update Cancel" at bounding box center [634, 449] width 1163 height 64
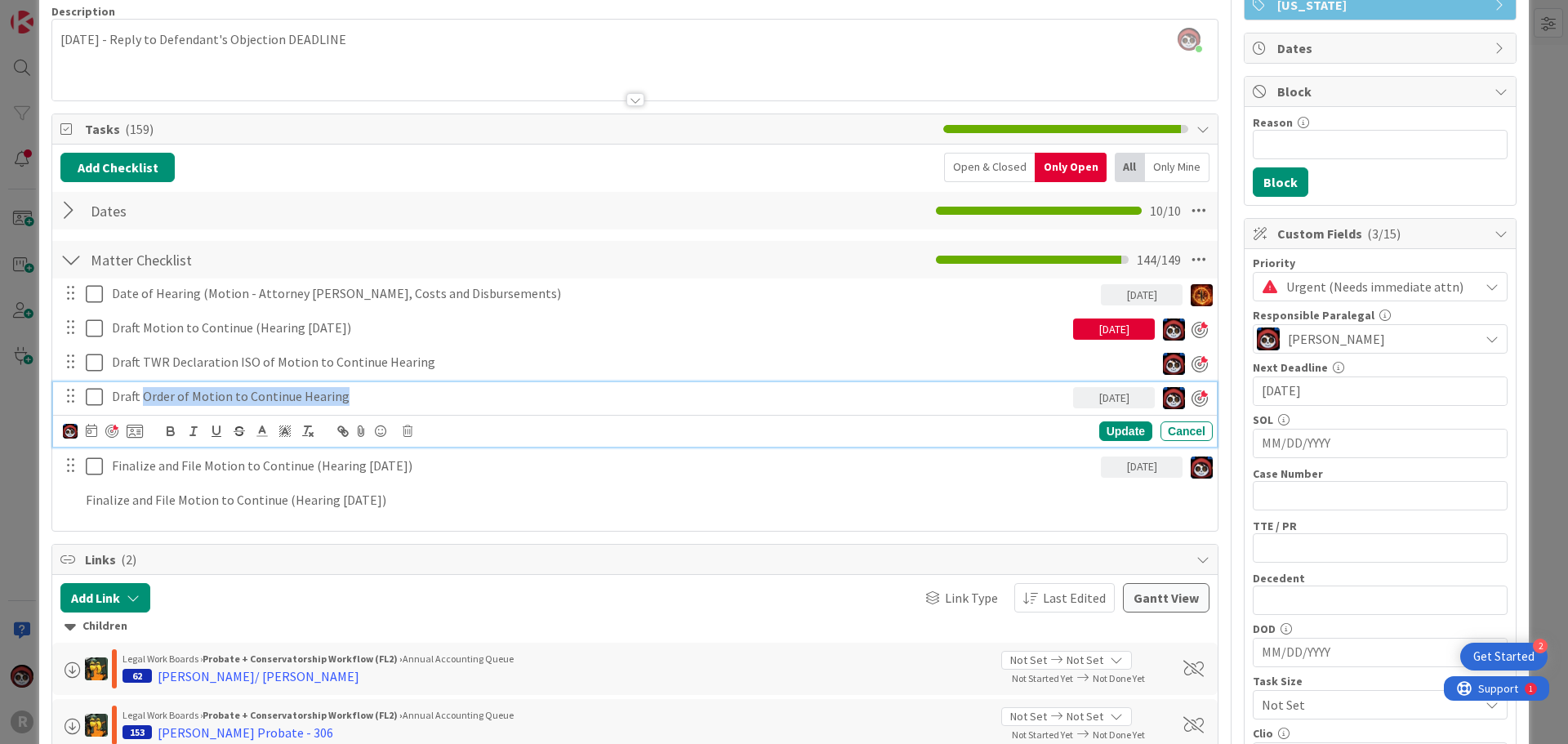
drag, startPoint x: 368, startPoint y: 397, endPoint x: 141, endPoint y: 398, distance: 227.0
click at [141, 398] on p "Draft Order of Motion to Continue Hearing" at bounding box center [589, 396] width 955 height 19
copy p "Order of Motion to Continue Hearing"
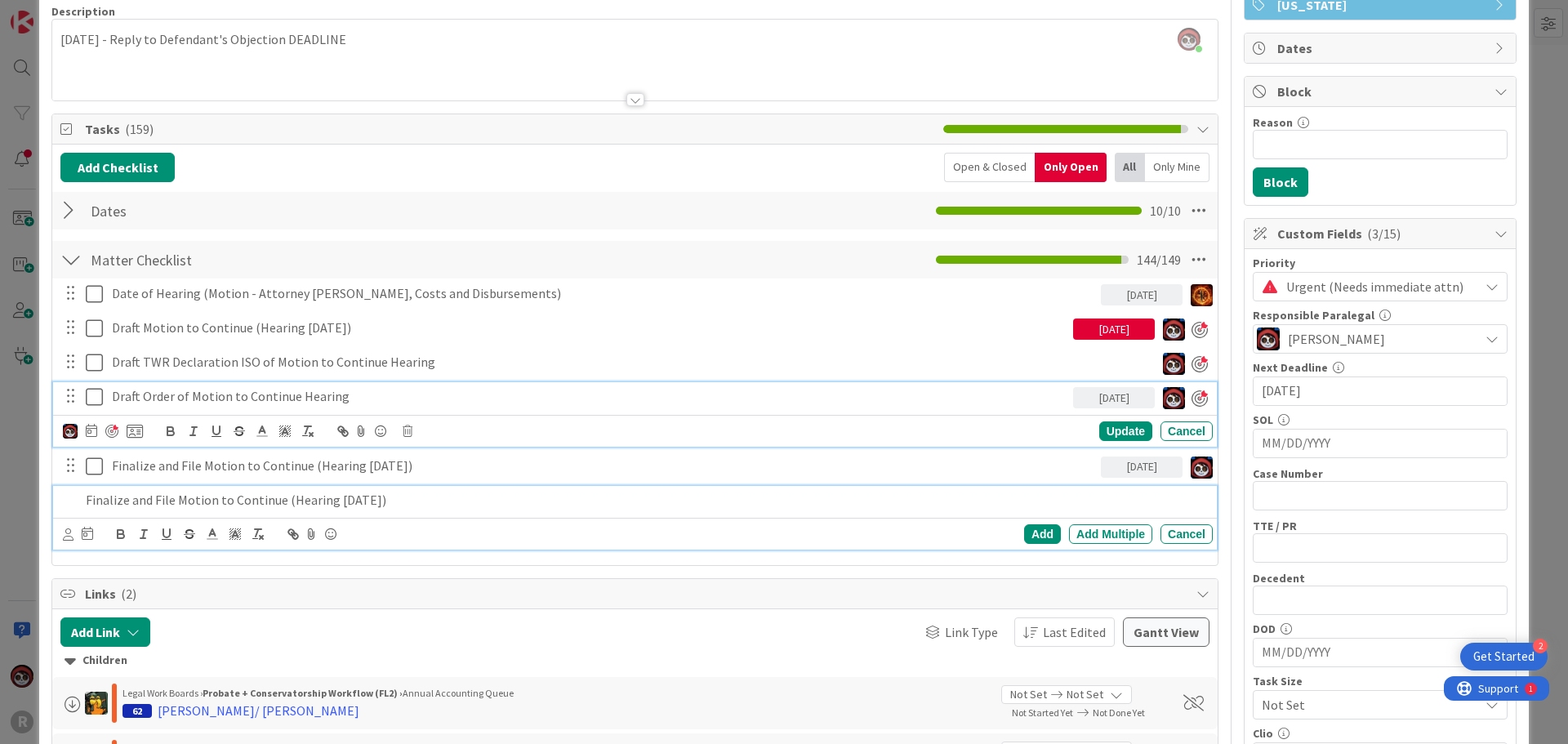
click at [261, 503] on p "Finalize and File Motion to Continue (Hearing [DATE])" at bounding box center [646, 500] width 1121 height 19
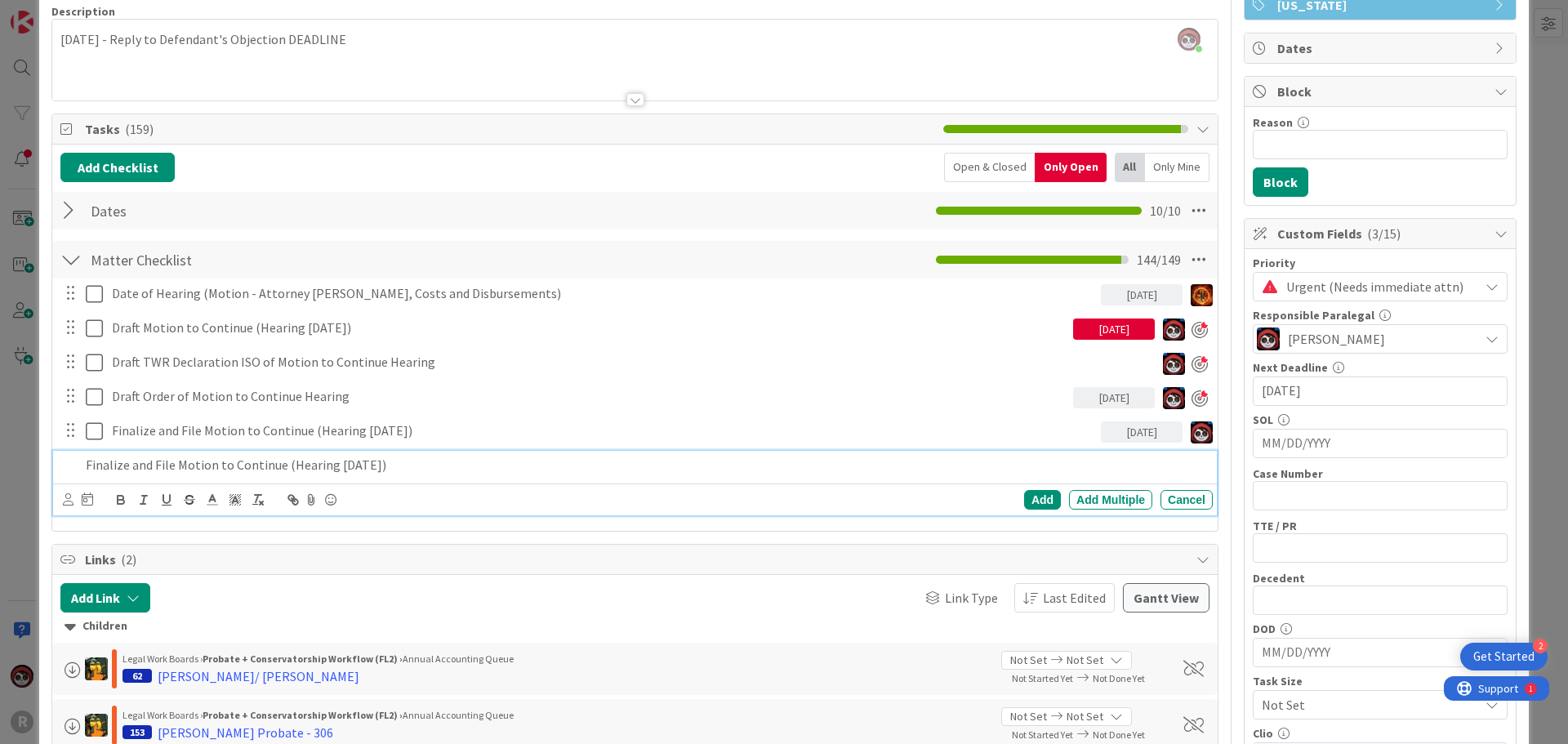
scroll to position [93, 0]
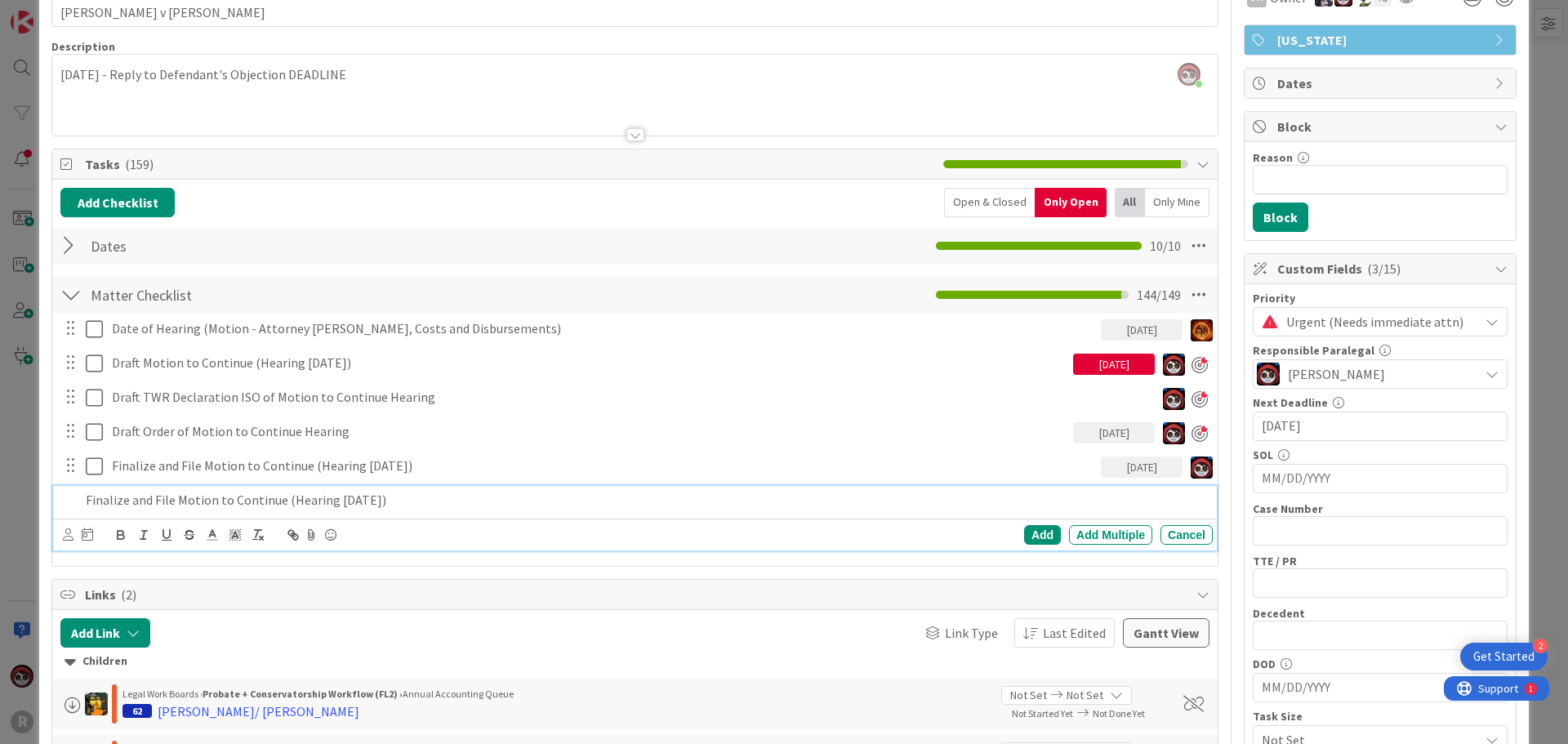
drag, startPoint x: 421, startPoint y: 502, endPoint x: 179, endPoint y: 500, distance: 242.0
click at [179, 500] on p "Finalize and File Motion to Continue (Hearing [DATE])" at bounding box center [646, 500] width 1121 height 19
click at [271, 498] on p "Finalize and File Motion to Continue (Hearing [DATE])" at bounding box center [646, 500] width 1121 height 19
drag, startPoint x: 281, startPoint y: 500, endPoint x: 179, endPoint y: 499, distance: 102.0
click at [179, 499] on p "Finalize and File Motion to Continue (Hearing [DATE])" at bounding box center [646, 500] width 1121 height 19
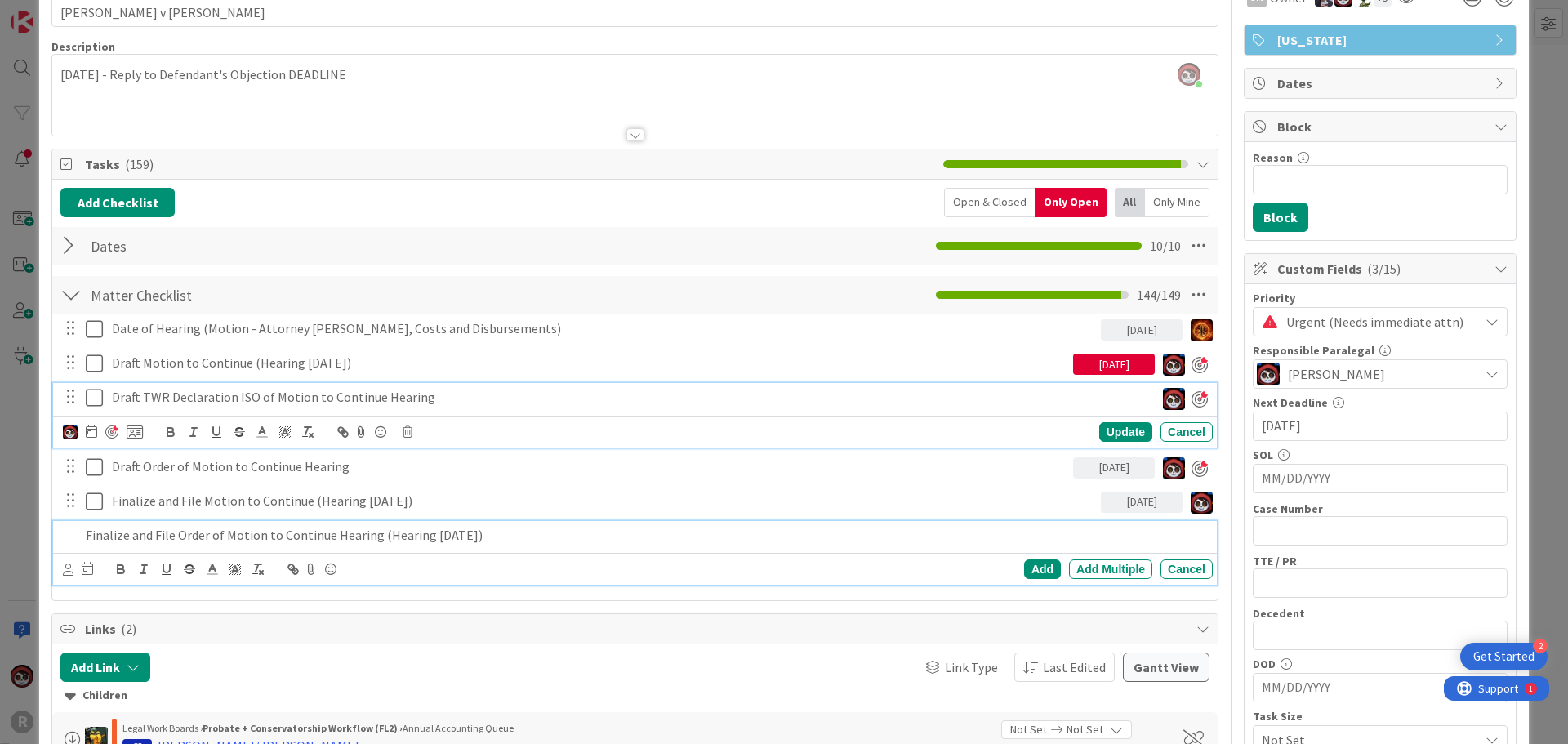
click at [242, 401] on div "Draft TWR Declaration ISO of Motion to Continue Hearing Update Cancel" at bounding box center [634, 415] width 1163 height 64
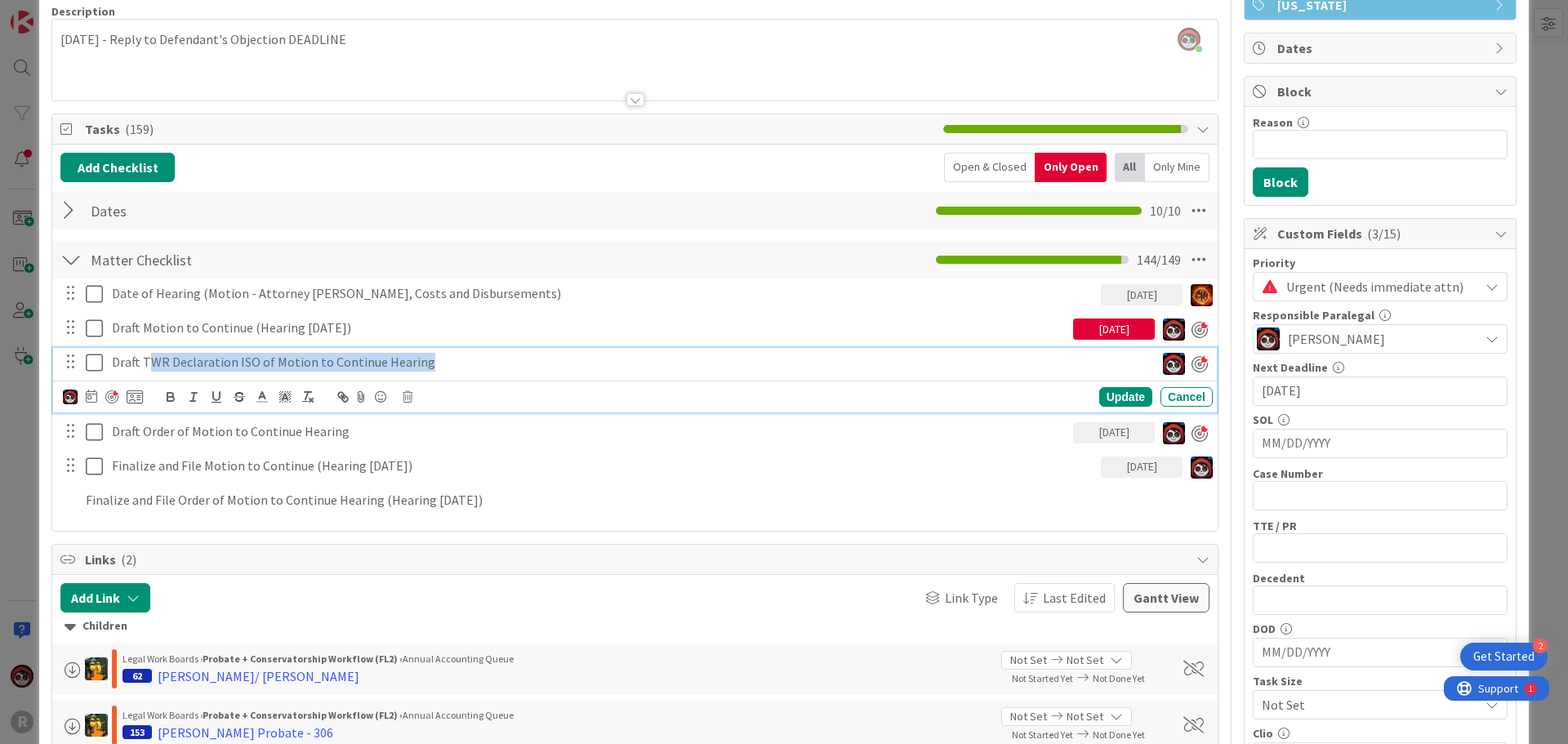
drag, startPoint x: 433, startPoint y: 368, endPoint x: 146, endPoint y: 374, distance: 287.1
click at [146, 374] on div "Draft TWR Declaration ISO of Motion to Continue Hearing" at bounding box center [629, 362] width 1049 height 28
drag, startPoint x: 140, startPoint y: 362, endPoint x: 427, endPoint y: 358, distance: 287.0
click at [427, 358] on p "Draft TWR Declaration ISO of Motion to Continue Hearing" at bounding box center [629, 362] width 1036 height 19
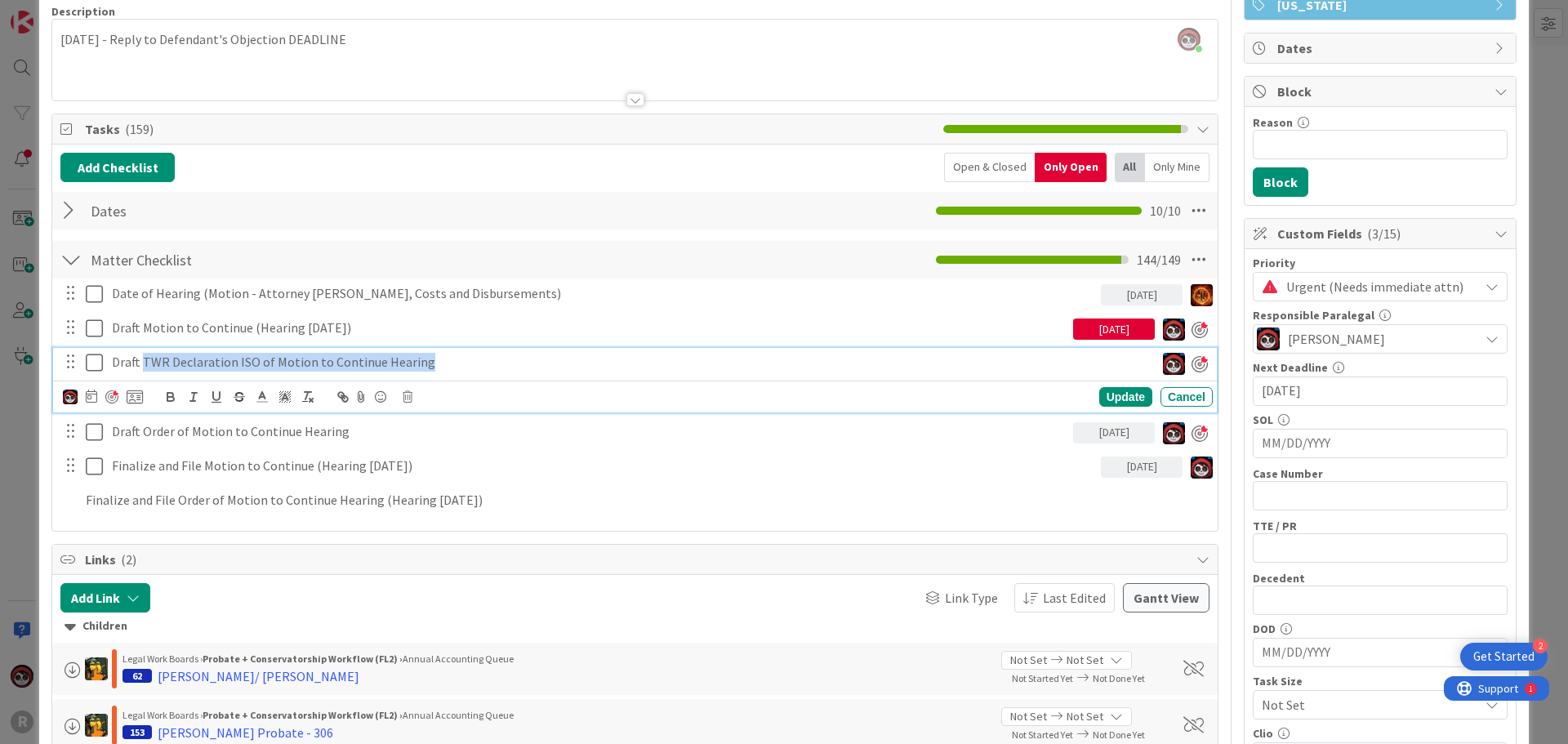
copy p "TWR Declaration ISO of Motion to Continue Hearing"
click at [182, 517] on div "Date of Hearing (Motion - Attorney Fees, Costs and Disbursements) [DATE] Update…" at bounding box center [635, 400] width 1149 height 243
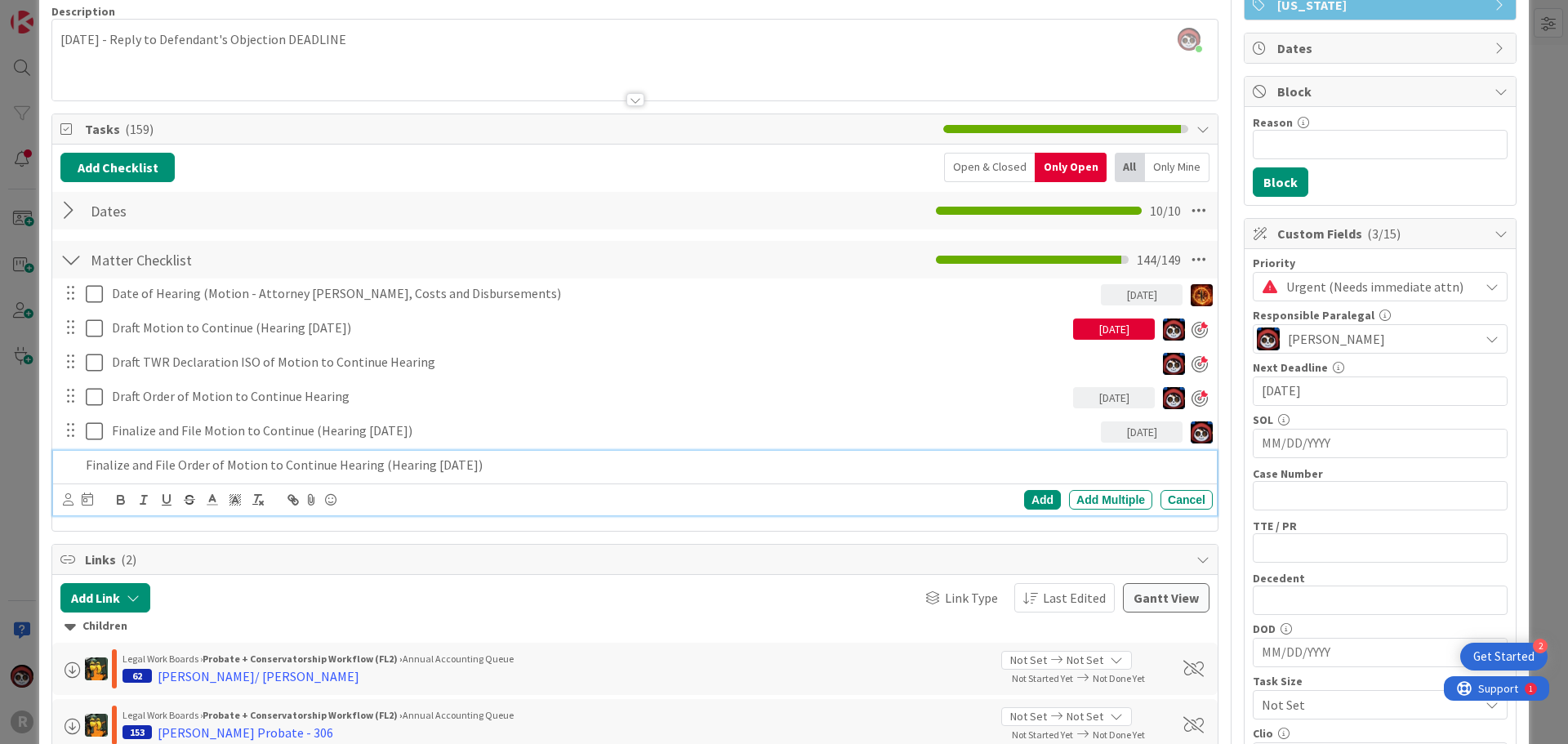
click at [171, 468] on p "Finalize and File Order of Motion to Continue Hearing (Hearing [DATE])" at bounding box center [646, 465] width 1121 height 19
click at [65, 499] on icon at bounding box center [67, 499] width 10 height 12
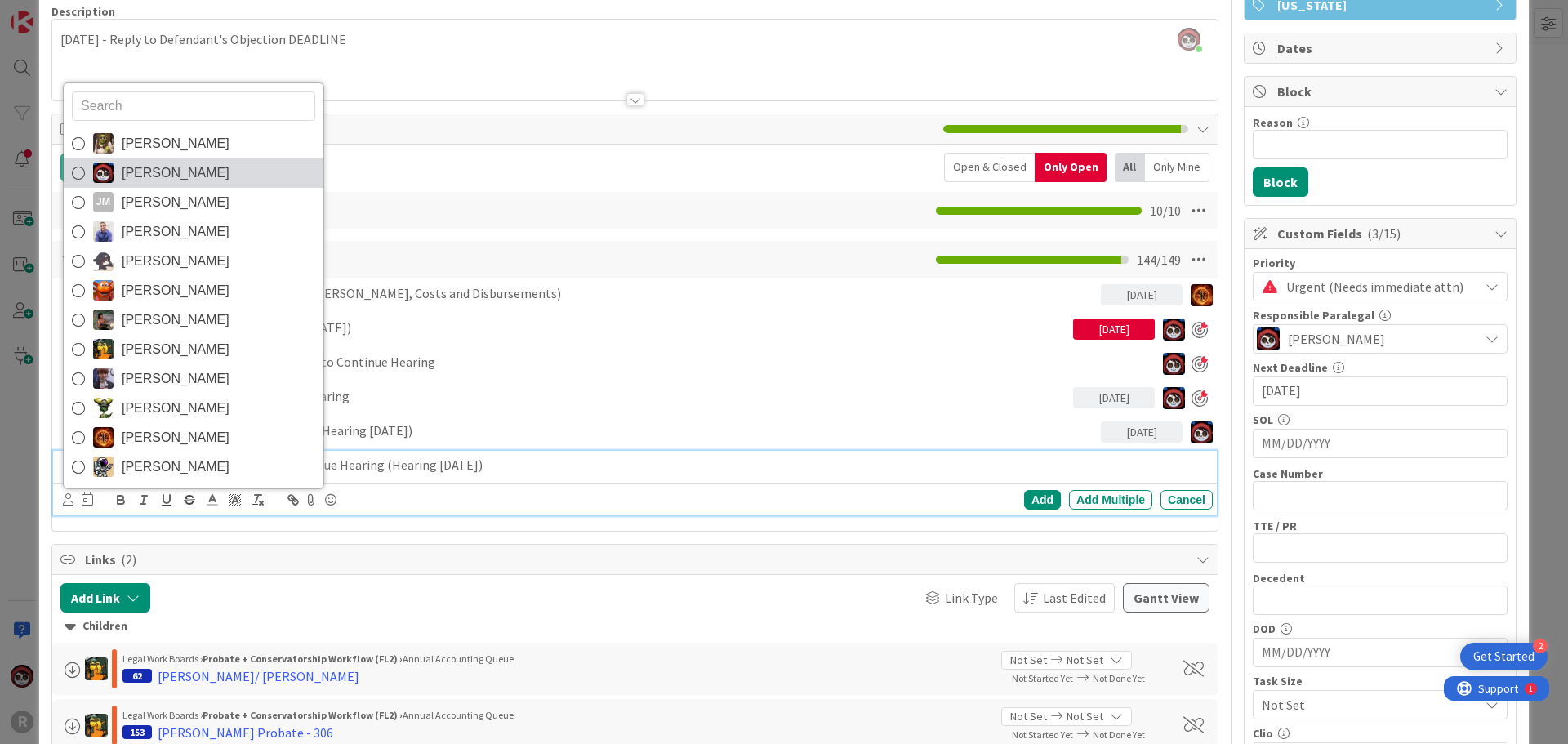
click at [191, 179] on span "[PERSON_NAME]" at bounding box center [175, 173] width 108 height 25
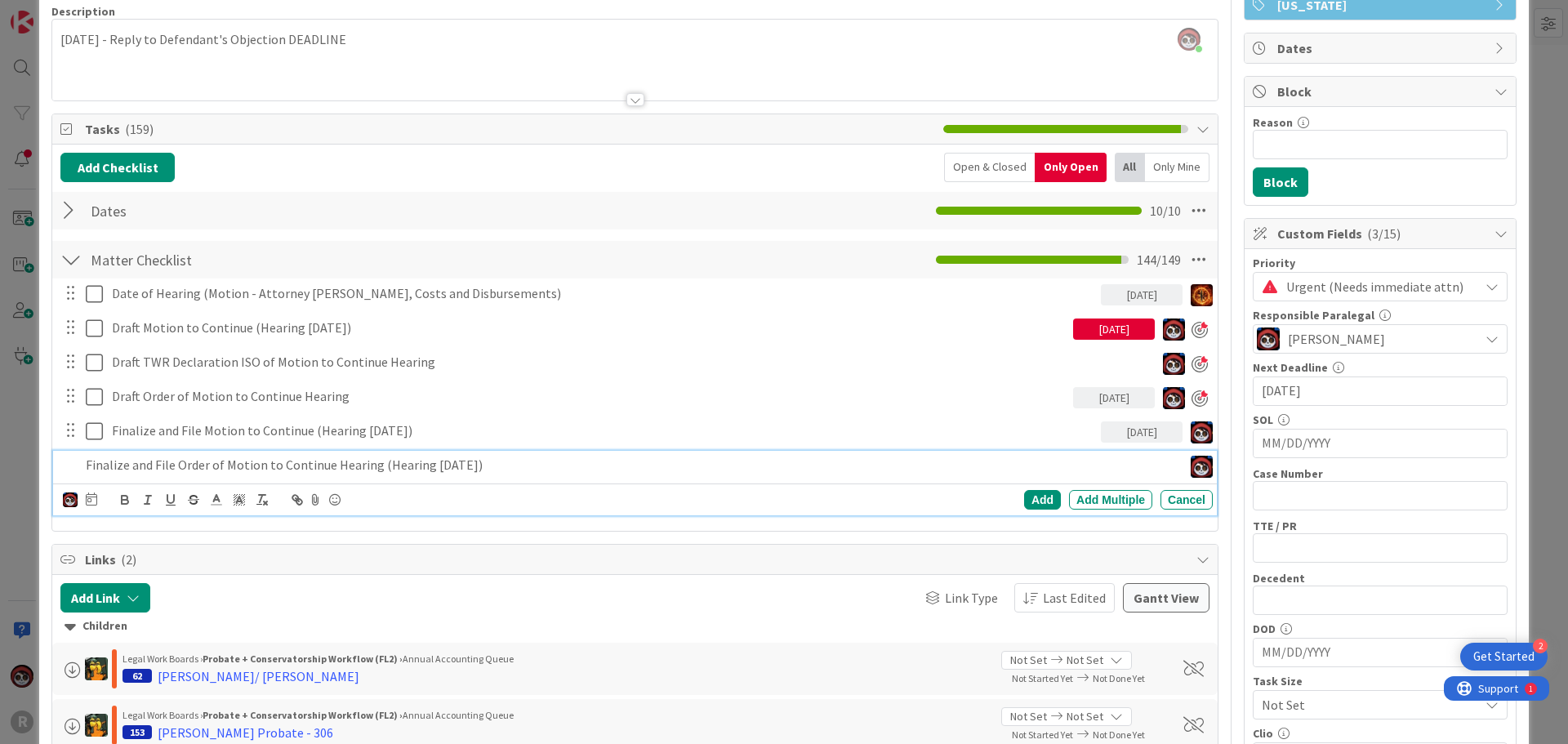
click at [93, 499] on icon at bounding box center [91, 499] width 11 height 13
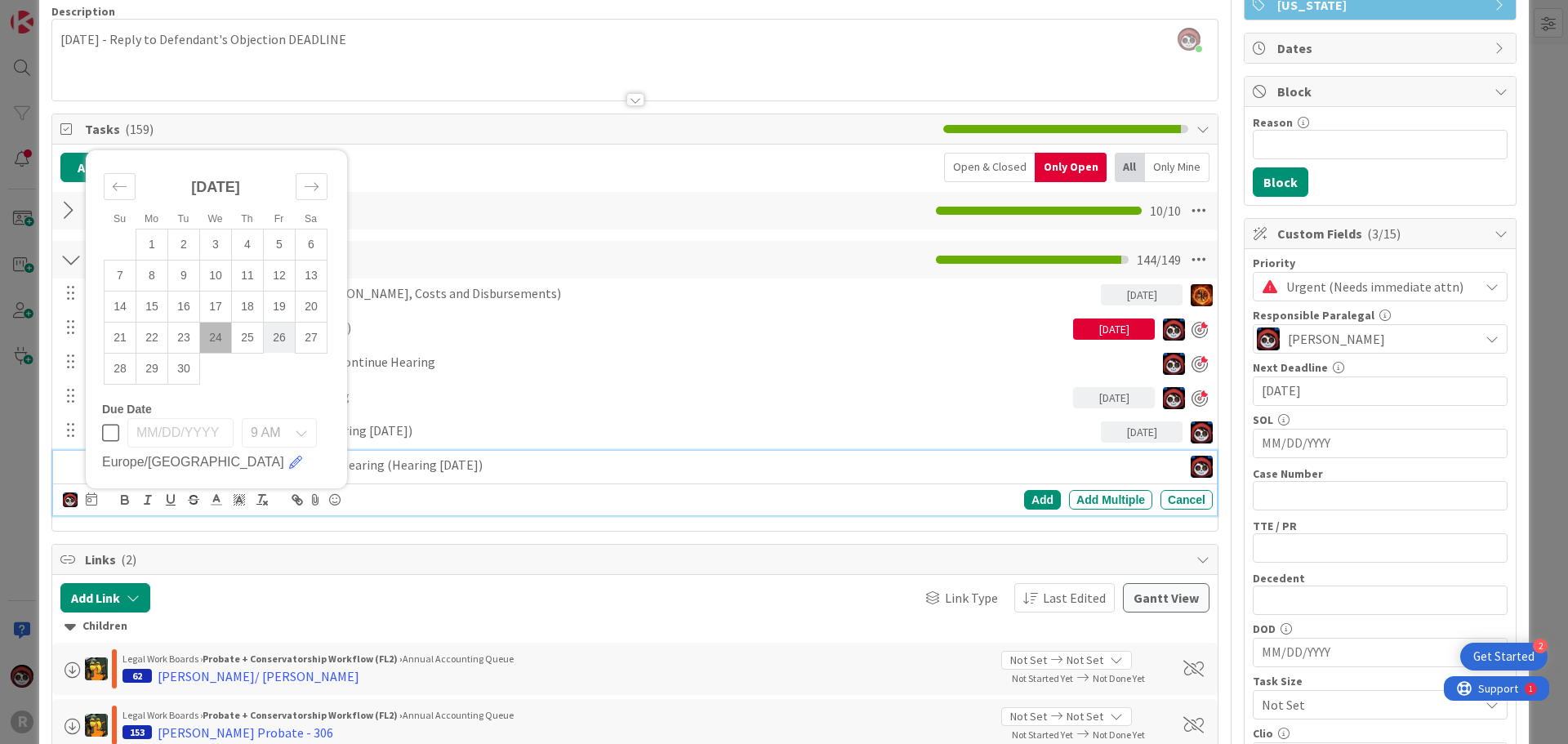
click at [277, 335] on td "26" at bounding box center [280, 336] width 32 height 31
click at [1024, 500] on div "Add" at bounding box center [1042, 499] width 37 height 20
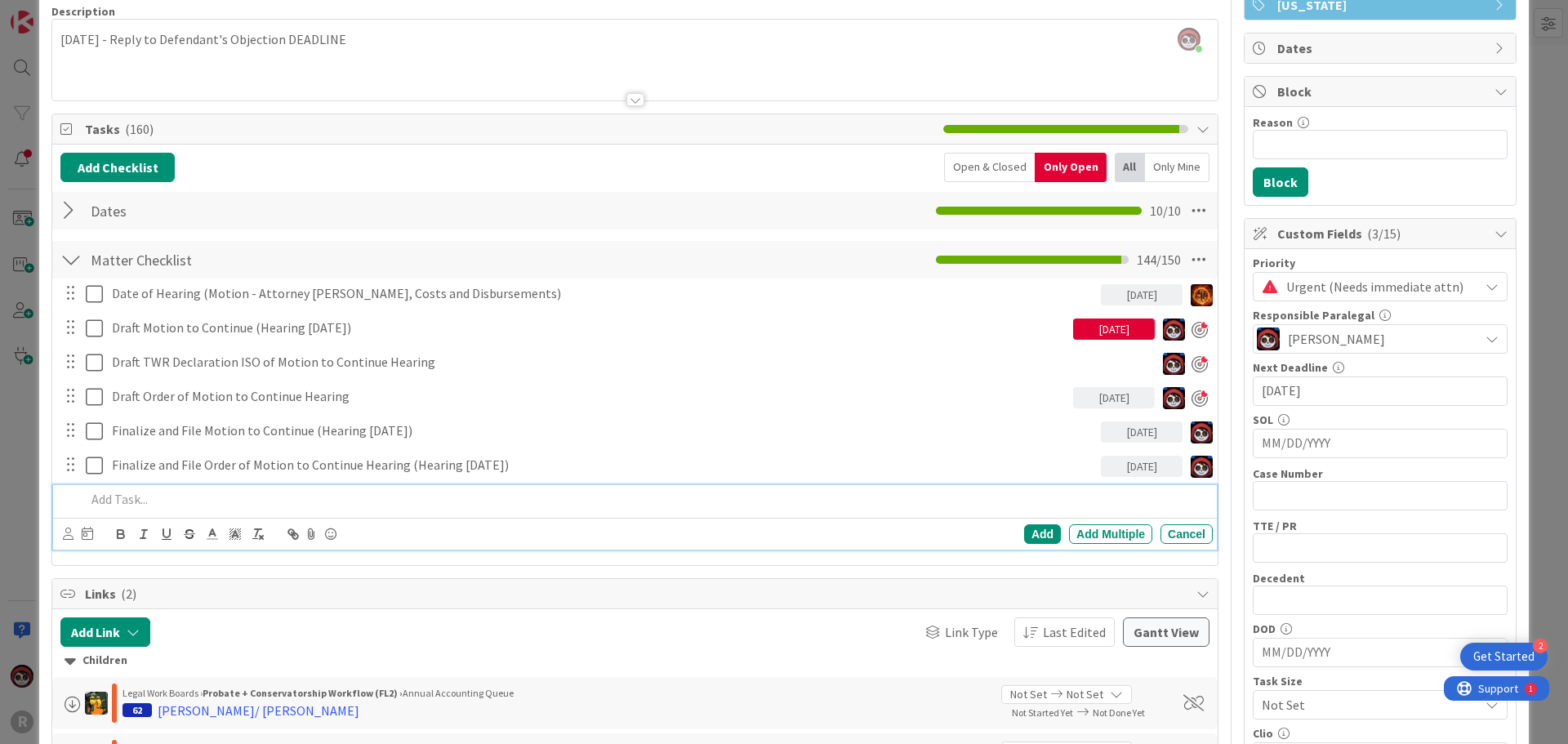
click at [347, 503] on p at bounding box center [646, 499] width 1121 height 19
click at [81, 495] on div "TWR Declaration ISO of Motion to Continue Hearing" at bounding box center [647, 499] width 1134 height 28
click at [66, 536] on icon at bounding box center [67, 533] width 10 height 12
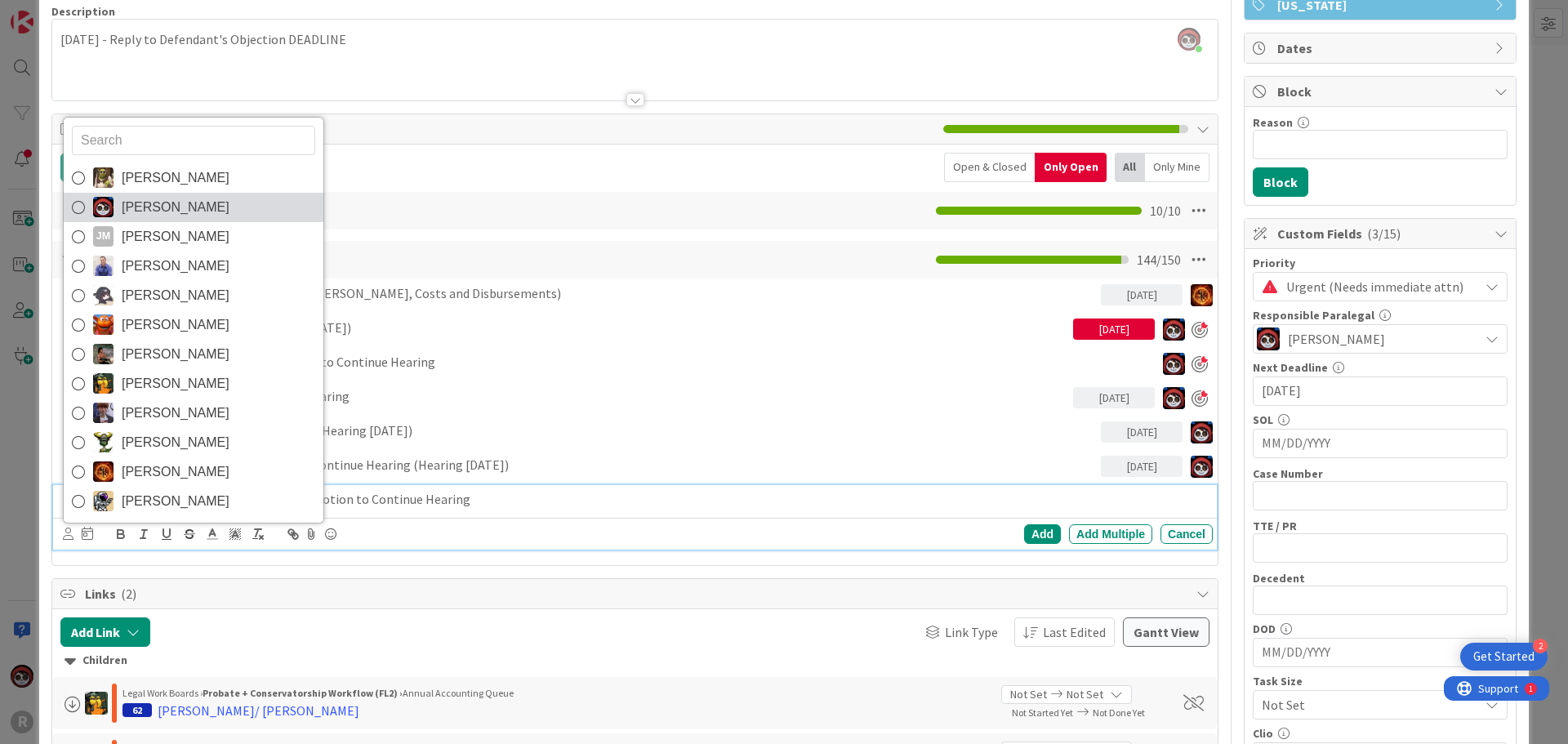
click at [144, 210] on span "[PERSON_NAME]" at bounding box center [175, 208] width 108 height 25
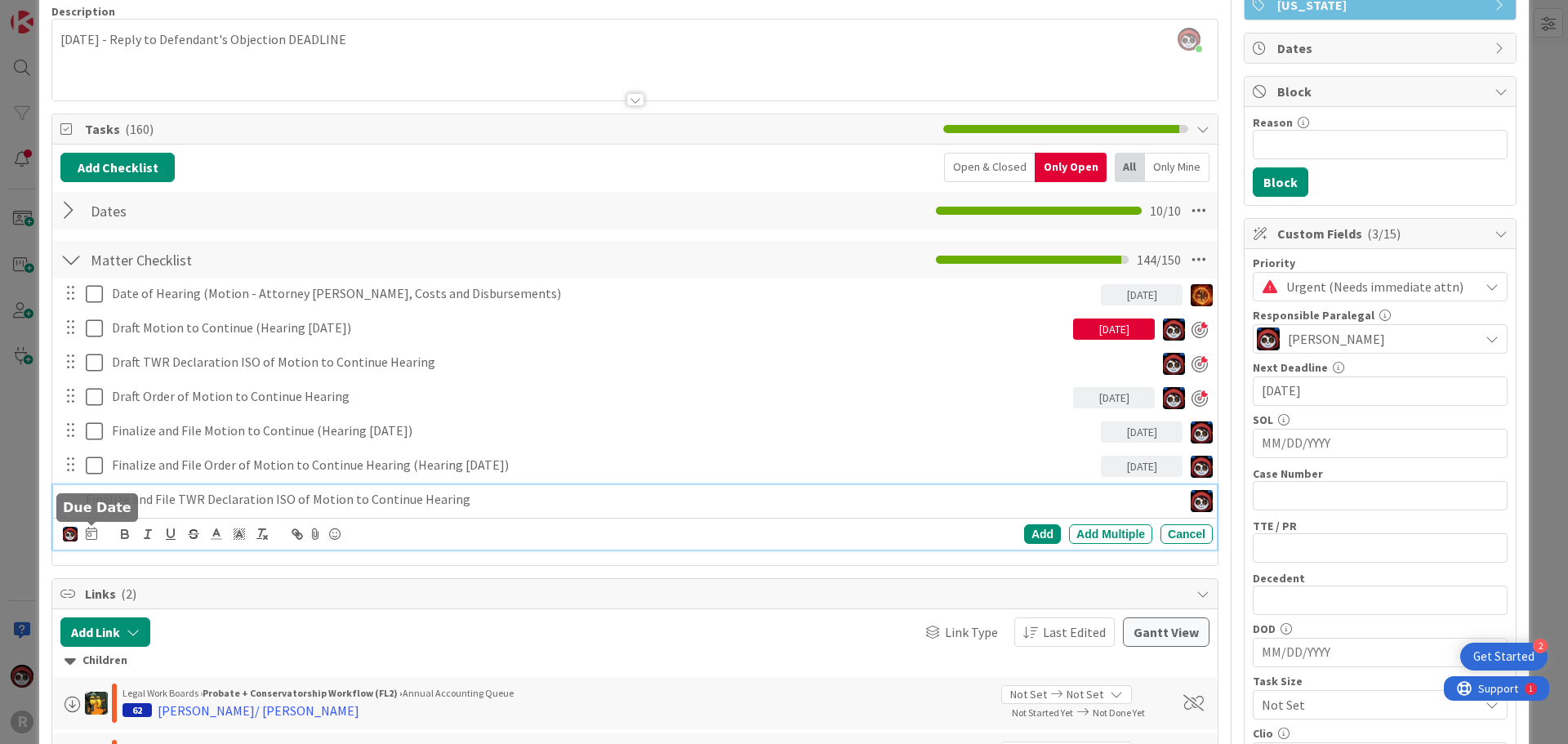
click at [91, 531] on icon at bounding box center [91, 534] width 11 height 13
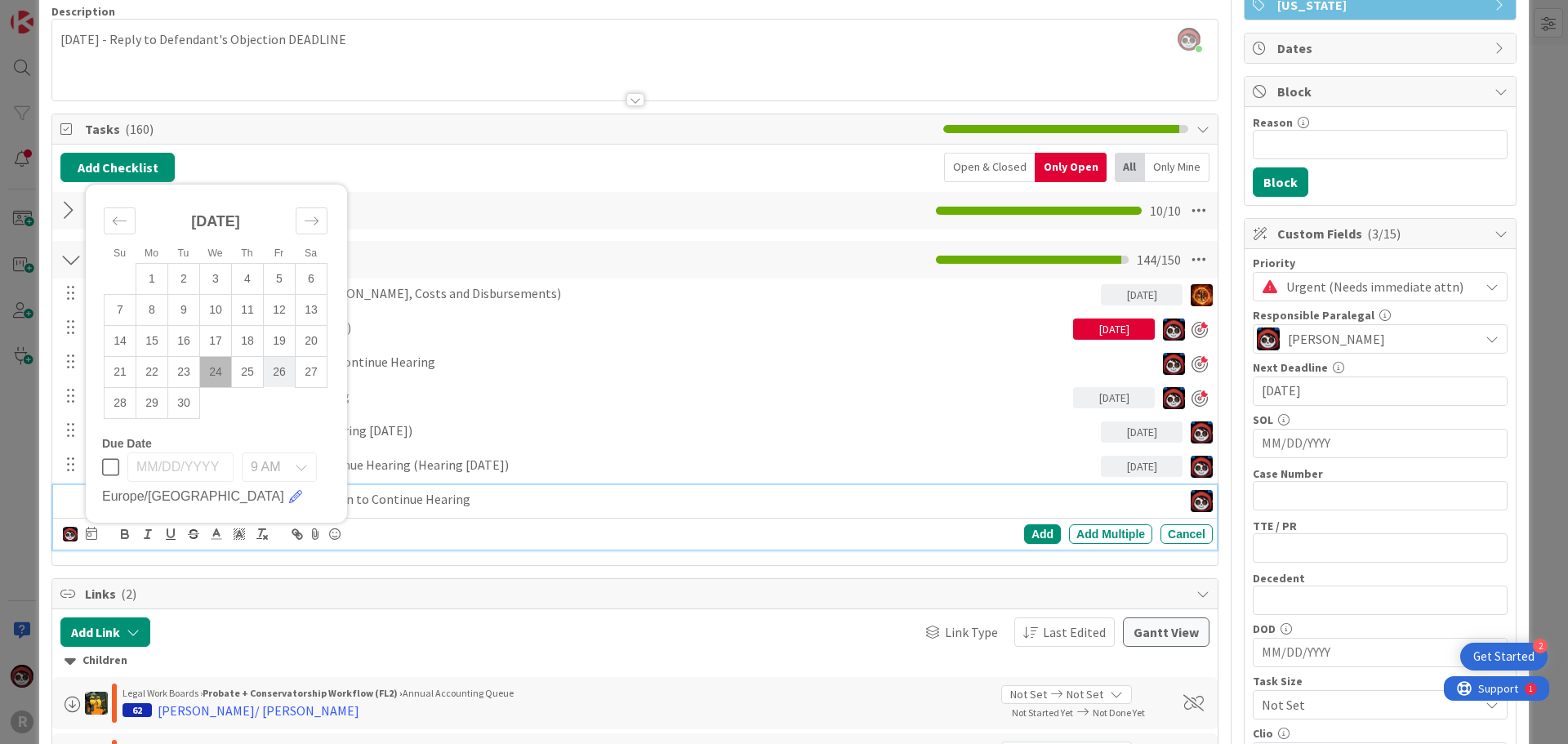
click at [282, 373] on td "26" at bounding box center [280, 372] width 32 height 31
type input "[DATE]"
click at [1023, 522] on div "[PERSON_NAME] [PERSON_NAME] [PERSON_NAME] [PERSON_NAME] [PERSON_NAME] [PERSON_N…" at bounding box center [637, 534] width 1150 height 23
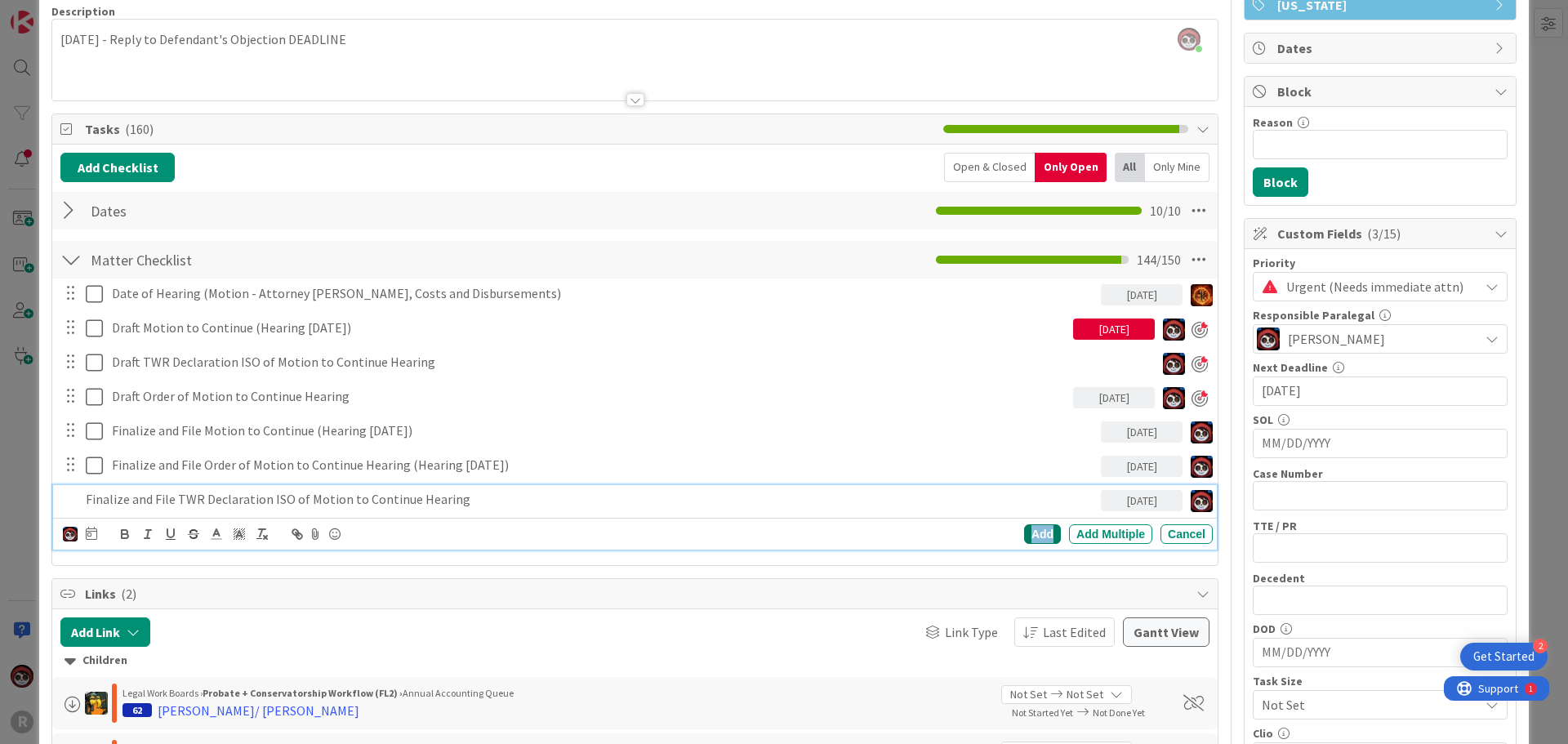
click at [1024, 529] on div "Add" at bounding box center [1042, 534] width 37 height 20
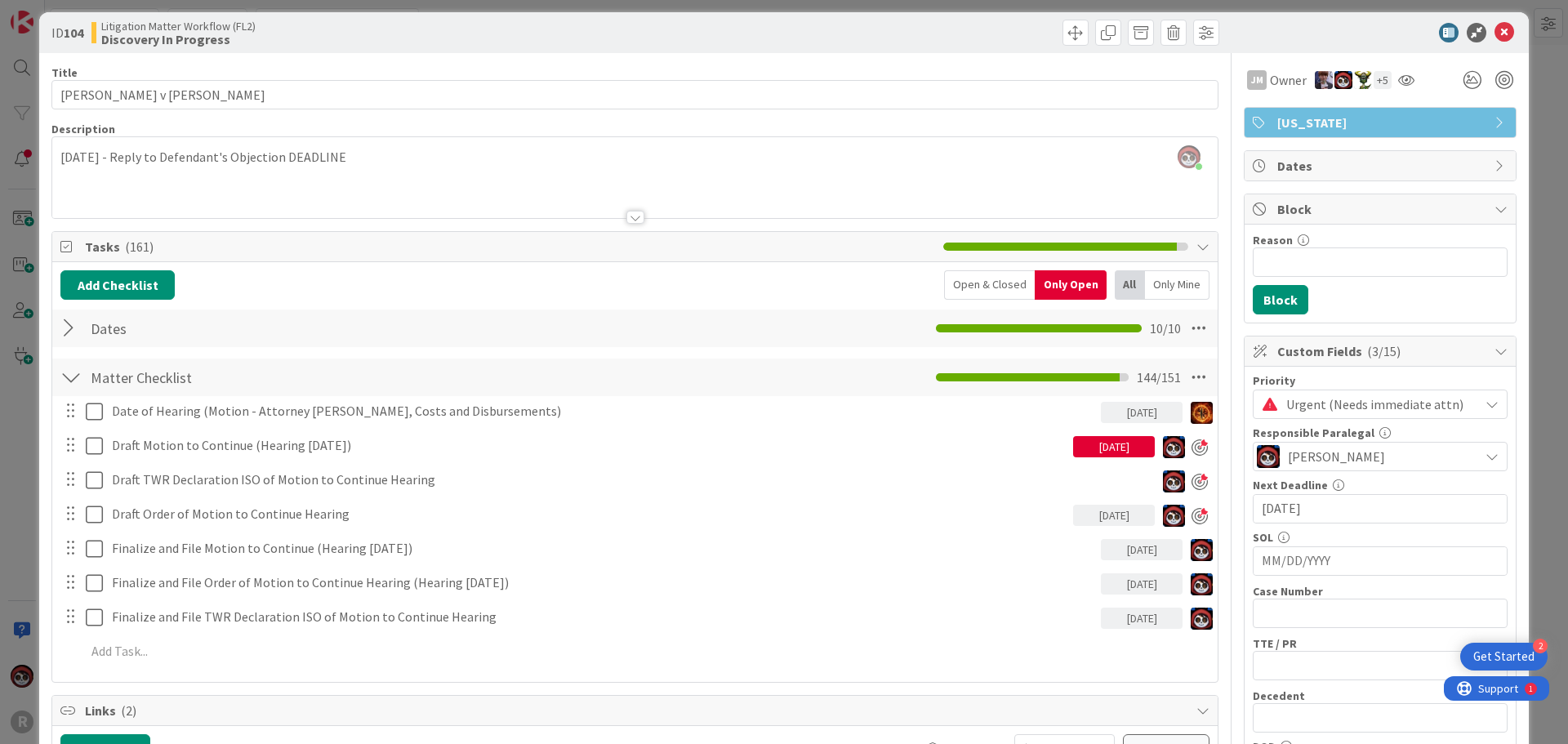
scroll to position [0, 0]
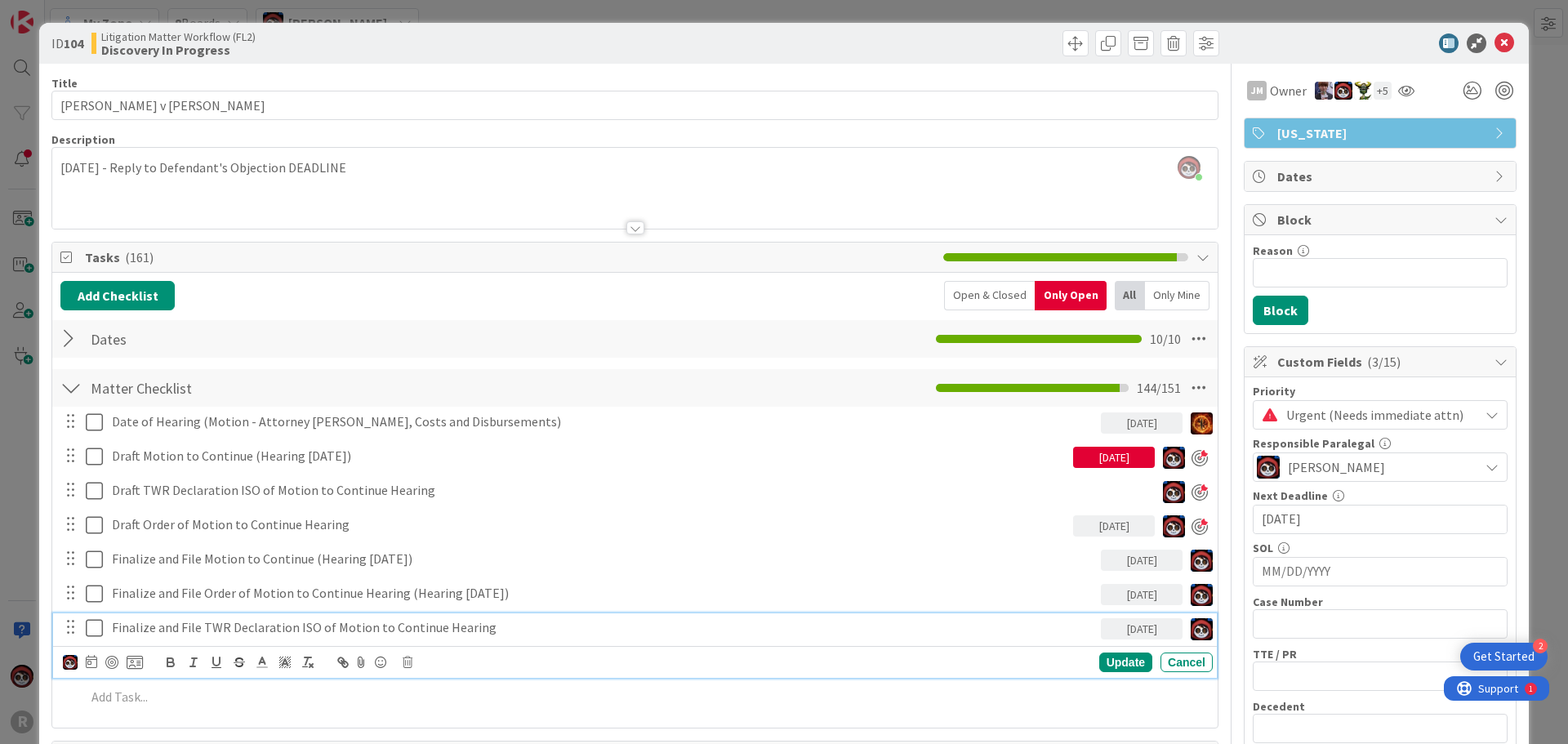
click at [488, 631] on p "Finalize and File TWR Declaration ISO of Motion to Continue Hearing" at bounding box center [603, 627] width 982 height 19
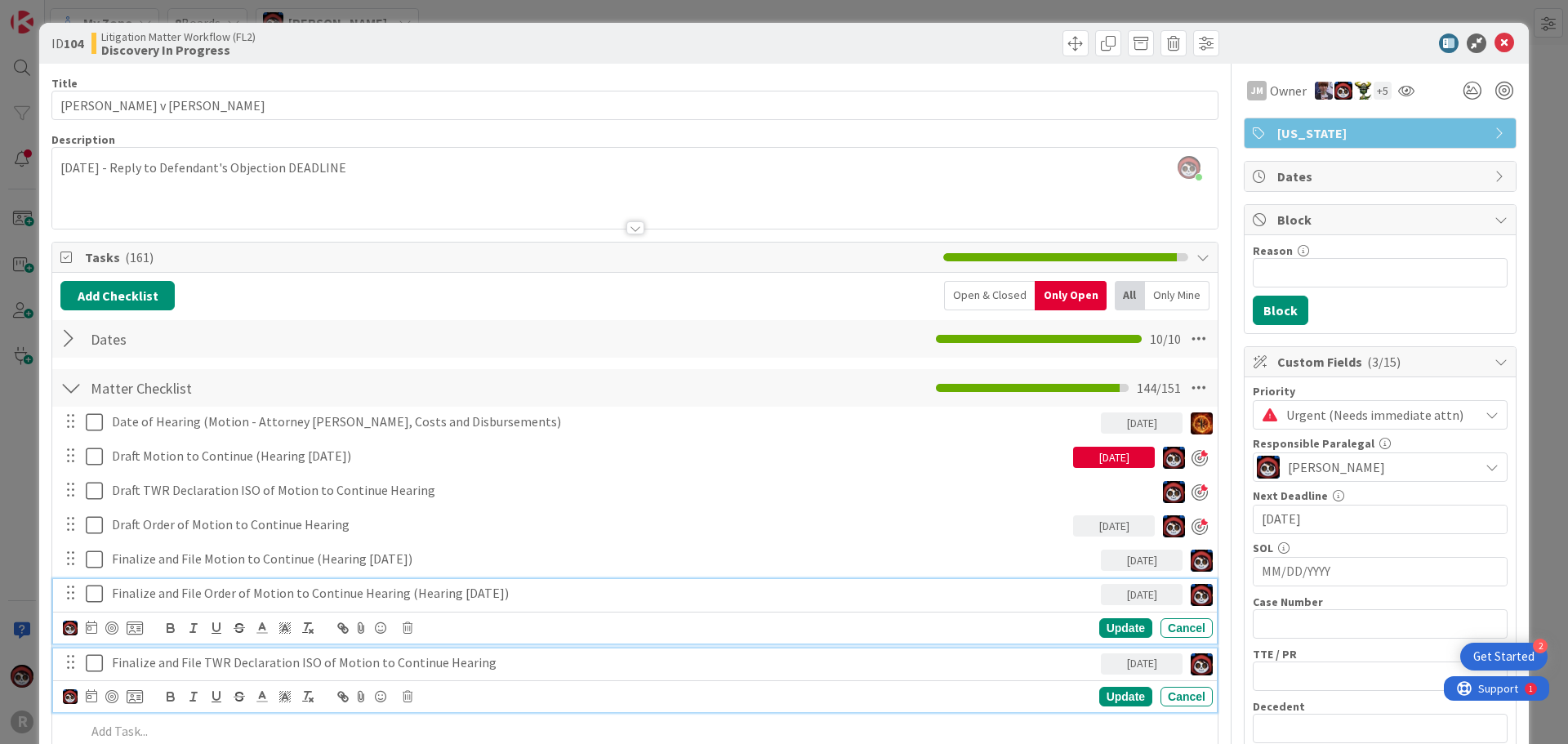
click at [535, 599] on p "Finalize and File Order of Motion to Continue Hearing (Hearing [DATE])" at bounding box center [603, 593] width 982 height 19
drag, startPoint x: 548, startPoint y: 598, endPoint x: 404, endPoint y: 598, distance: 144.0
click at [404, 598] on p "Finalize and File Order of Motion to Continue Hearing (Hearing [DATE])" at bounding box center [603, 593] width 982 height 19
copy p "(Hearing [DATE])"
click at [502, 662] on p "Finalize and File TWR Declaration ISO of Motion to Continue Hearing" at bounding box center [603, 662] width 982 height 19
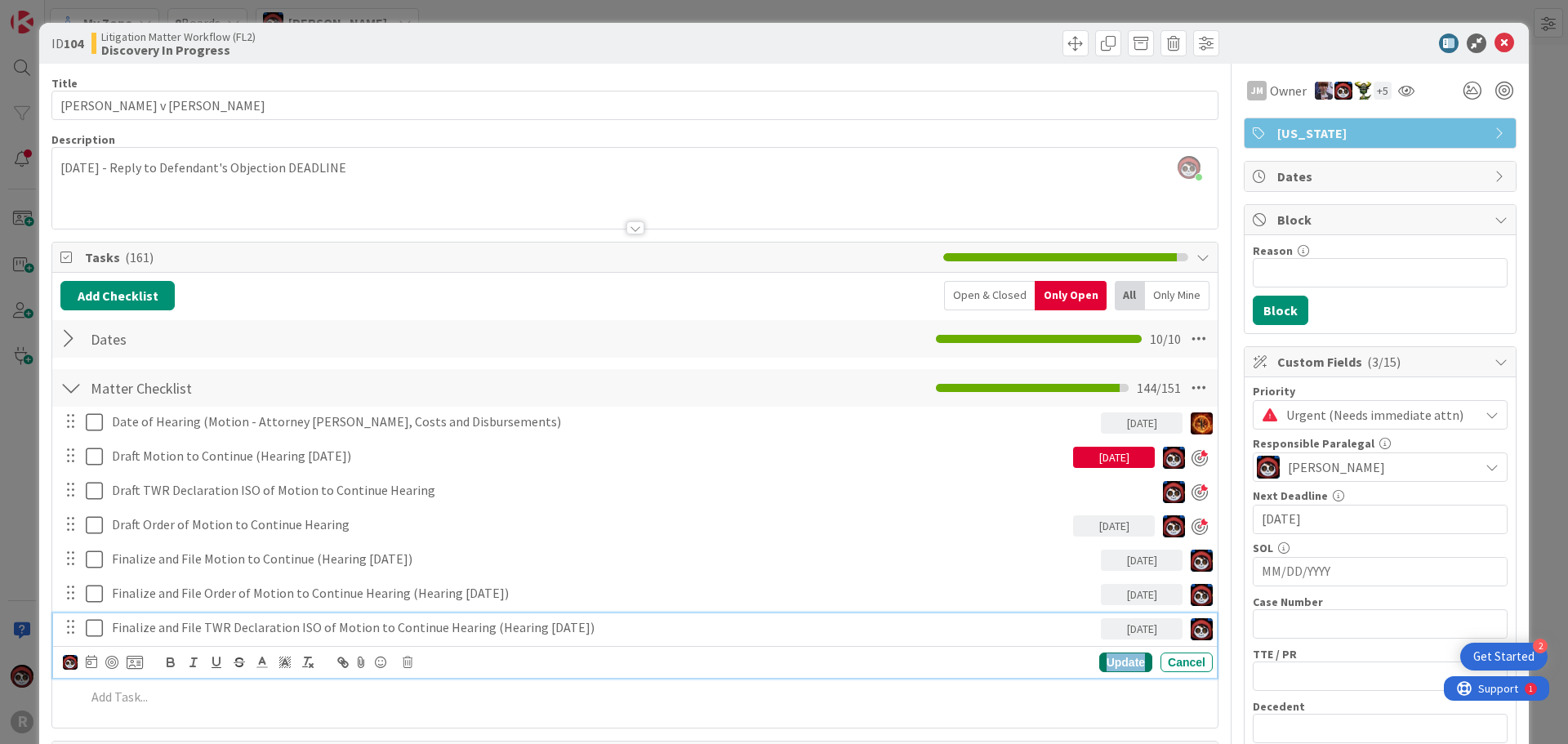
click at [1110, 664] on div "Update" at bounding box center [1125, 662] width 53 height 20
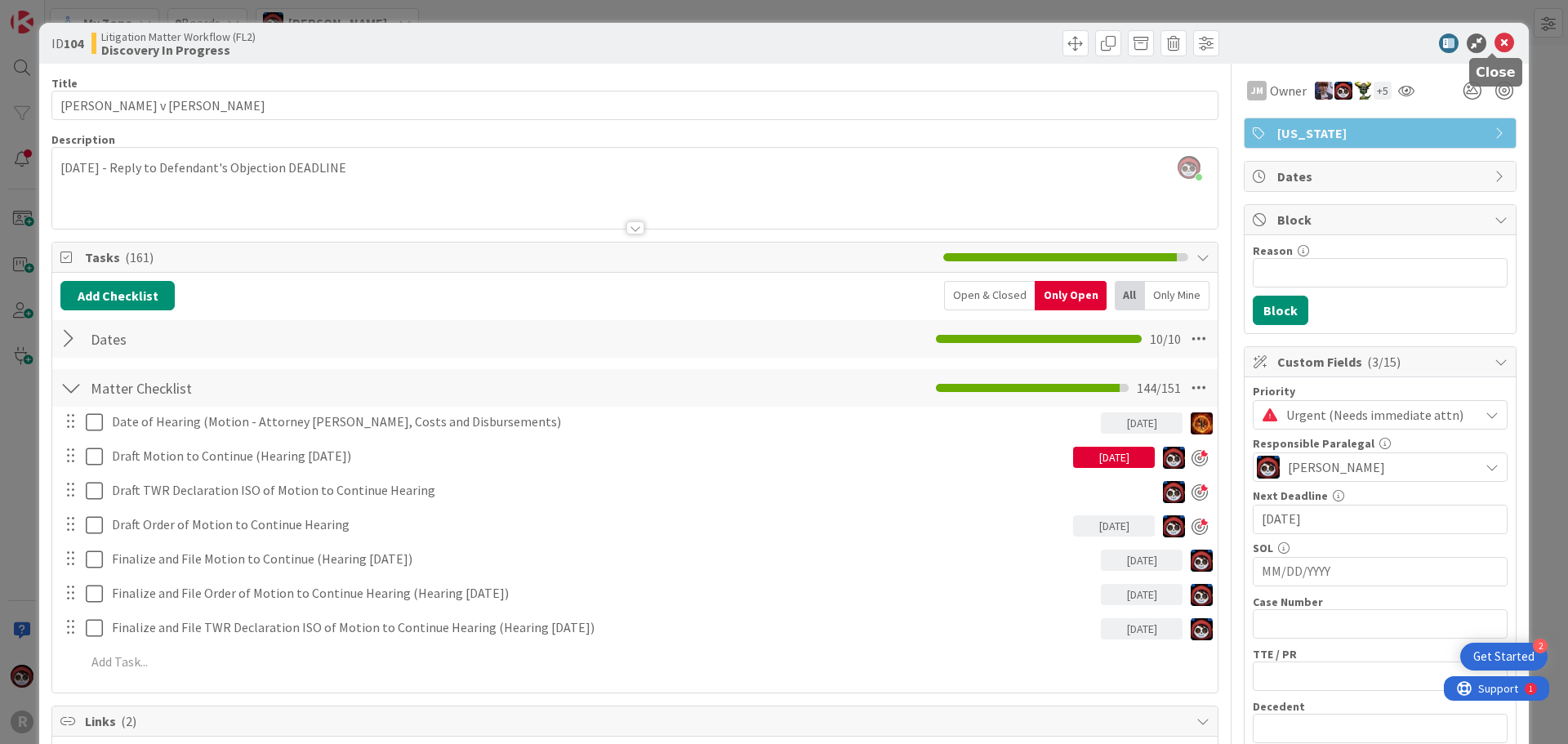
click at [1494, 40] on icon at bounding box center [1504, 43] width 20 height 20
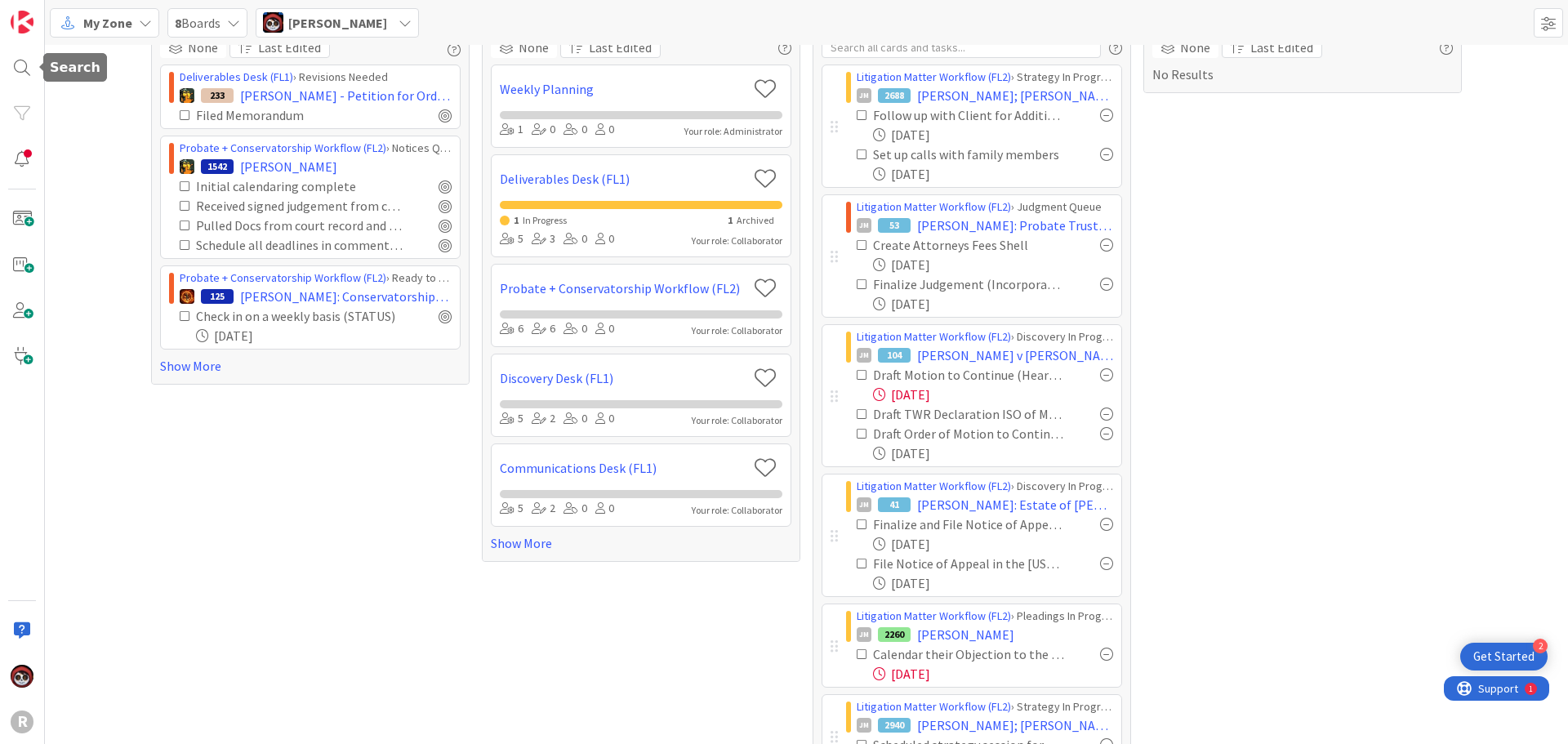
drag, startPoint x: 0, startPoint y: 63, endPoint x: 20, endPoint y: 62, distance: 20.0
click at [1, 63] on div "R" at bounding box center [22, 372] width 45 height 744
click at [20, 62] on div at bounding box center [22, 67] width 32 height 32
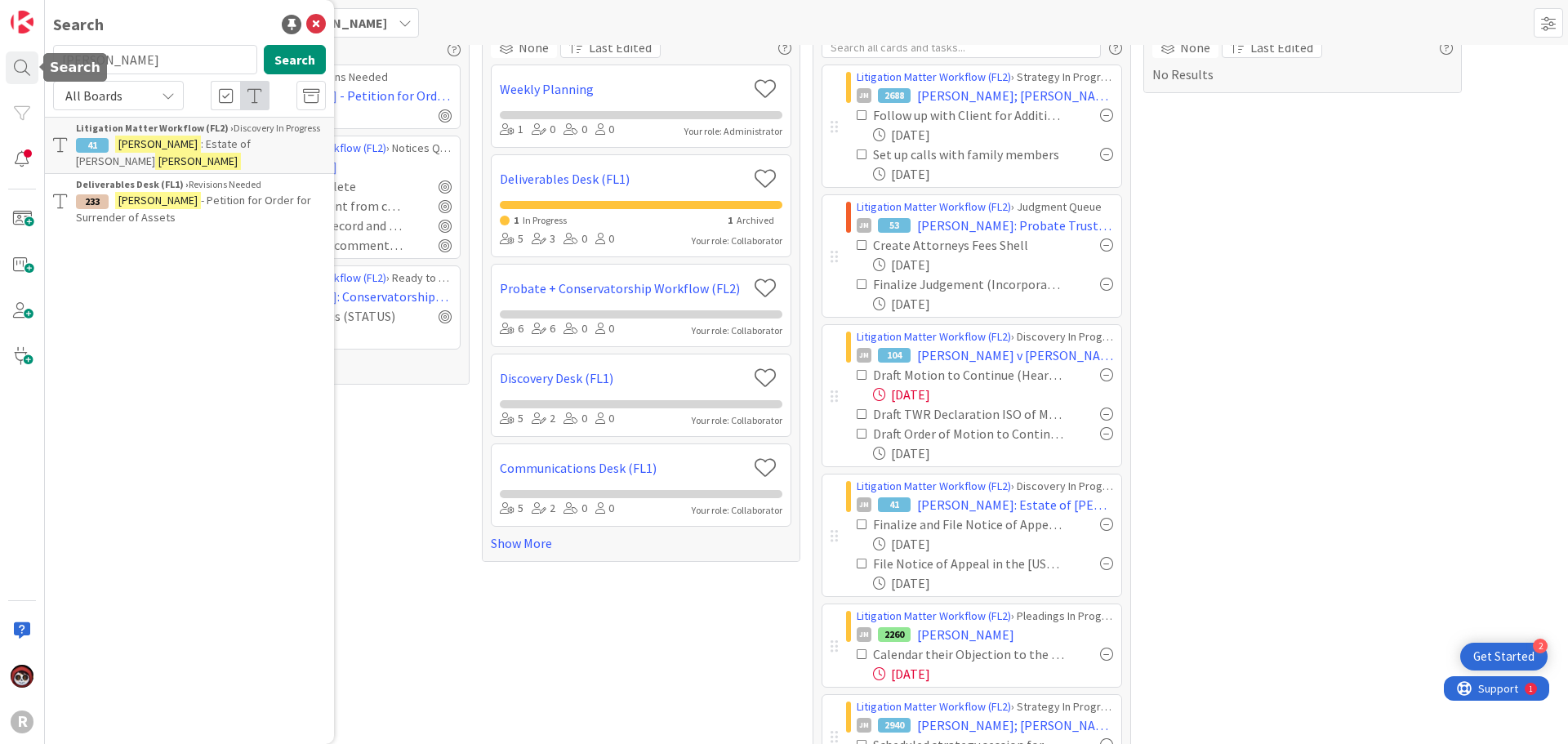
drag, startPoint x: 119, startPoint y: 57, endPoint x: -46, endPoint y: 67, distance: 165.3
click at [0, 67] on html "2 Get Started R Search [PERSON_NAME] Search All Boards Litigation Matter Workfl…" at bounding box center [784, 372] width 1568 height 744
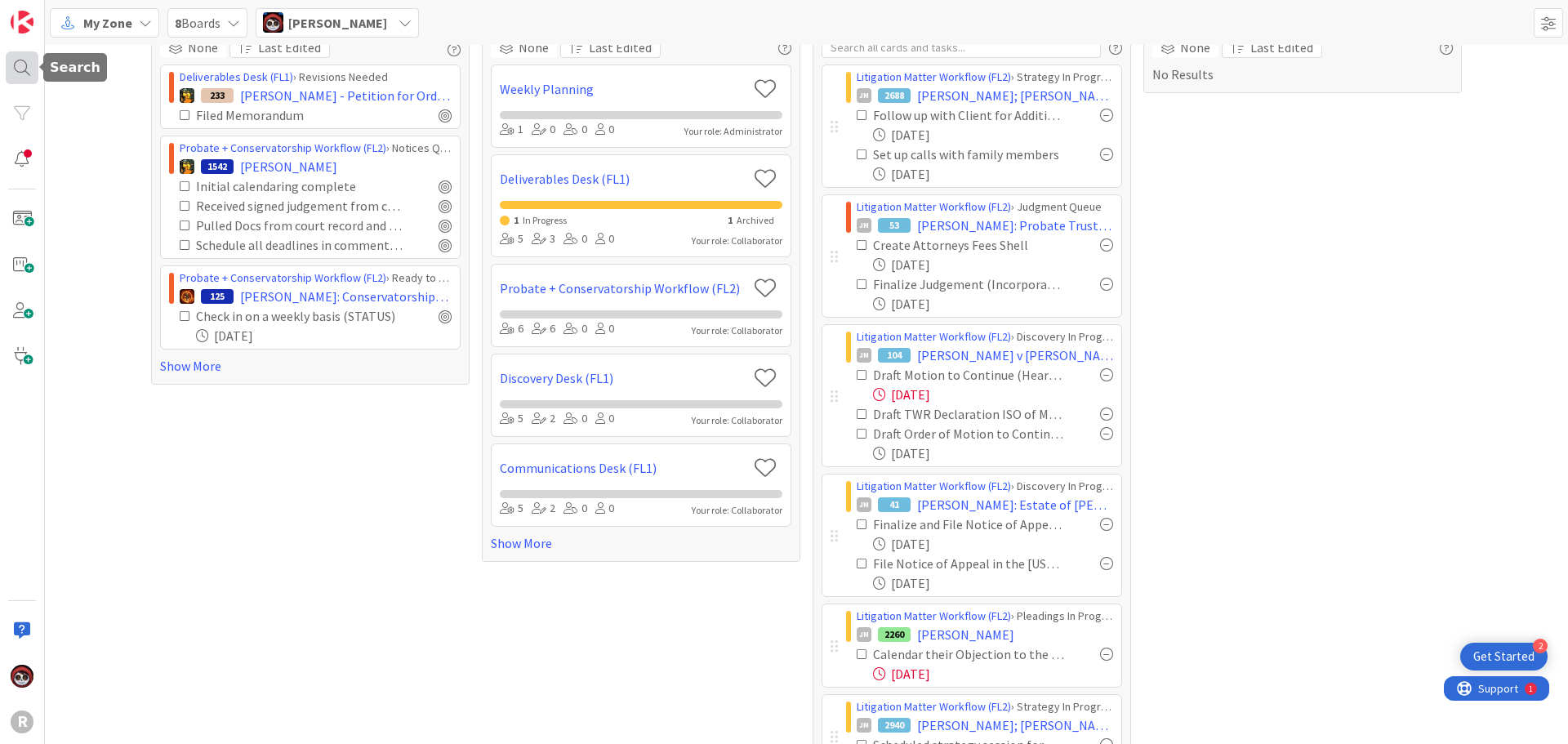
click at [21, 73] on div at bounding box center [22, 67] width 32 height 32
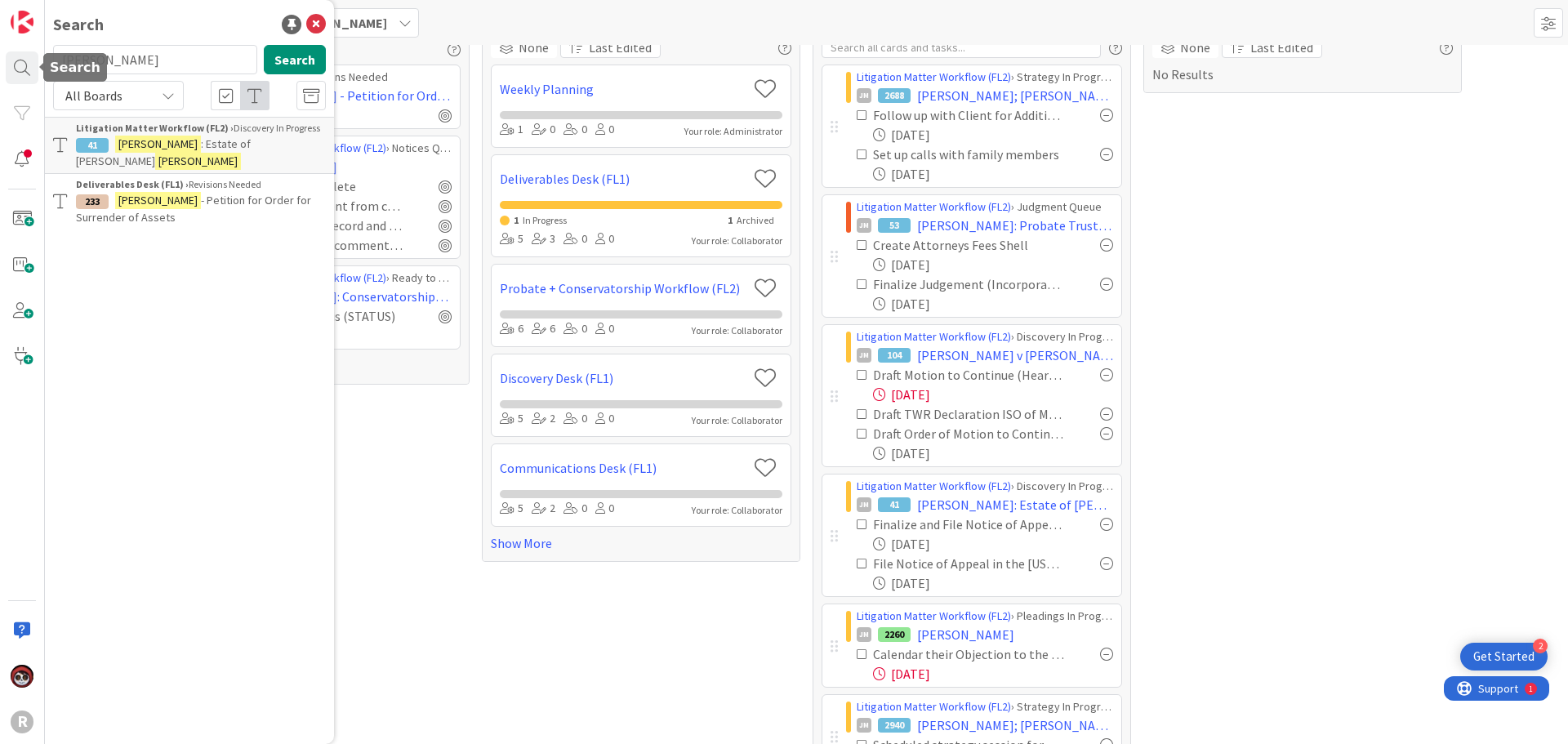
drag, startPoint x: 42, startPoint y: 63, endPoint x: -38, endPoint y: 63, distance: 80.0
click at [0, 63] on html "2 Get Started R Search [PERSON_NAME] Search All Boards Litigation Matter Workfl…" at bounding box center [784, 372] width 1568 height 744
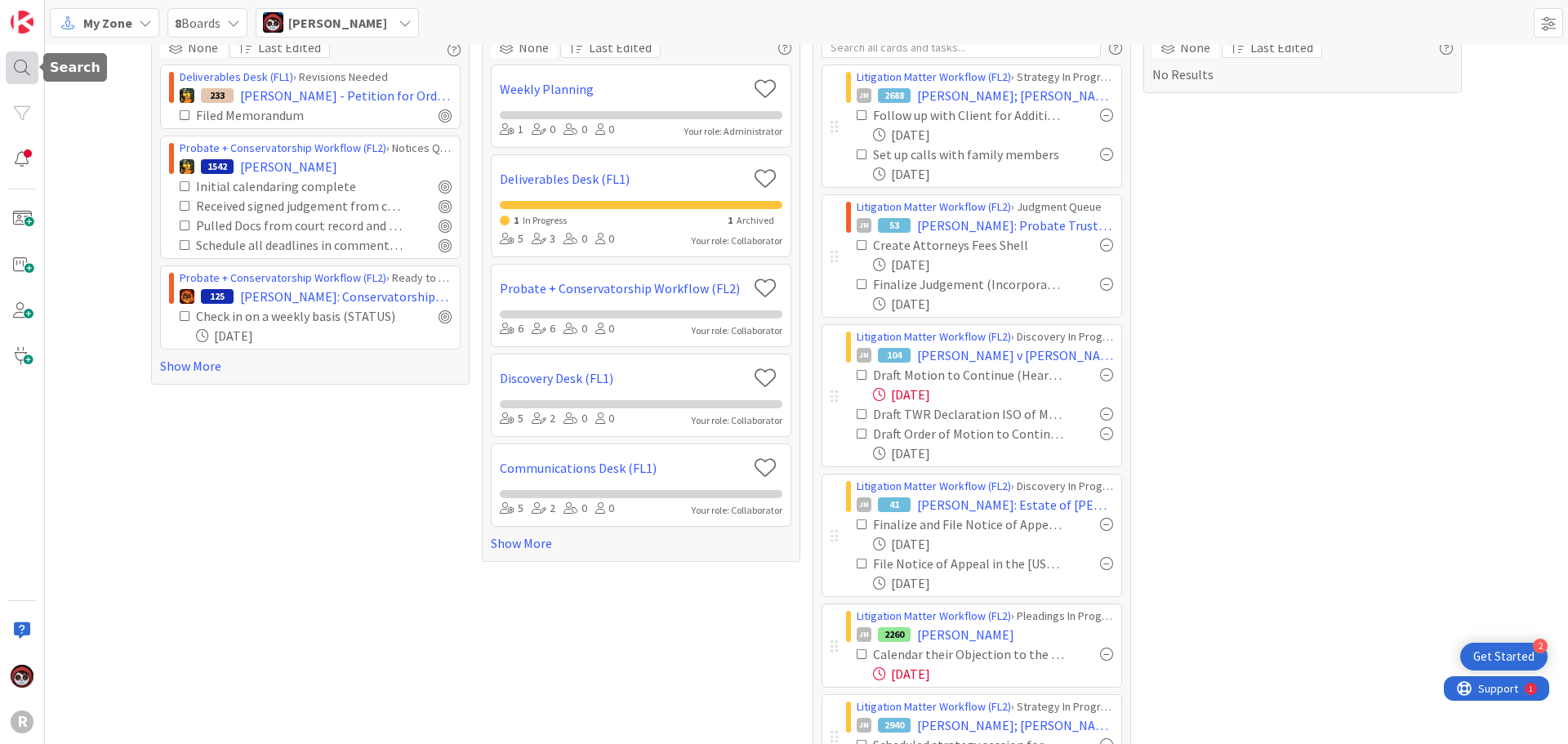
click at [24, 62] on div at bounding box center [22, 67] width 32 height 32
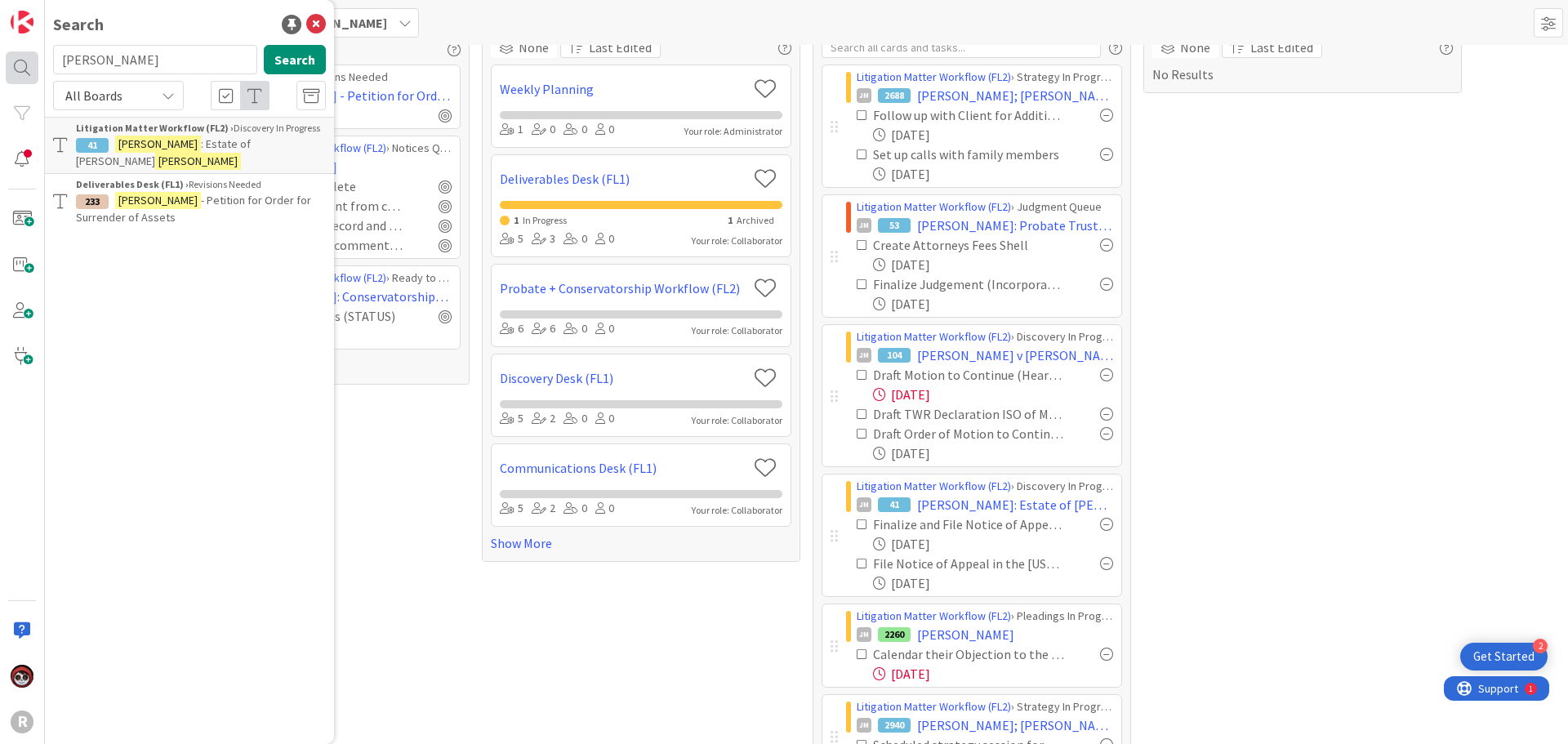
drag, startPoint x: 126, startPoint y: 58, endPoint x: 17, endPoint y: 62, distance: 109.1
click at [17, 62] on div "R Search [PERSON_NAME] Search All Boards Litigation Matter Workflow (FL2) › Dis…" at bounding box center [22, 372] width 45 height 744
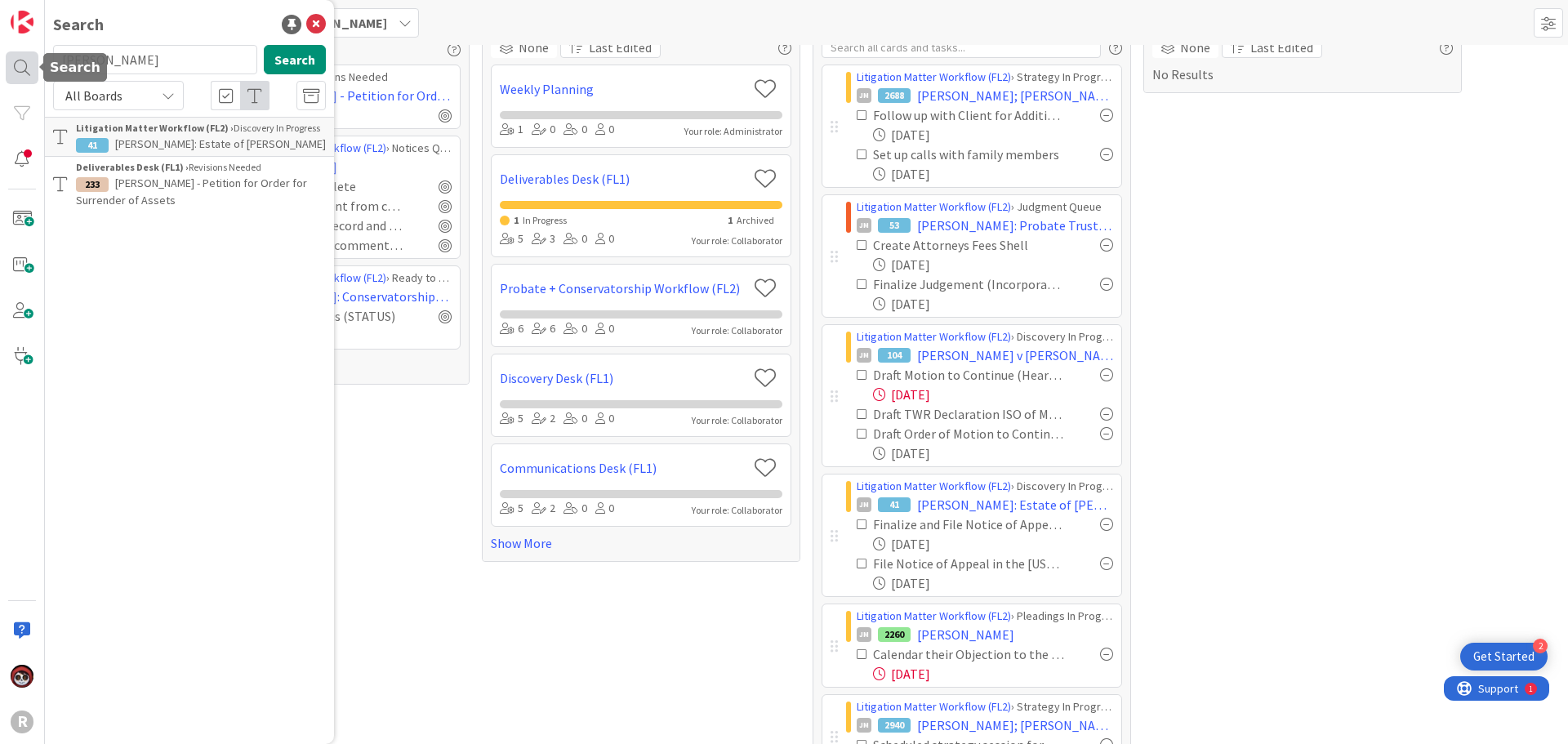
type input "[PERSON_NAME]"
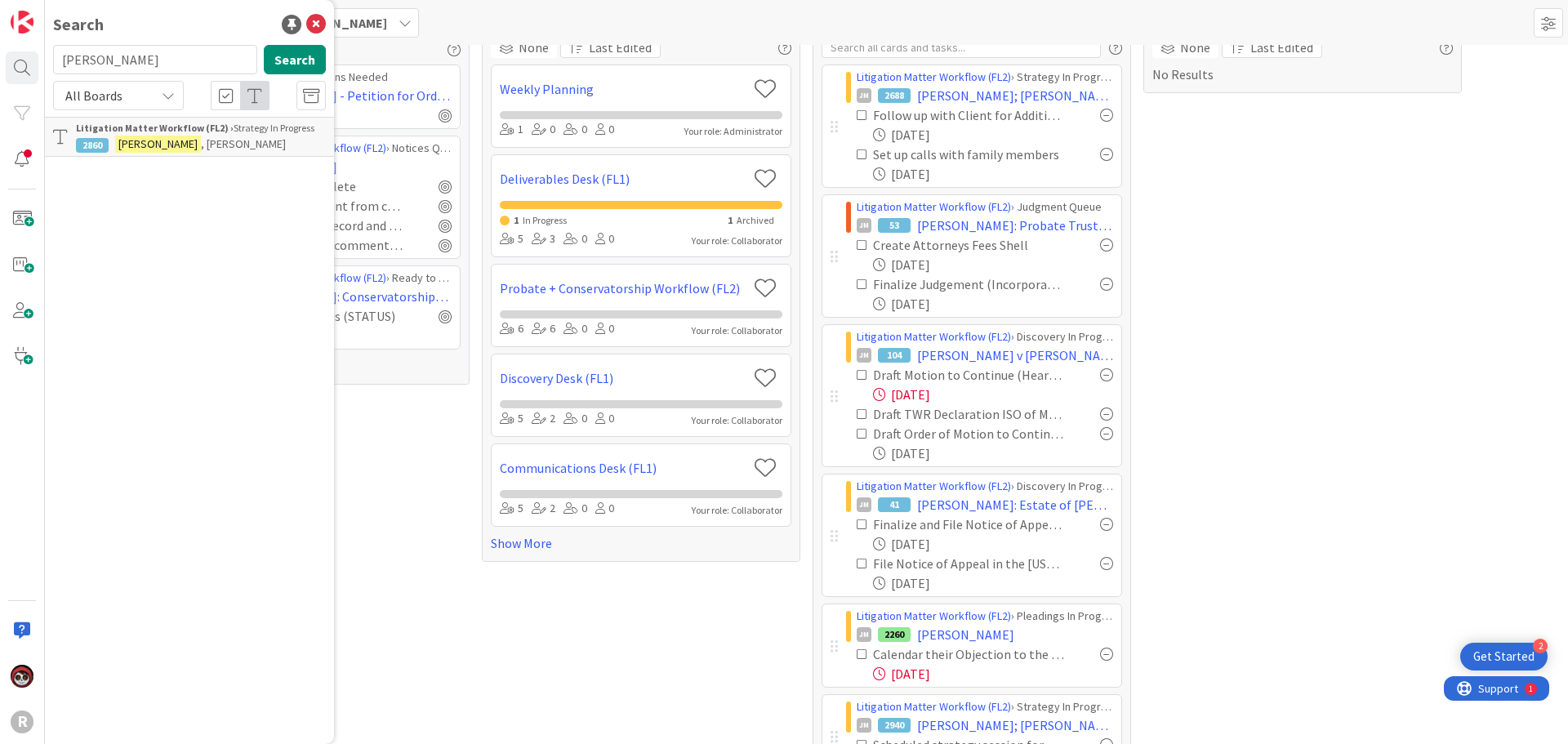
click at [201, 137] on span ", [PERSON_NAME]" at bounding box center [244, 144] width 85 height 15
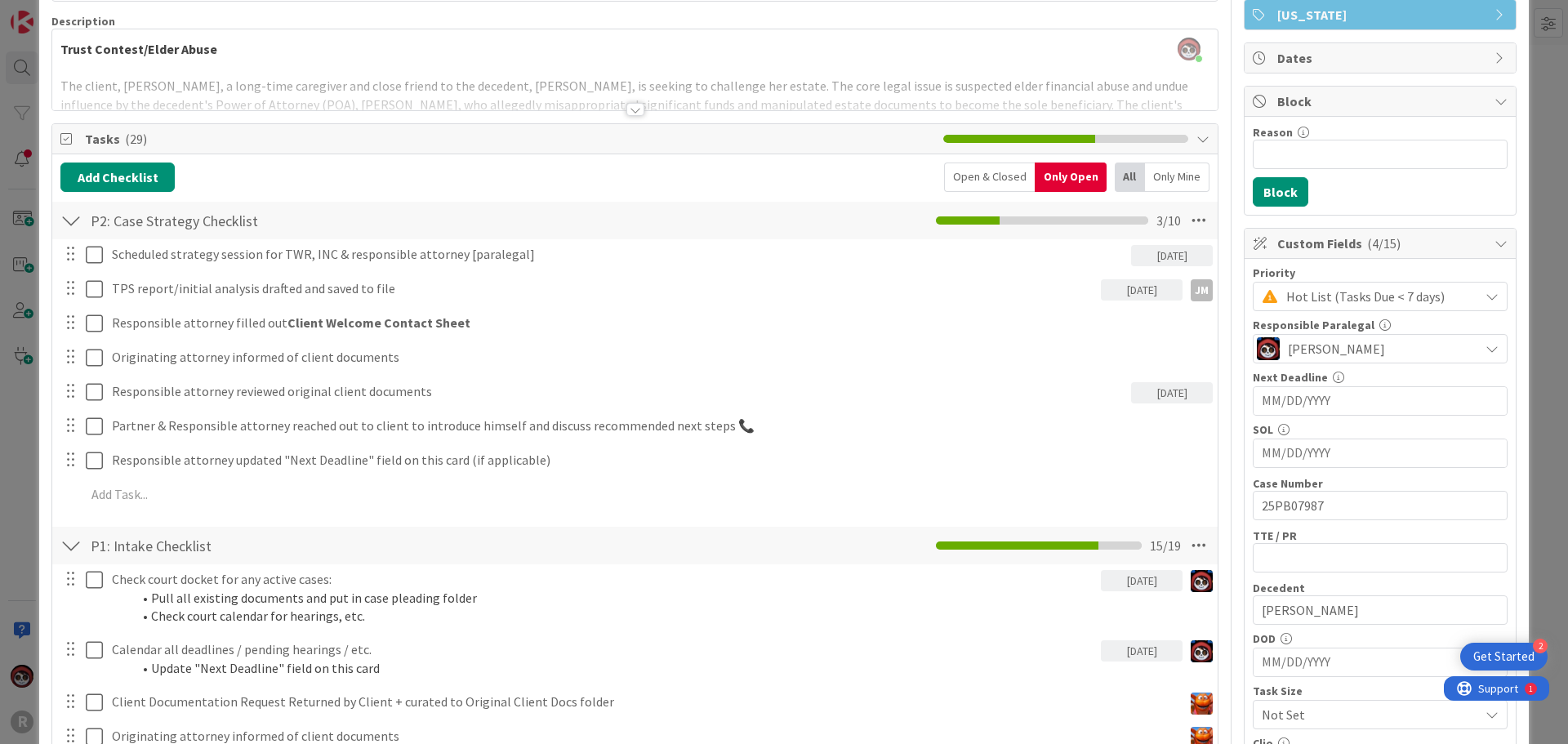
scroll to position [408, 0]
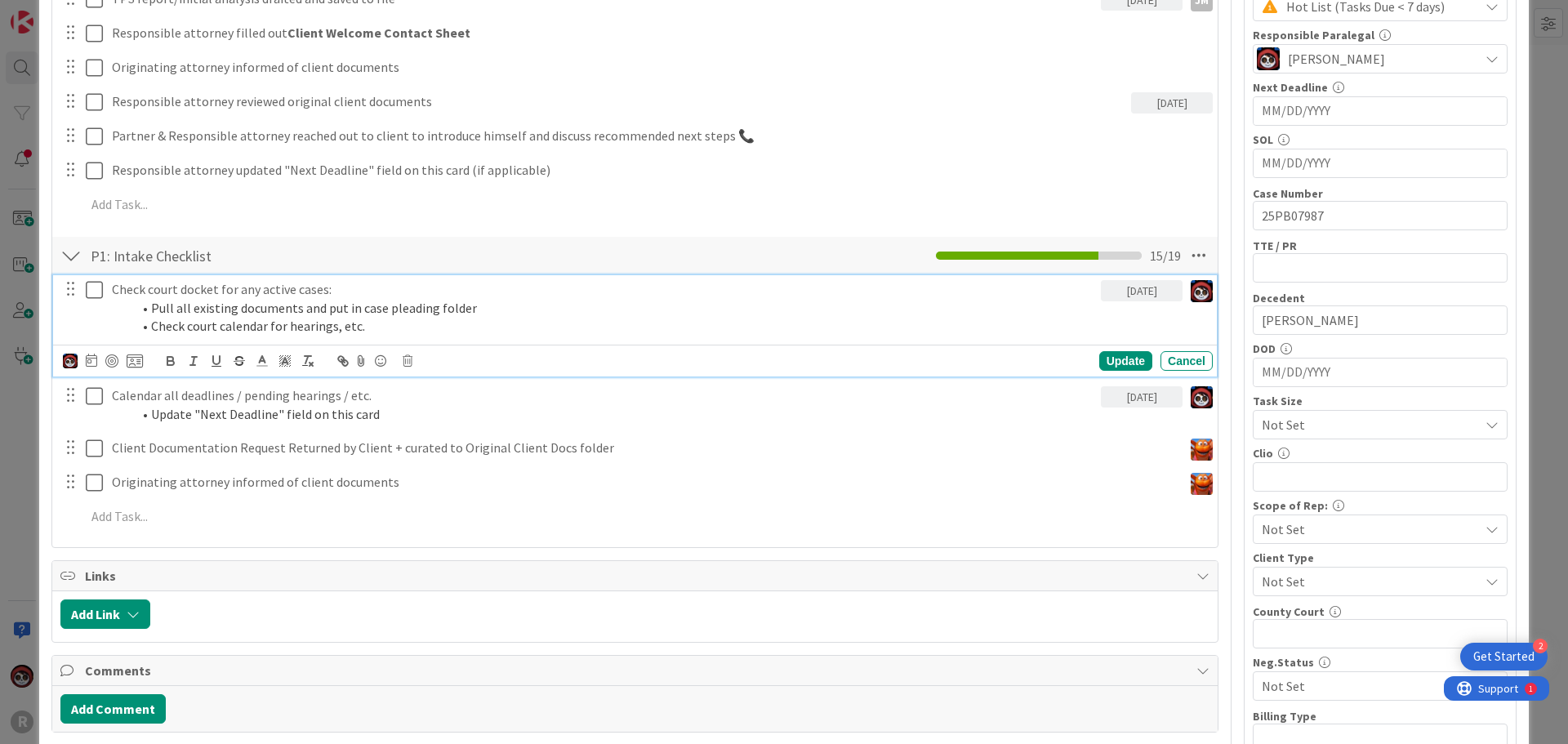
click at [262, 290] on p "Check court docket for any active cases:" at bounding box center [603, 289] width 982 height 19
click at [115, 362] on div at bounding box center [112, 361] width 13 height 13
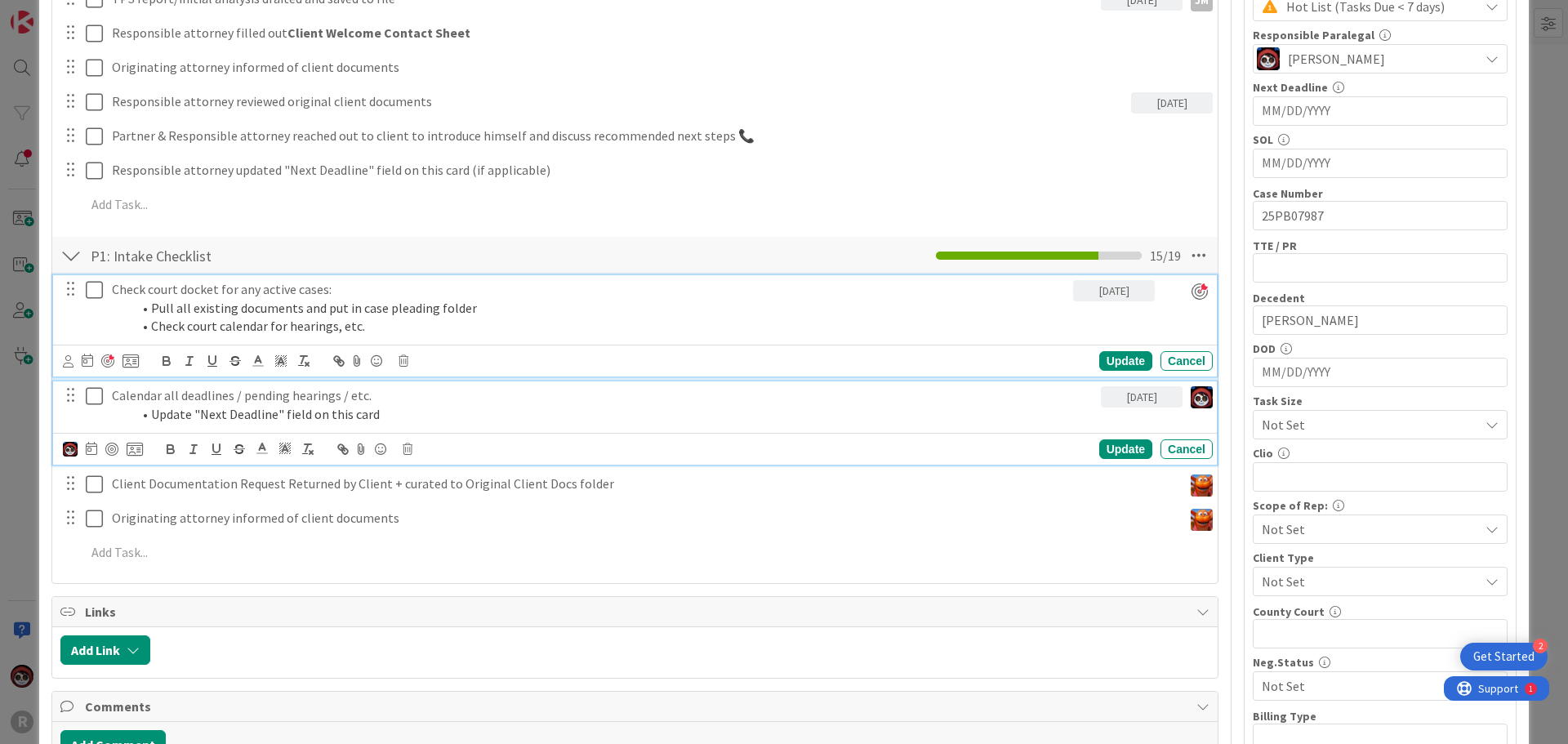
click at [203, 403] on p "Calendar all deadlines / pending hearings / etc." at bounding box center [603, 395] width 982 height 19
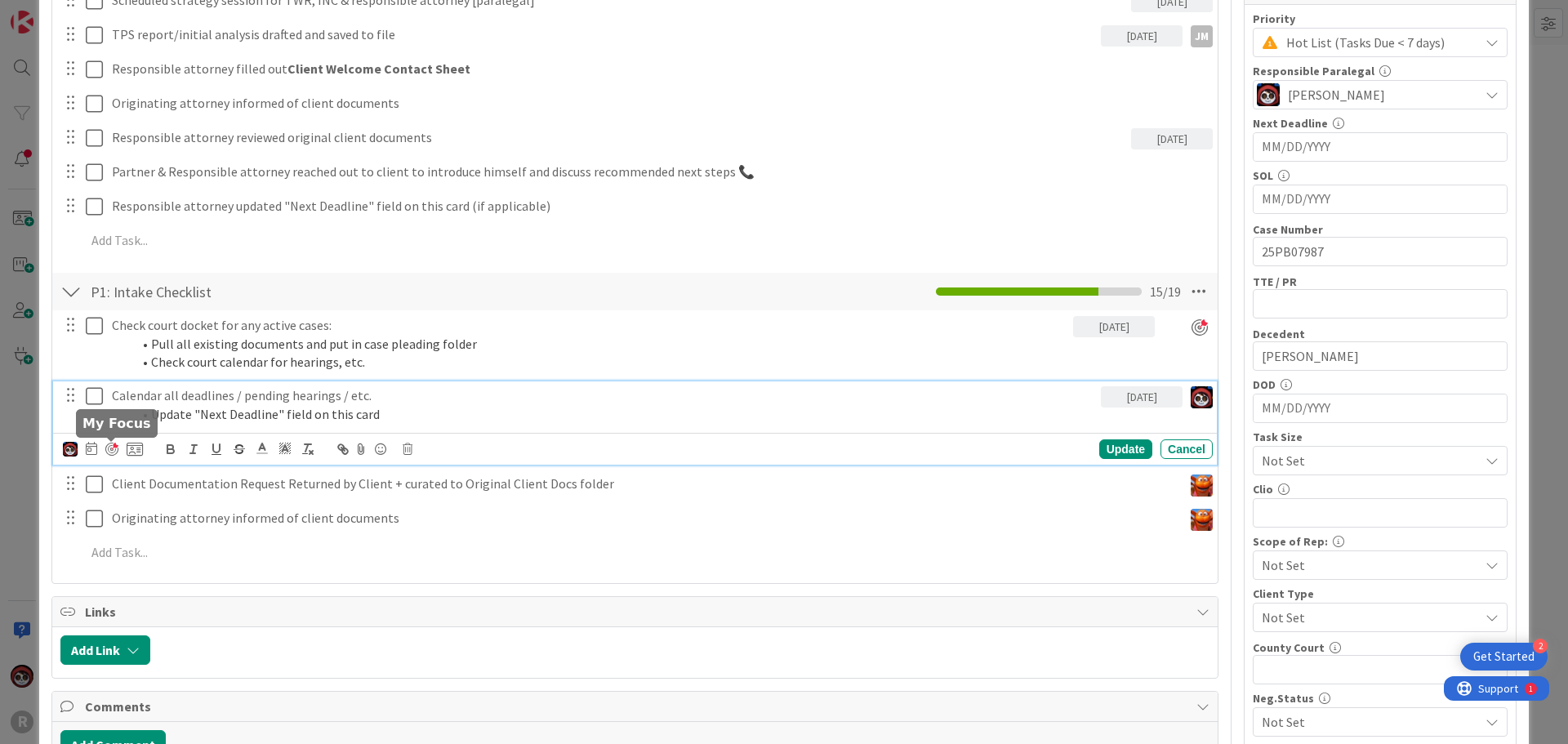
click at [109, 448] on div at bounding box center [112, 449] width 13 height 13
click at [1099, 450] on div "Update" at bounding box center [1125, 448] width 53 height 20
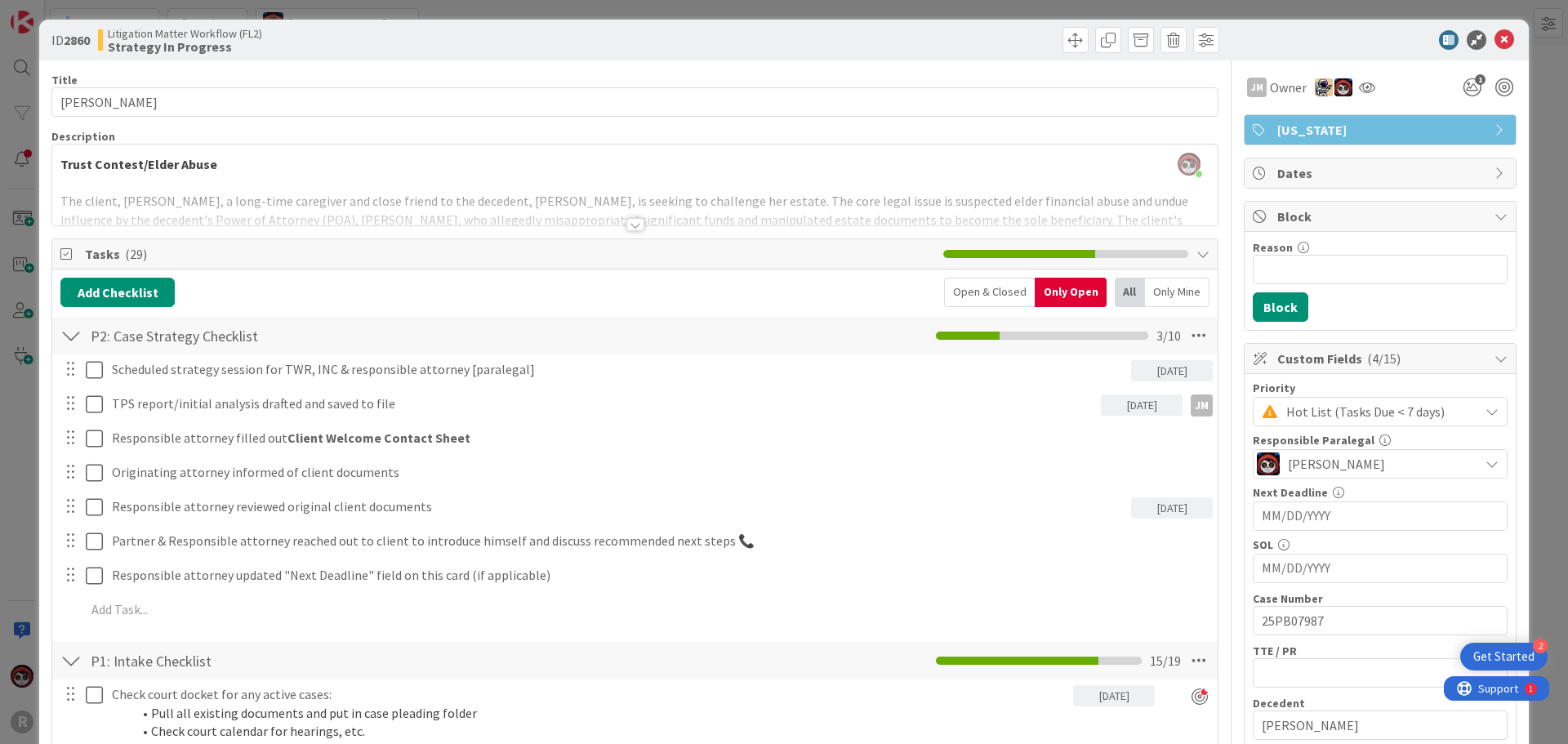
scroll to position [0, 0]
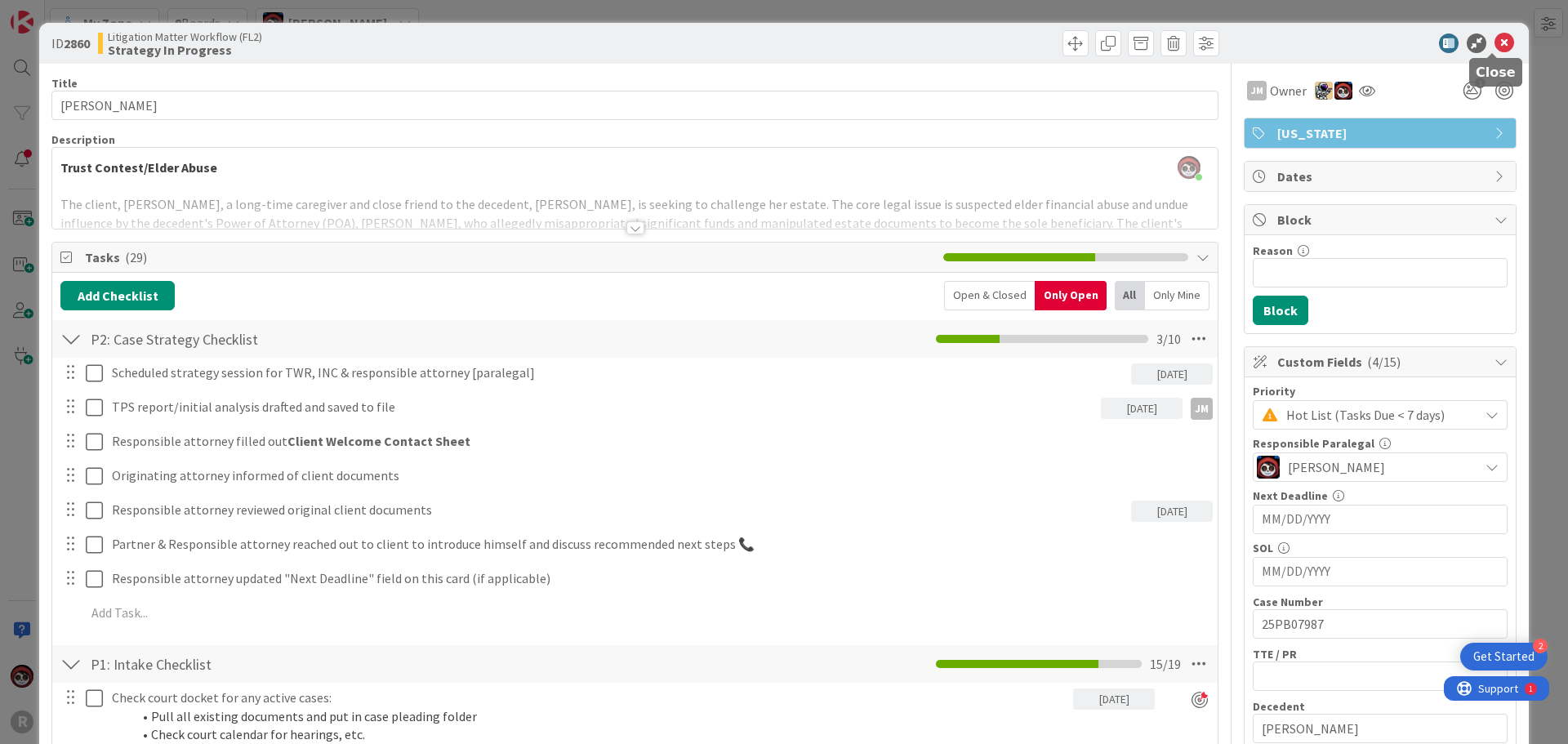
click at [1496, 44] on icon at bounding box center [1504, 43] width 20 height 20
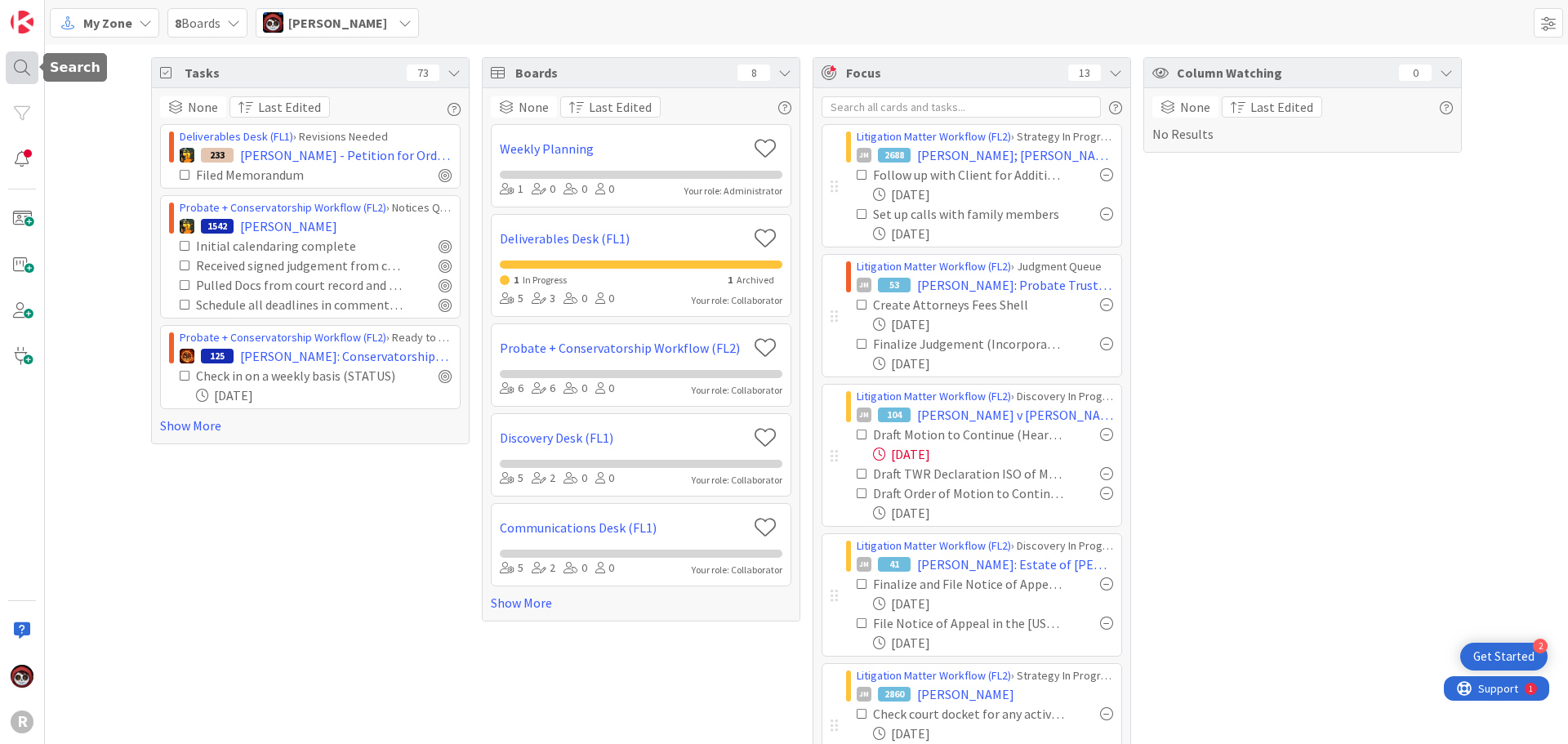
click at [22, 67] on div at bounding box center [22, 67] width 32 height 32
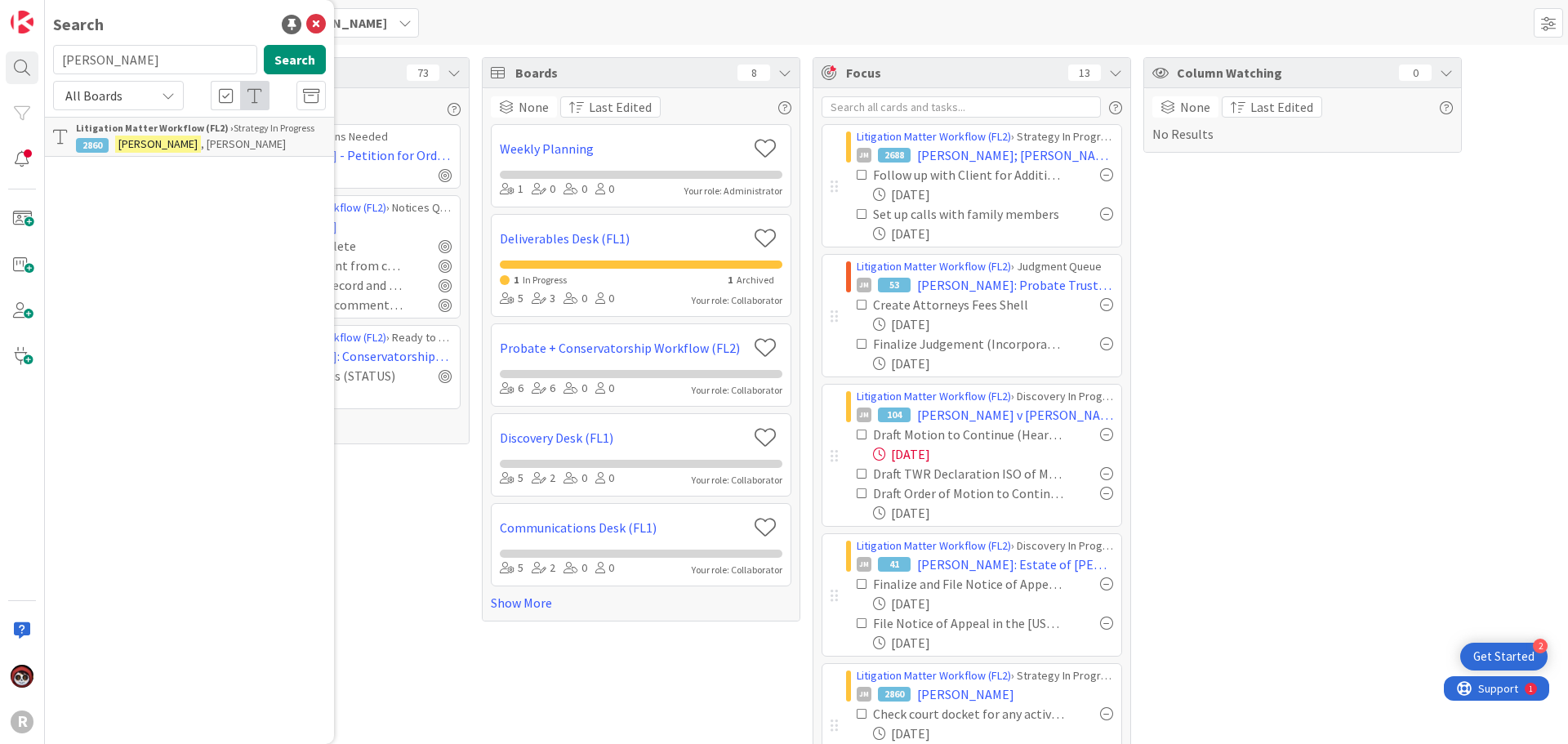
click at [170, 65] on input "[PERSON_NAME]" at bounding box center [155, 59] width 204 height 29
click at [172, 151] on p "[PERSON_NAME]" at bounding box center [201, 144] width 250 height 17
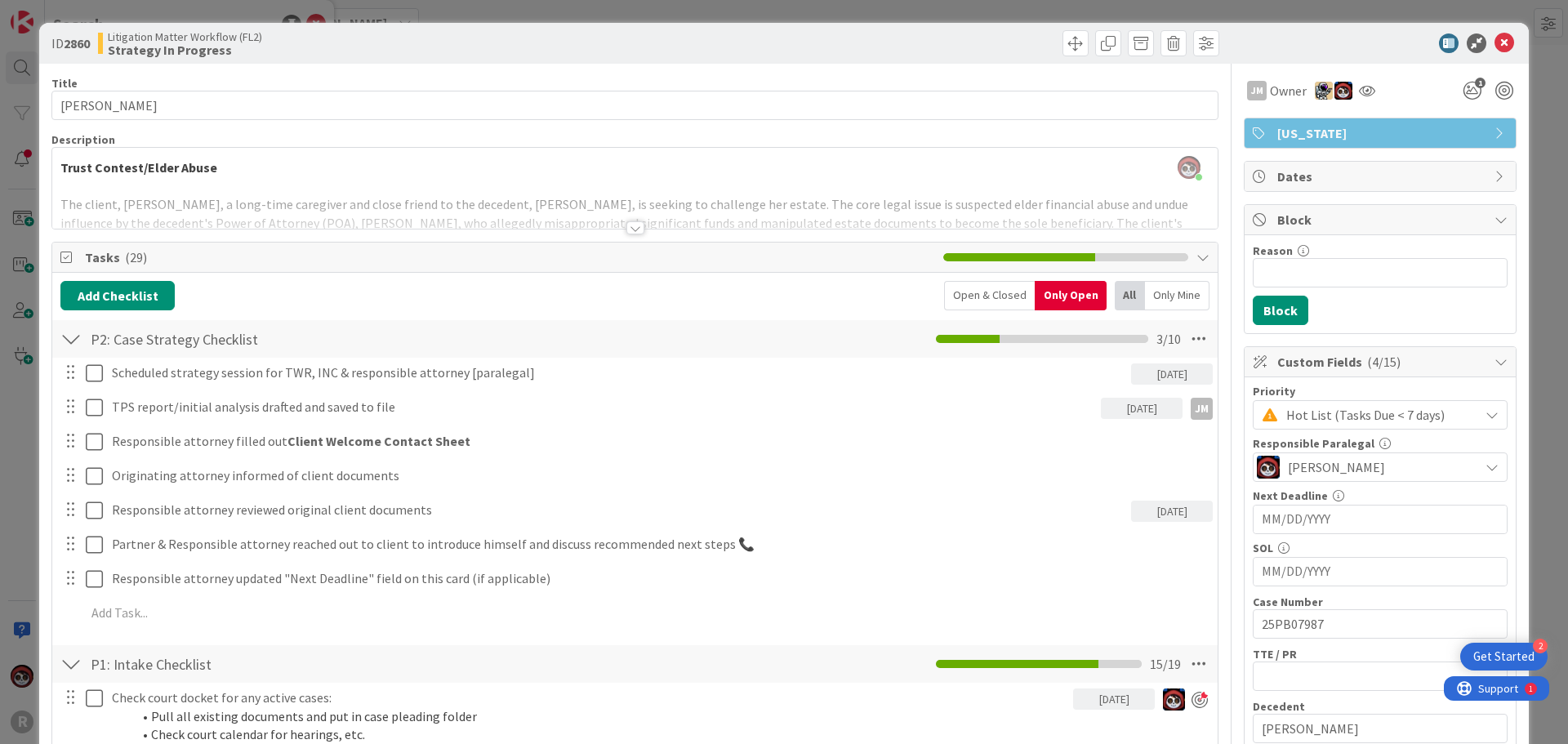
click at [630, 227] on div at bounding box center [635, 227] width 18 height 13
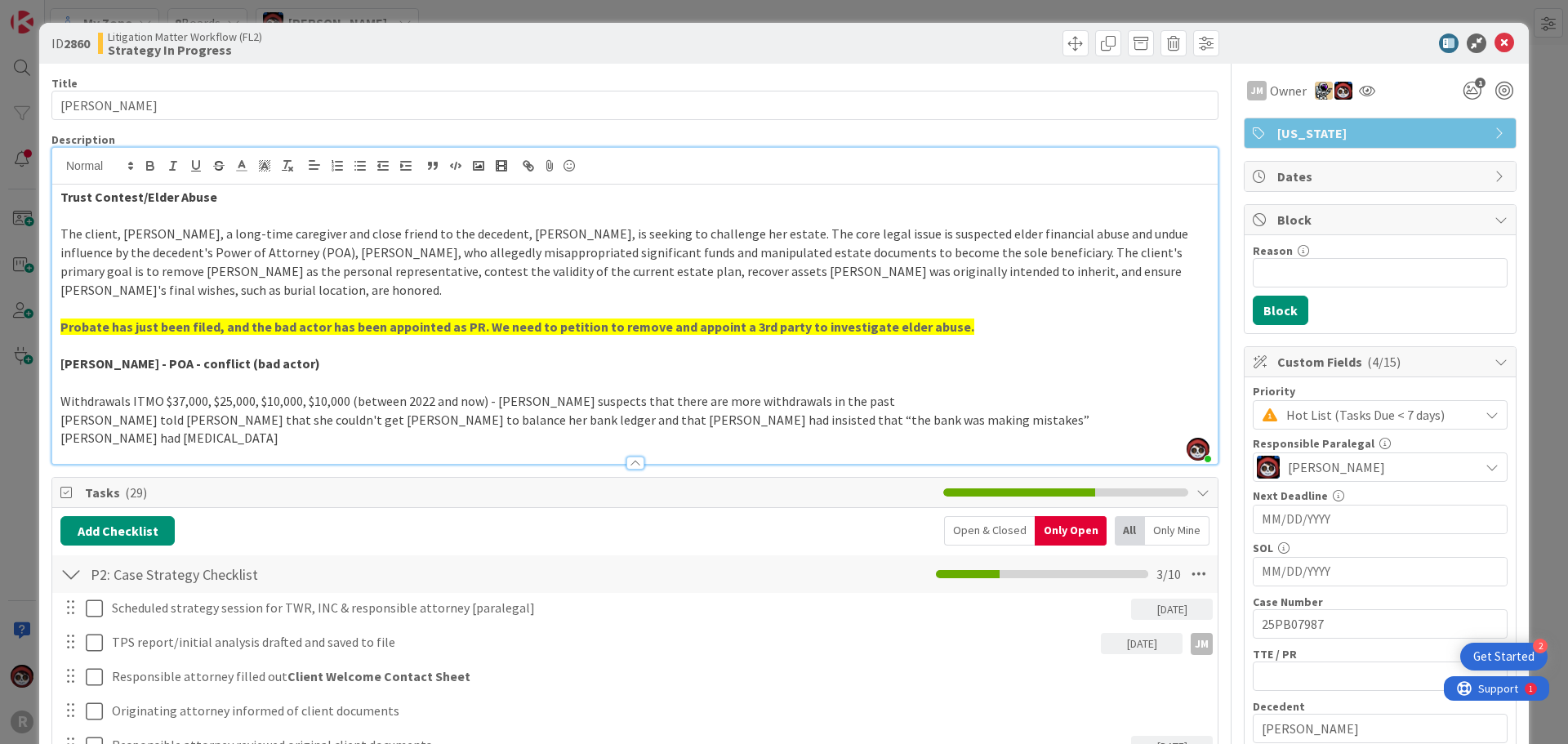
click at [204, 433] on p "[PERSON_NAME] had [MEDICAL_DATA]" at bounding box center [635, 438] width 1149 height 19
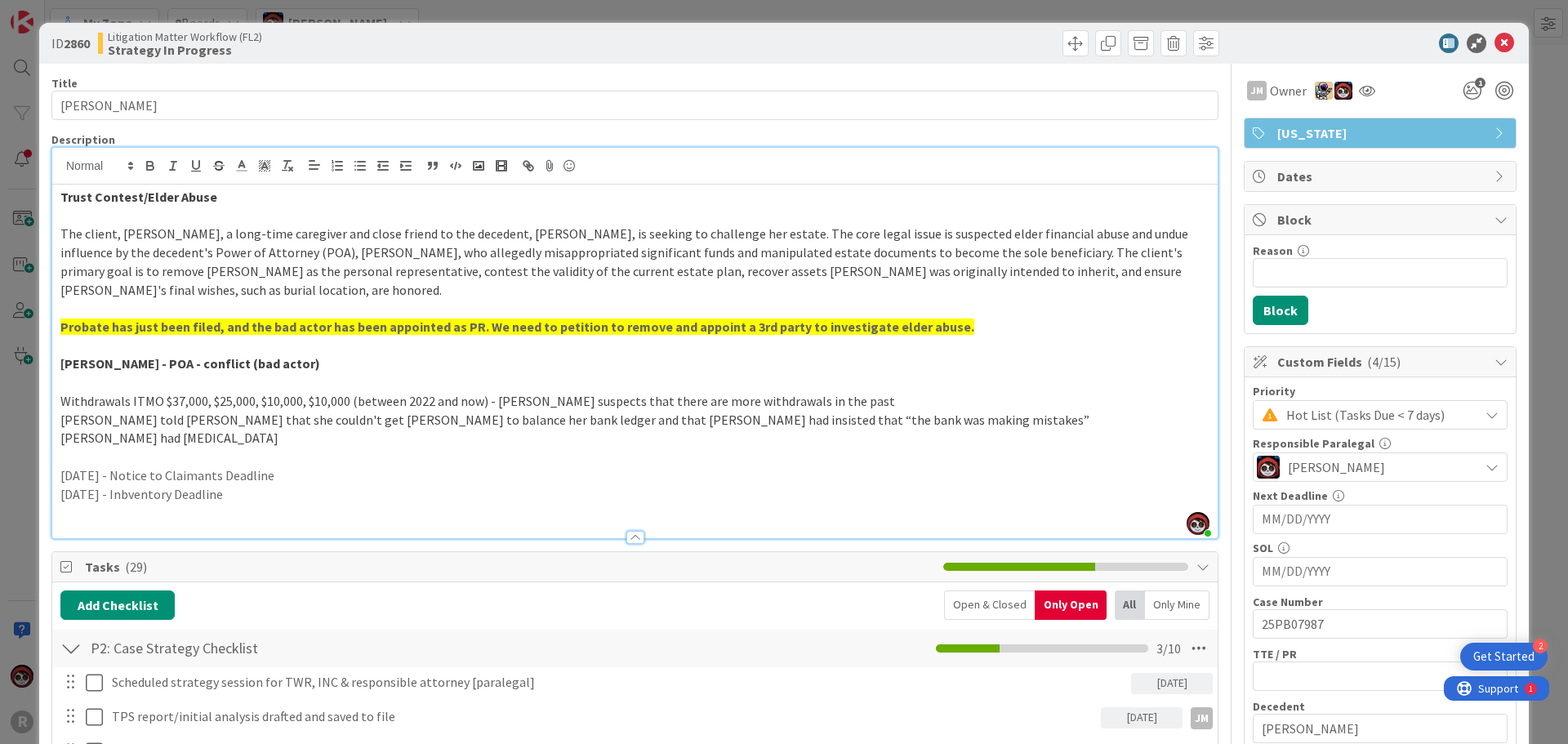
click at [181, 506] on p at bounding box center [635, 513] width 1149 height 19
click at [186, 494] on p "[DATE] - Inbventory Deadline" at bounding box center [635, 495] width 1149 height 19
click at [303, 494] on p "[DATE] - Inventory Deadline" at bounding box center [635, 495] width 1149 height 19
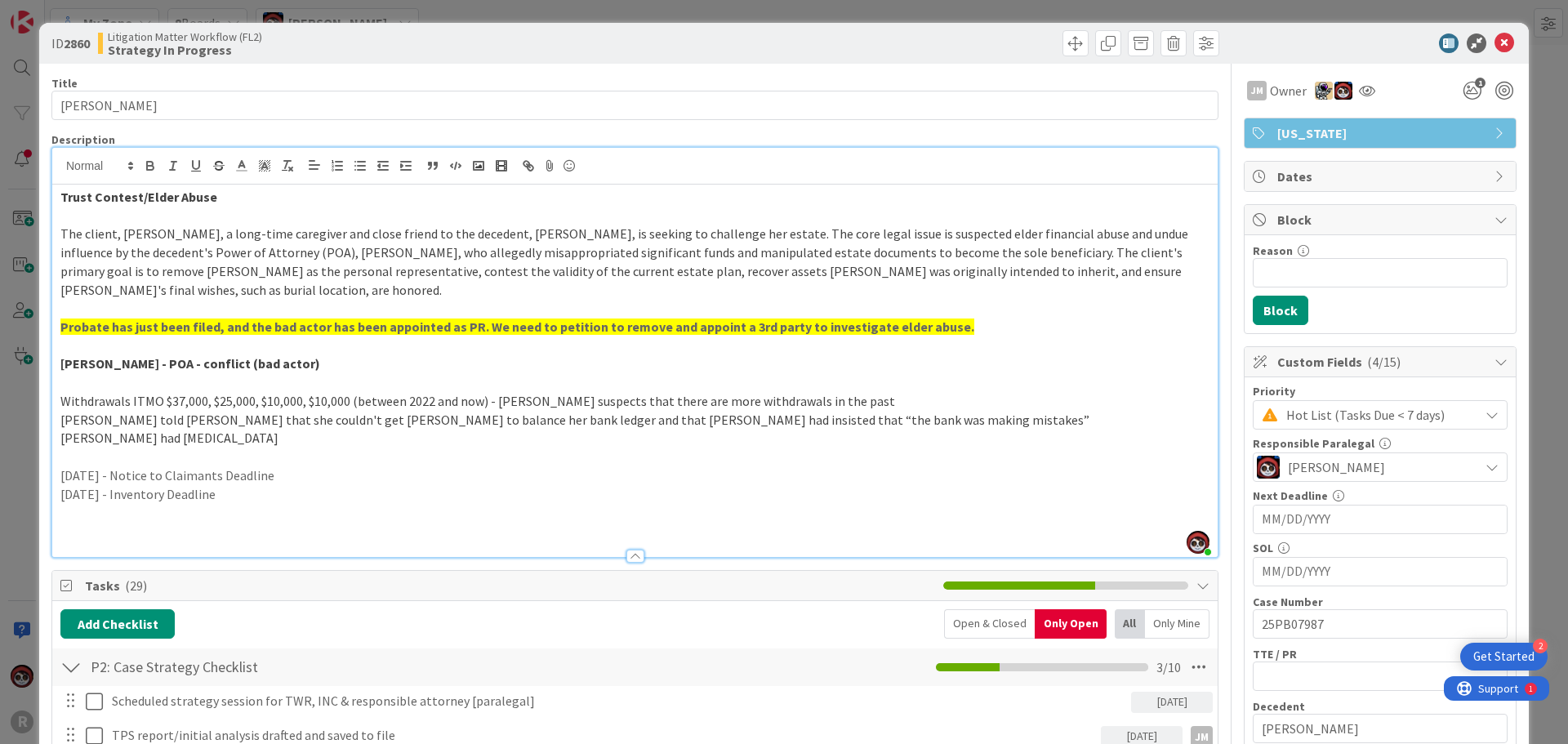
click at [301, 507] on p at bounding box center [635, 513] width 1149 height 19
click at [215, 535] on p at bounding box center [635, 531] width 1149 height 19
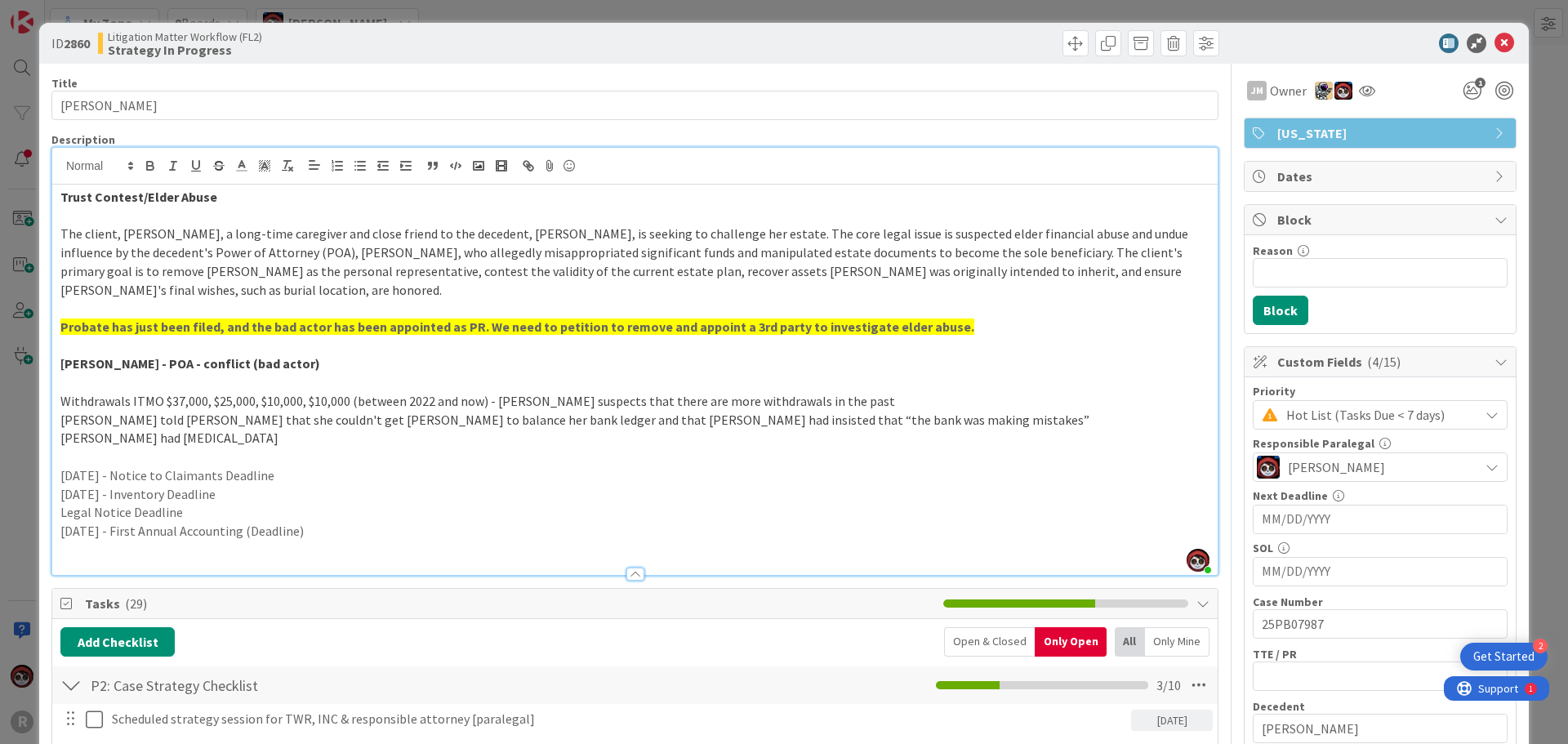
drag, startPoint x: 319, startPoint y: 474, endPoint x: 335, endPoint y: 474, distance: 16.0
click at [319, 474] on p "[DATE] - Notice to Claimants Deadline" at bounding box center [635, 476] width 1149 height 19
click at [302, 528] on p "[DATE] - First Annual Accounting (Deadline)" at bounding box center [635, 531] width 1149 height 19
click at [362, 531] on p "[DATE] - First Annual Accounting Deadline)" at bounding box center [635, 531] width 1149 height 19
click at [173, 543] on p at bounding box center [635, 550] width 1149 height 19
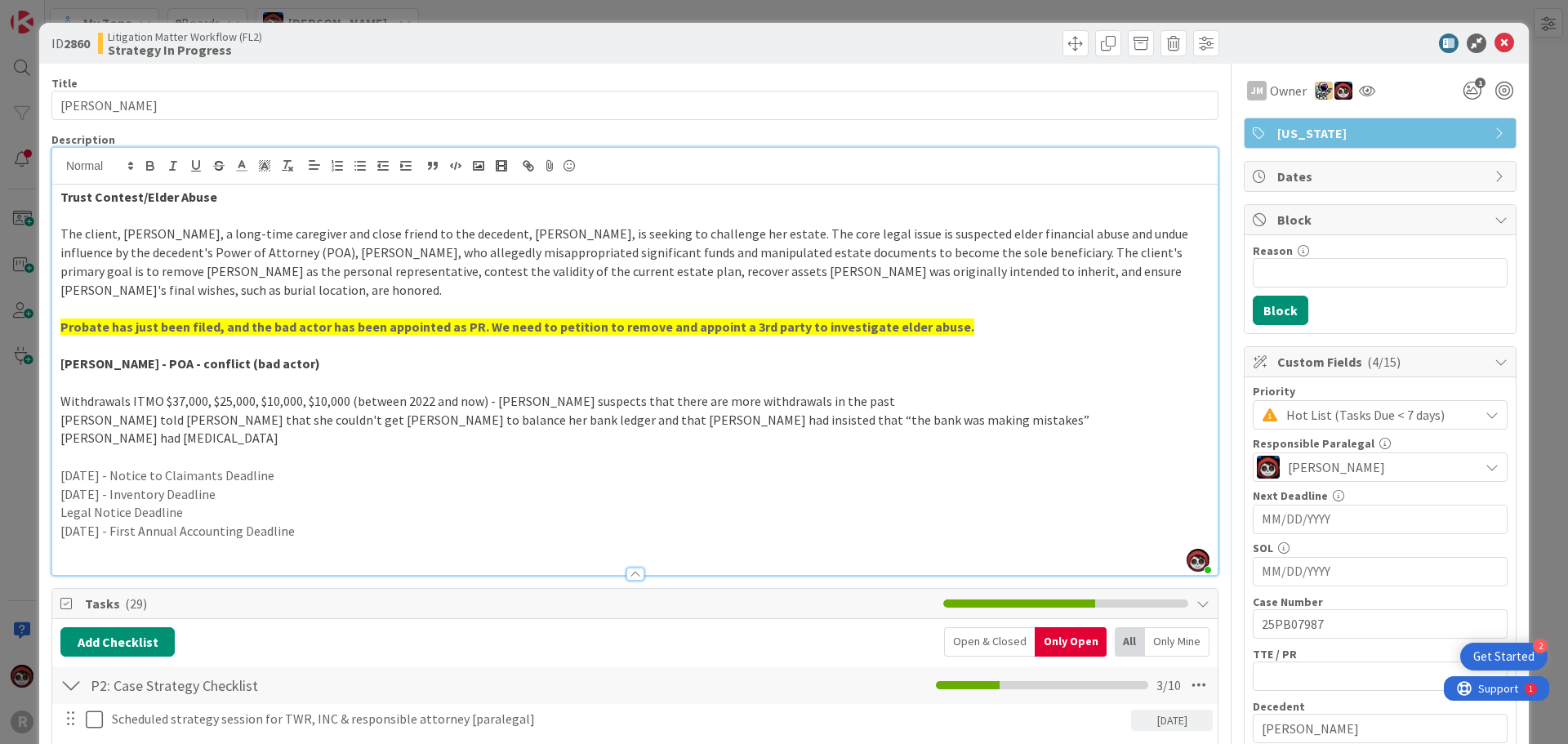
click at [68, 513] on p "Legal Notice Deadline" at bounding box center [635, 513] width 1149 height 19
click at [175, 512] on p "Legal Notice Deadline" at bounding box center [635, 513] width 1149 height 19
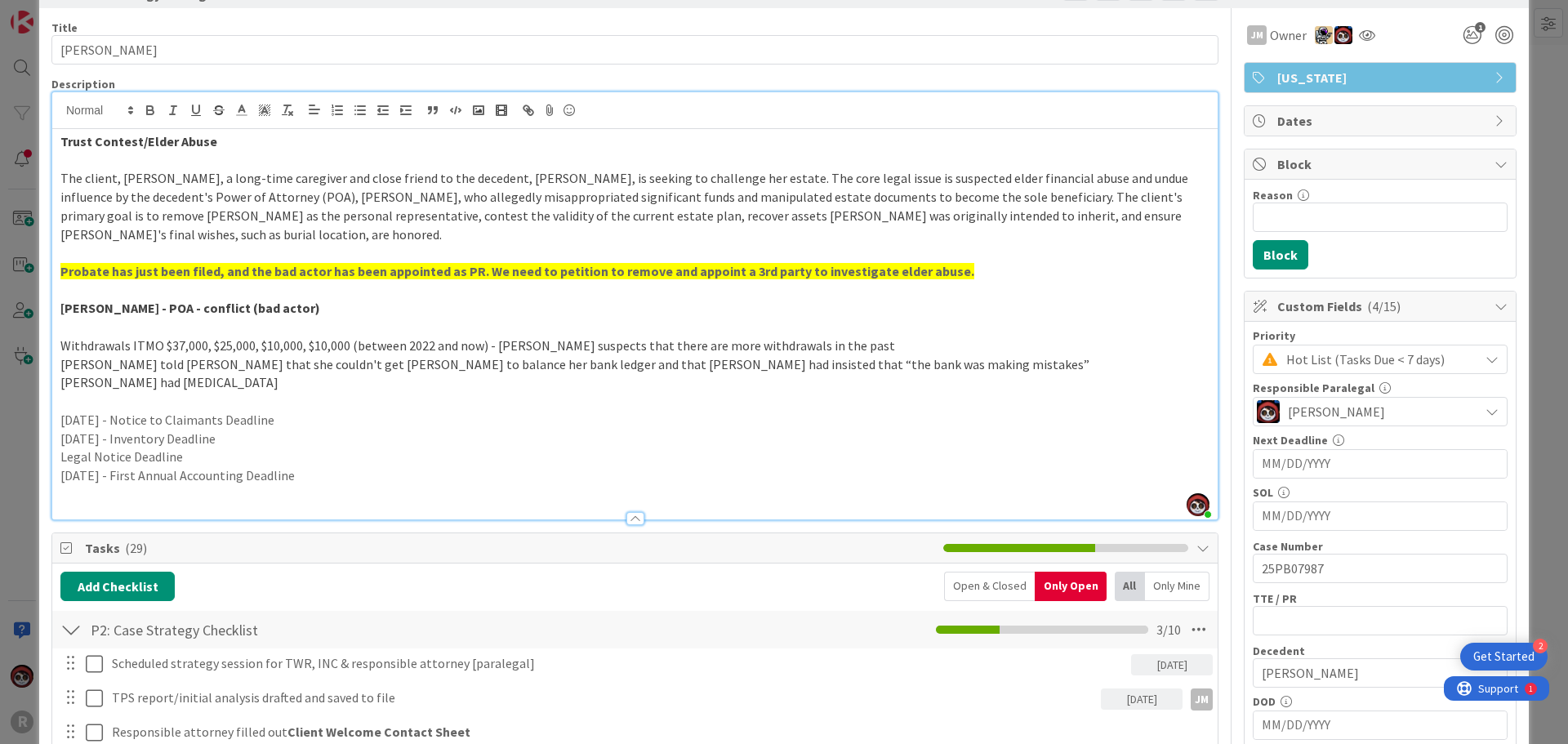
scroll to position [82, 0]
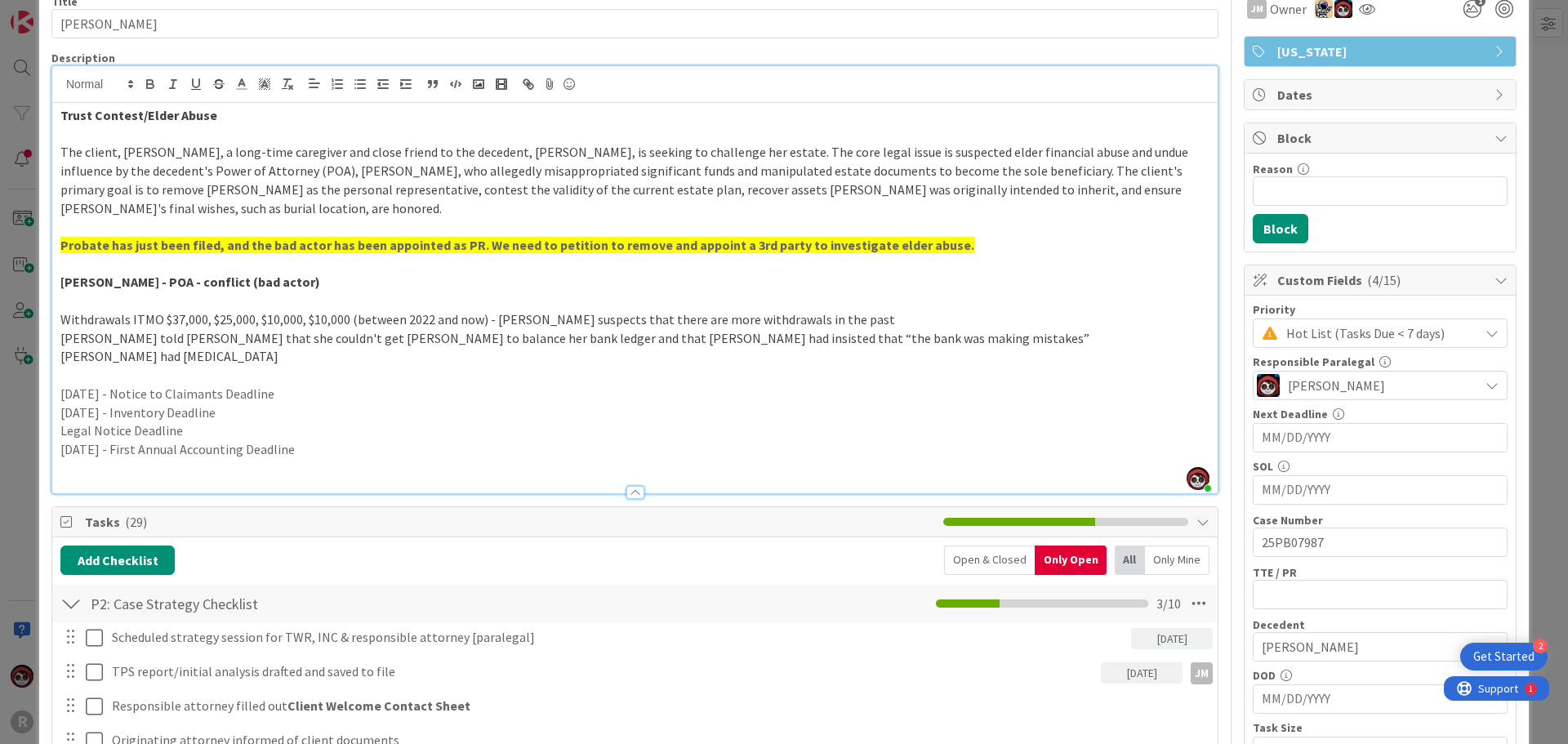
click at [200, 435] on p "Legal Notice Deadline" at bounding box center [635, 430] width 1149 height 19
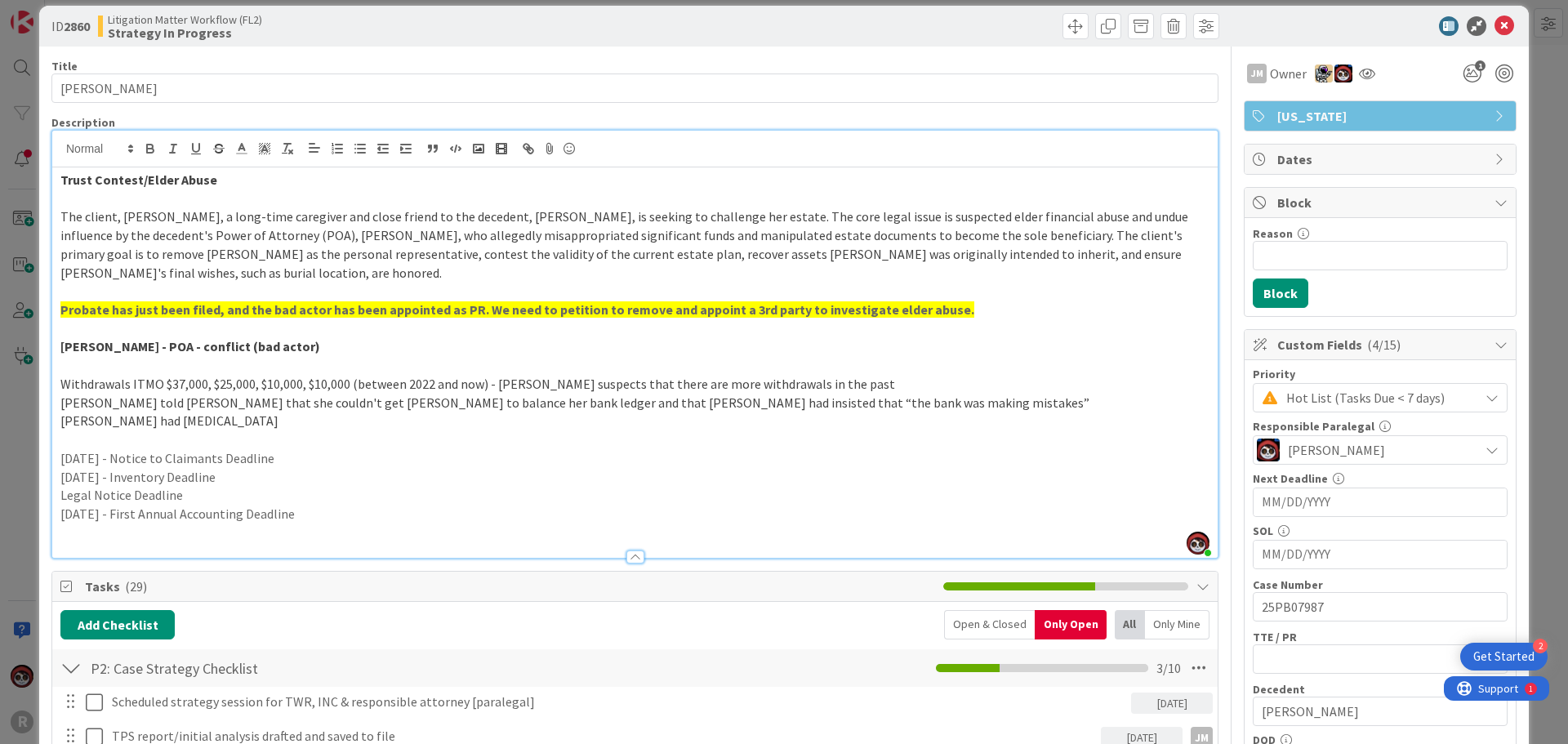
scroll to position [0, 0]
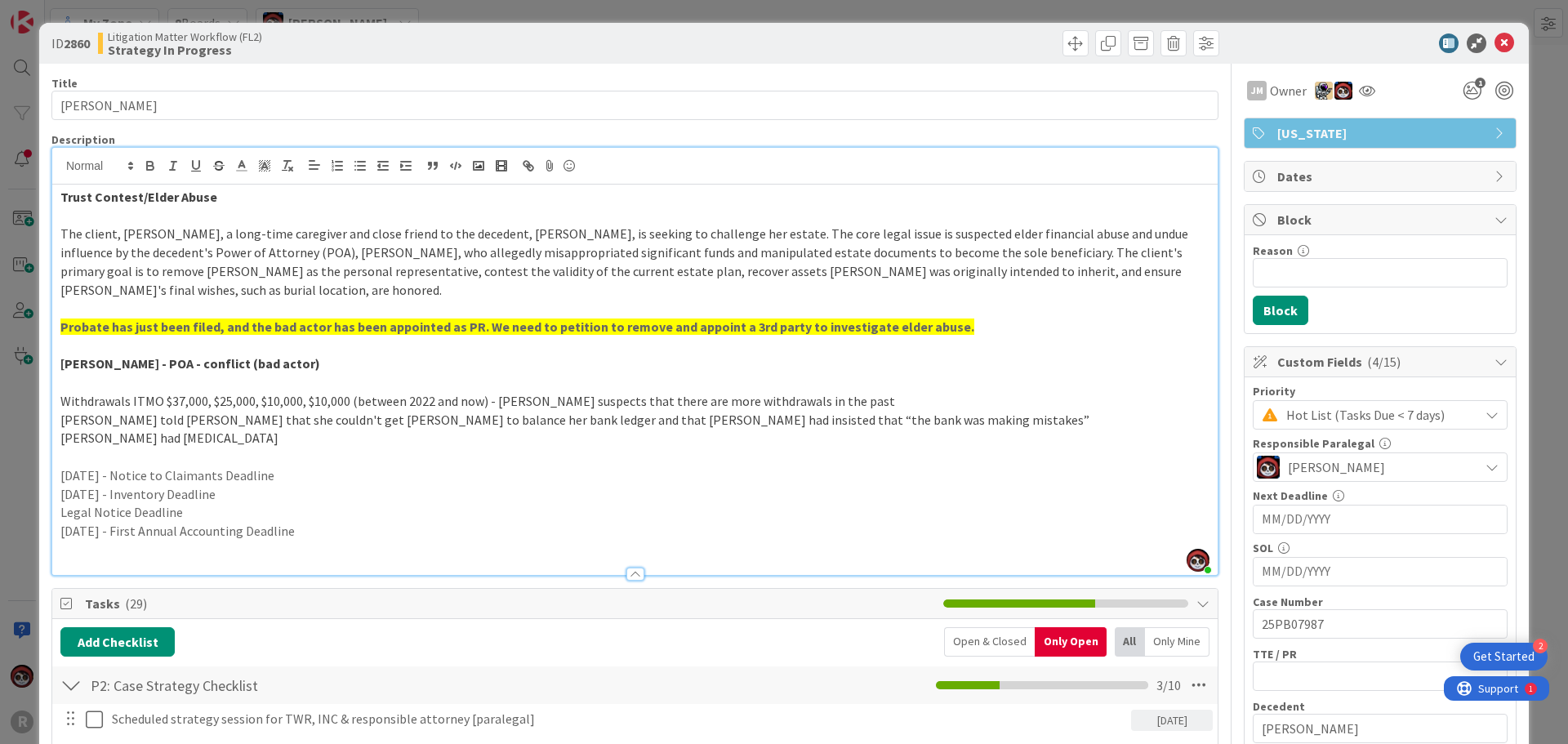
drag, startPoint x: 269, startPoint y: 474, endPoint x: 210, endPoint y: 474, distance: 59.0
click at [210, 474] on p "[DATE] - Notice to Claimants Deadline" at bounding box center [635, 476] width 1149 height 19
